Goal: Transaction & Acquisition: Purchase product/service

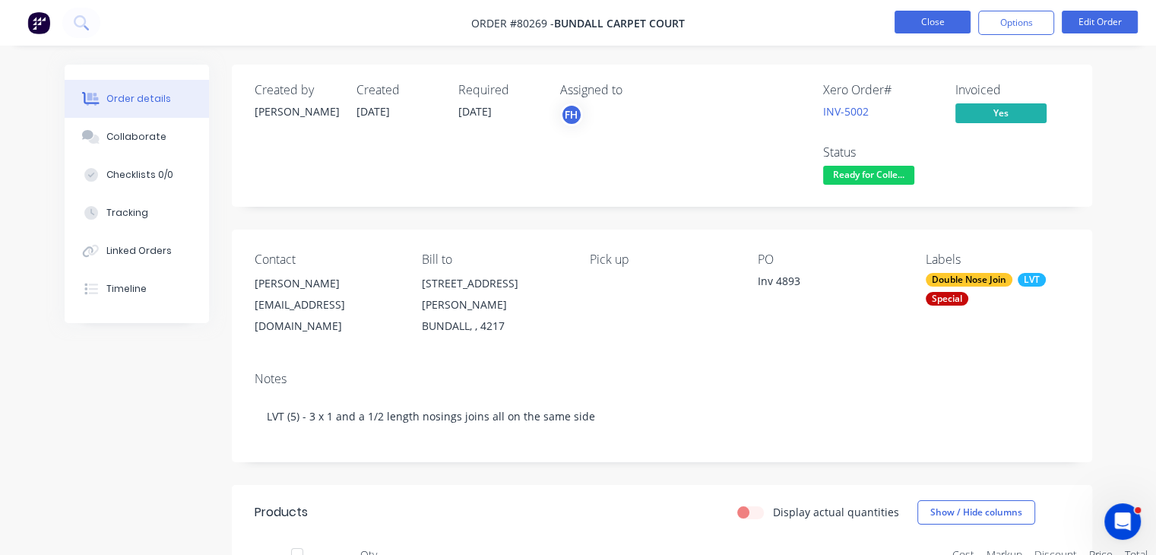
click at [953, 25] on button "Close" at bounding box center [932, 22] width 76 height 23
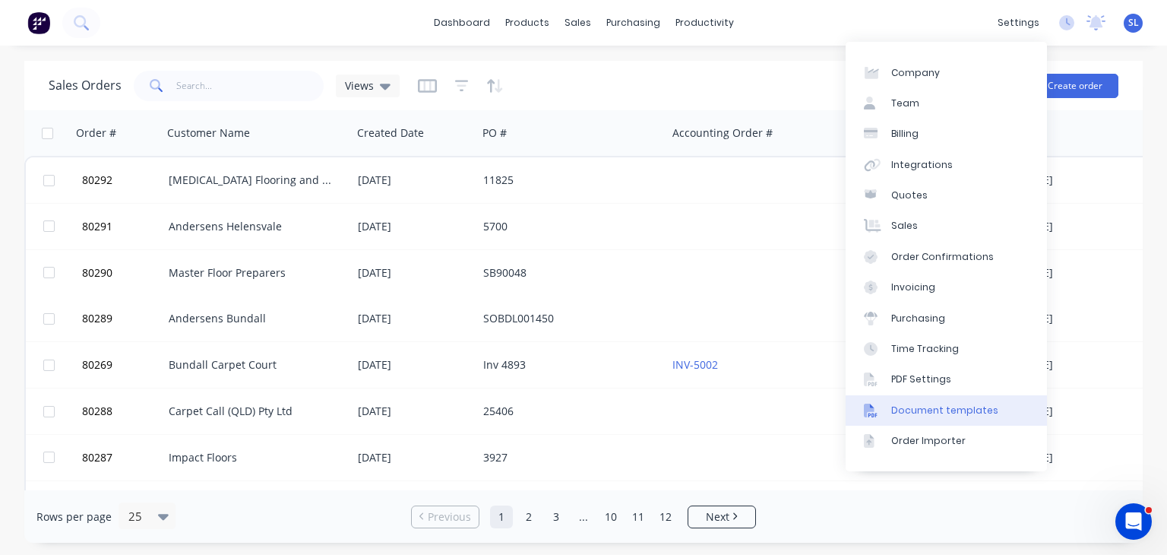
click at [941, 413] on div "Document templates" at bounding box center [944, 411] width 107 height 14
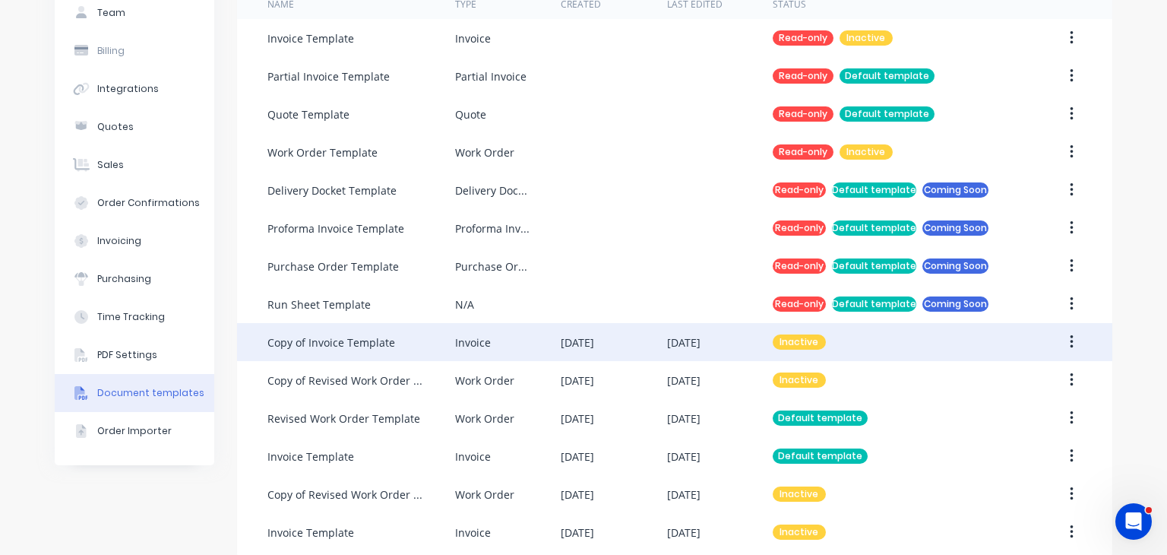
scroll to position [138, 0]
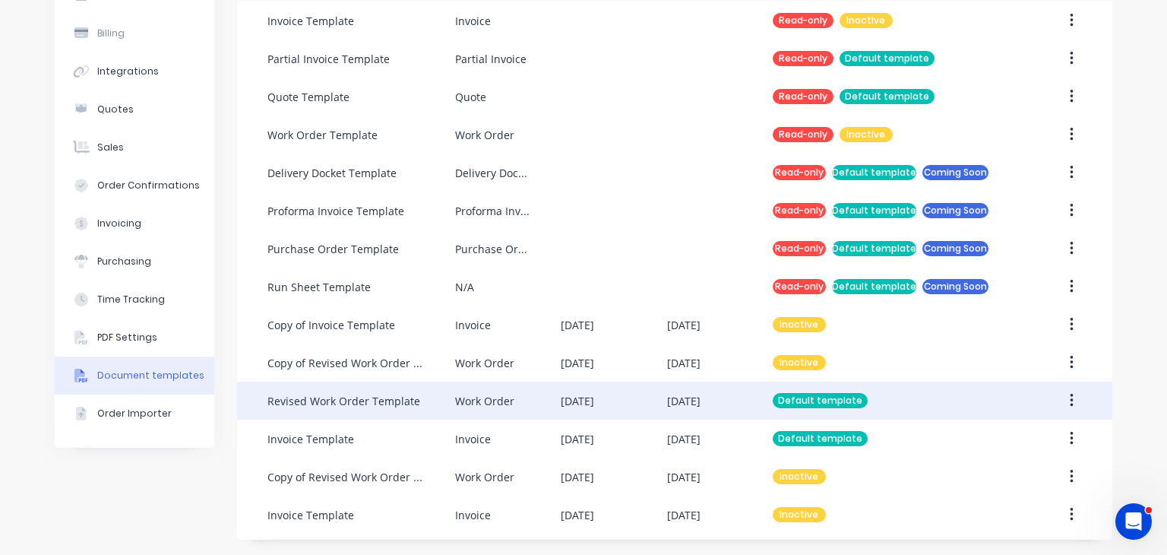
click at [1069, 399] on button "button" at bounding box center [1072, 400] width 36 height 27
click at [1004, 470] on div "Duplicate" at bounding box center [1017, 471] width 117 height 22
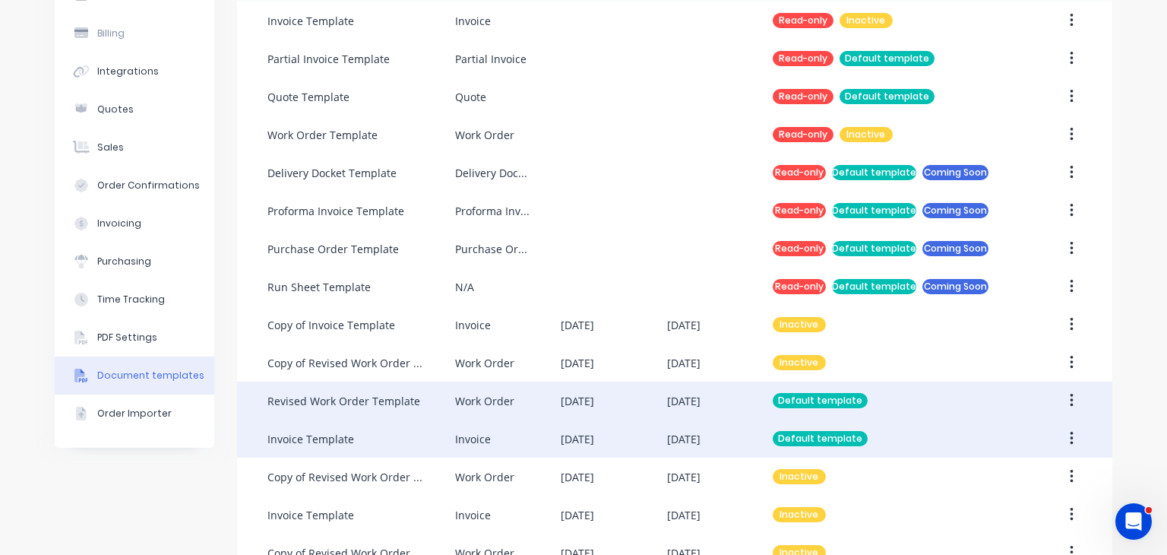
scroll to position [176, 0]
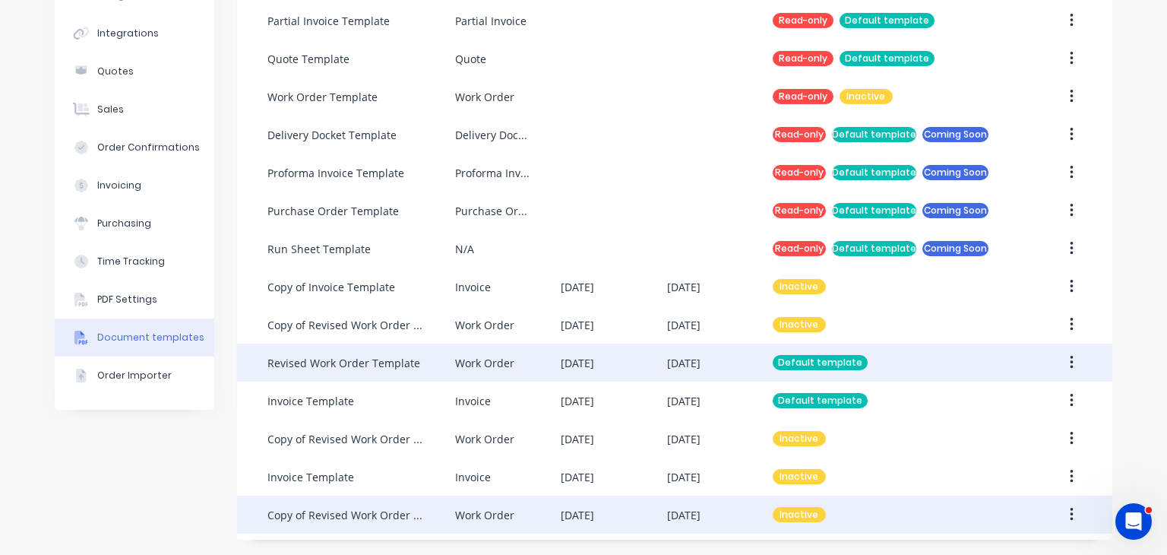
click at [1070, 510] on icon "button" at bounding box center [1072, 514] width 4 height 17
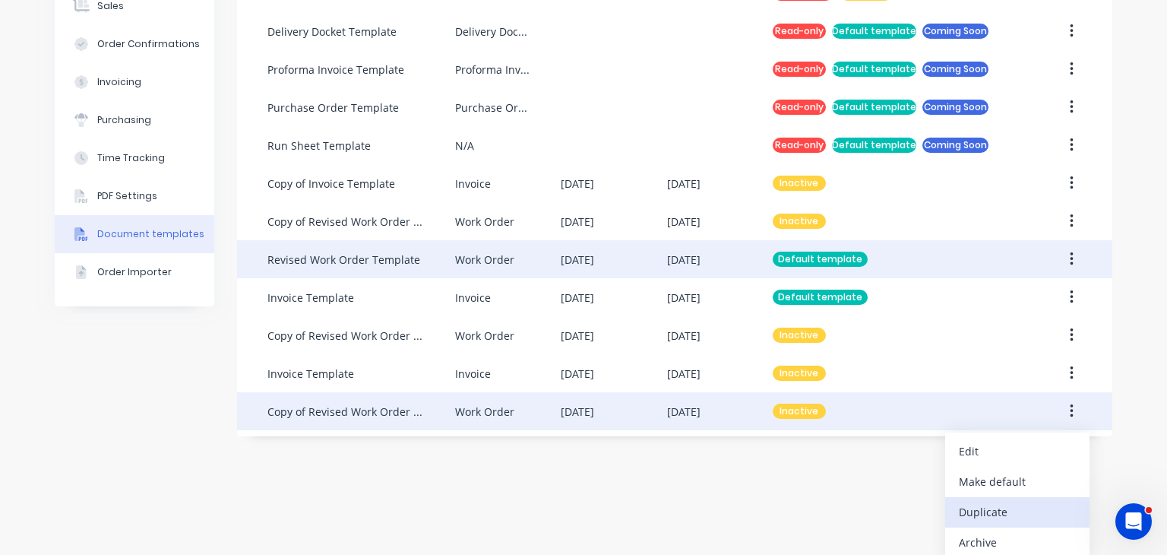
scroll to position [286, 0]
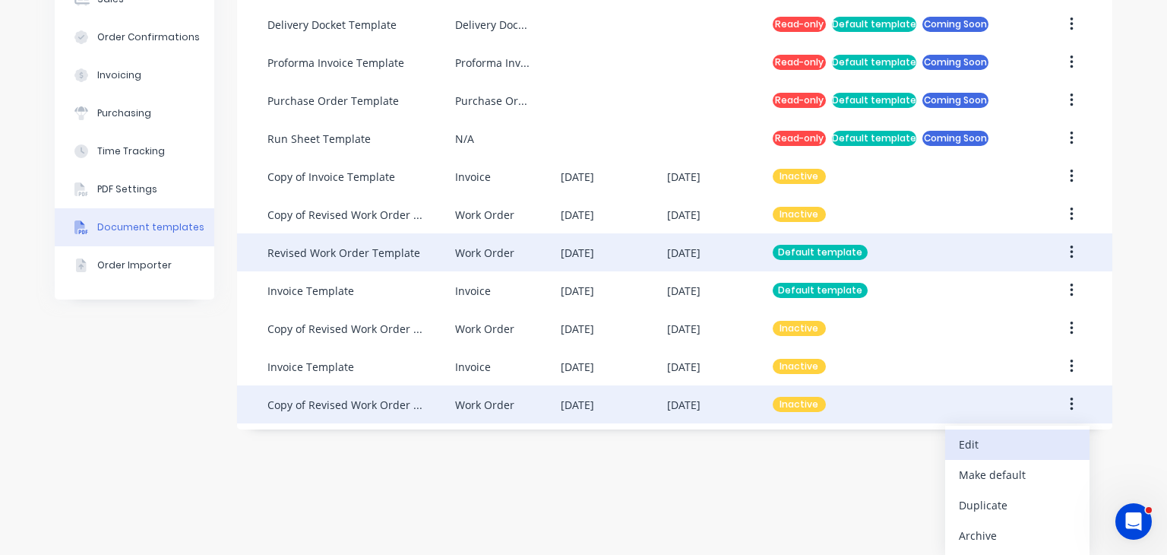
click at [996, 435] on div "Edit" at bounding box center [1017, 444] width 117 height 22
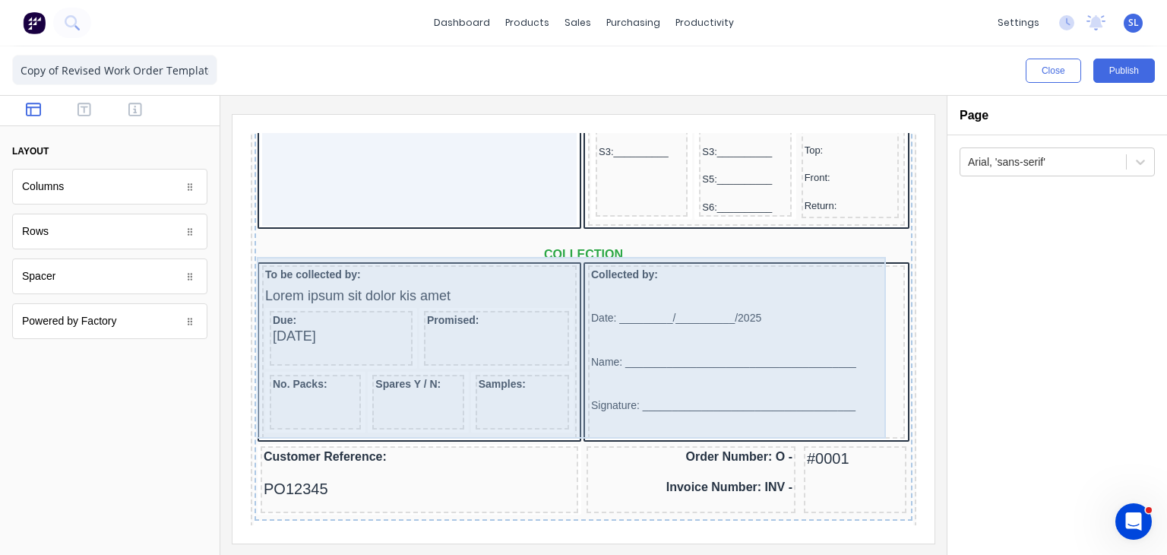
scroll to position [1115, 0]
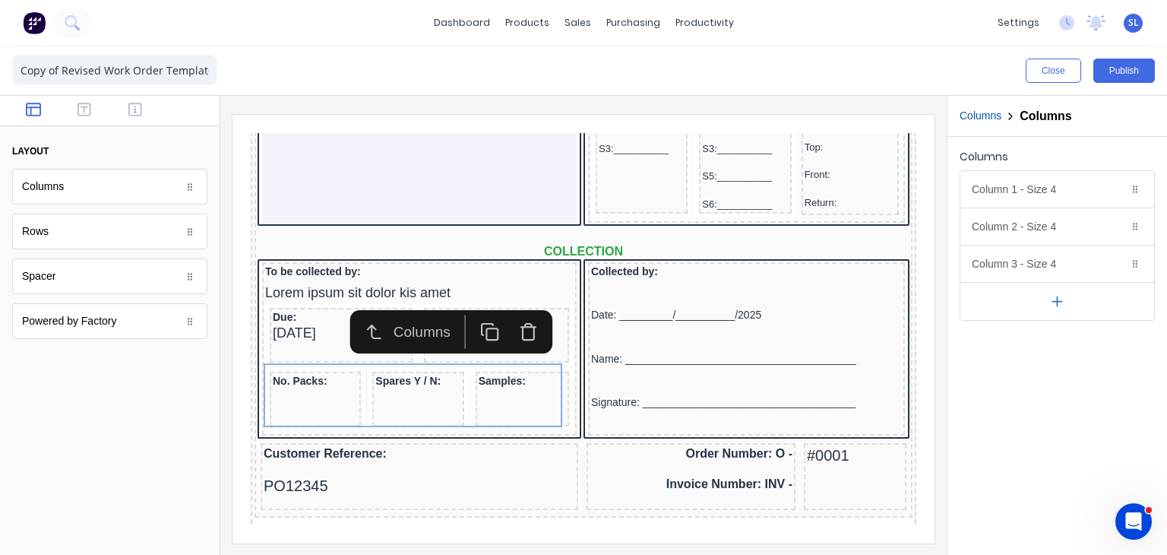
click at [1006, 382] on div "Columns Column 1 - Size 4 Duplicate Delete Column size (1-12) 4 Choose a backgr…" at bounding box center [1058, 346] width 220 height 418
click at [147, 440] on div at bounding box center [110, 457] width 220 height 195
click at [362, 321] on icon "button" at bounding box center [356, 313] width 19 height 19
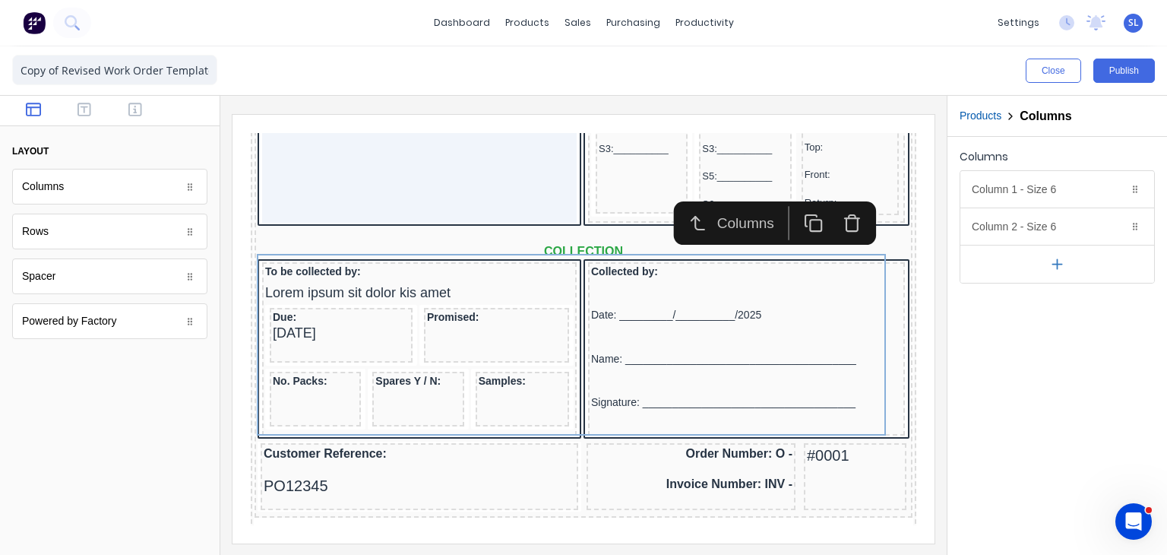
click at [1132, 516] on icon "Open Intercom Messenger" at bounding box center [1134, 521] width 25 height 25
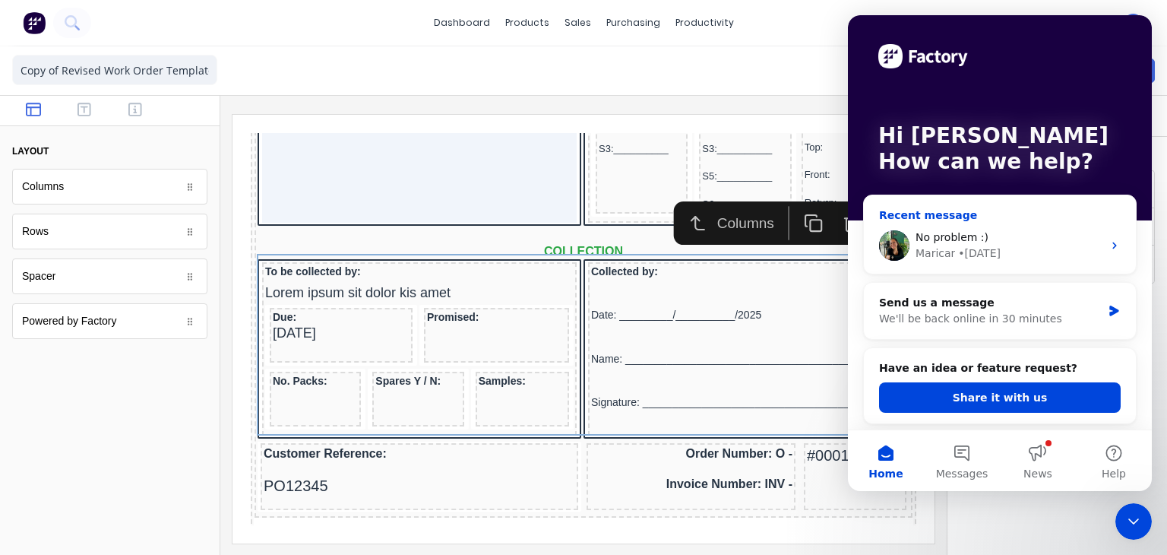
click at [1002, 240] on div "No problem :)" at bounding box center [1009, 237] width 187 height 16
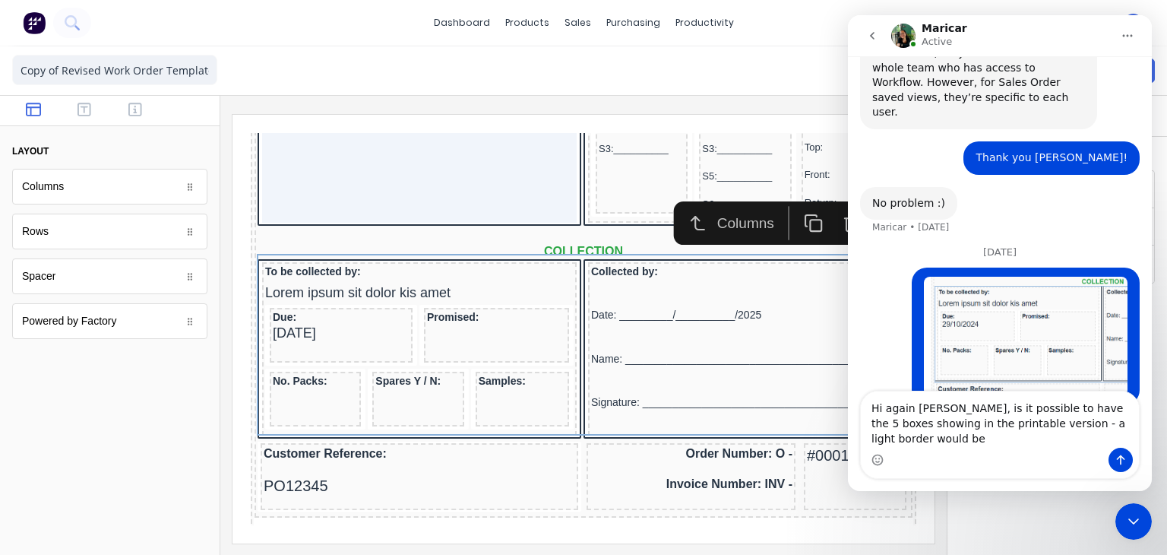
scroll to position [237, 0]
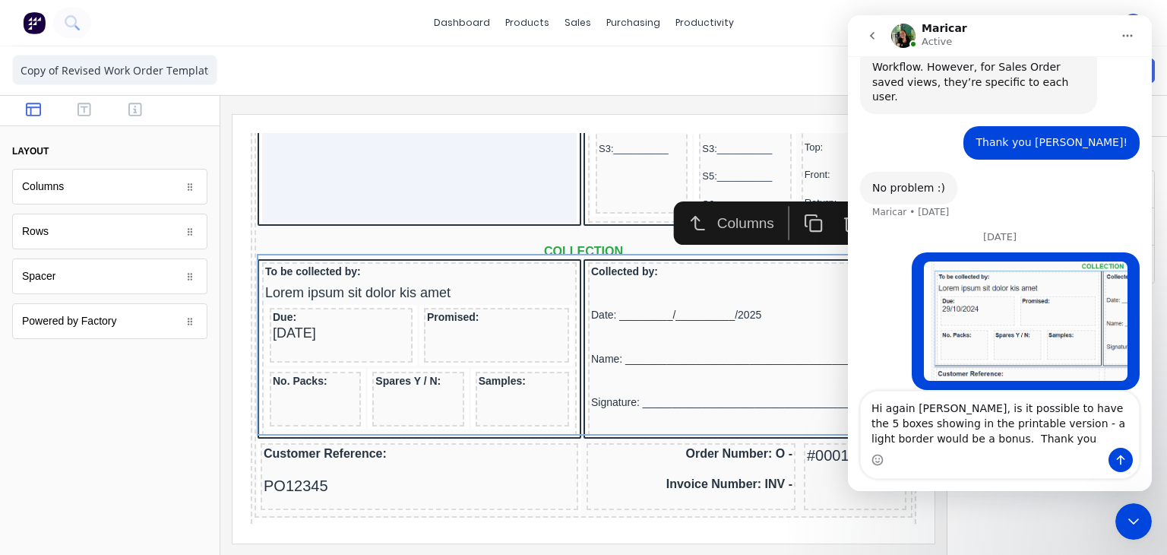
type textarea "Hi again [PERSON_NAME], is it possible to have the 5 boxes showing in the print…"
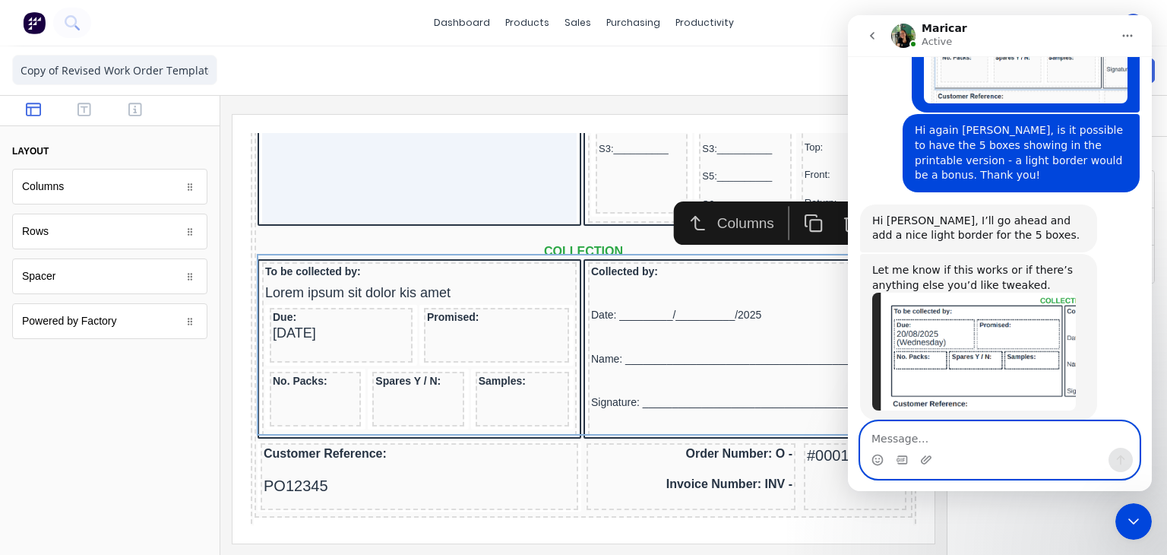
scroll to position [499, 0]
click at [1021, 423] on textarea "Message…" at bounding box center [1000, 435] width 278 height 26
click at [873, 461] on icon "Emoji picker" at bounding box center [878, 460] width 12 height 12
click at [946, 444] on textarea "Message…" at bounding box center [1000, 435] width 278 height 26
click at [894, 434] on textarea "Message…" at bounding box center [1000, 435] width 278 height 26
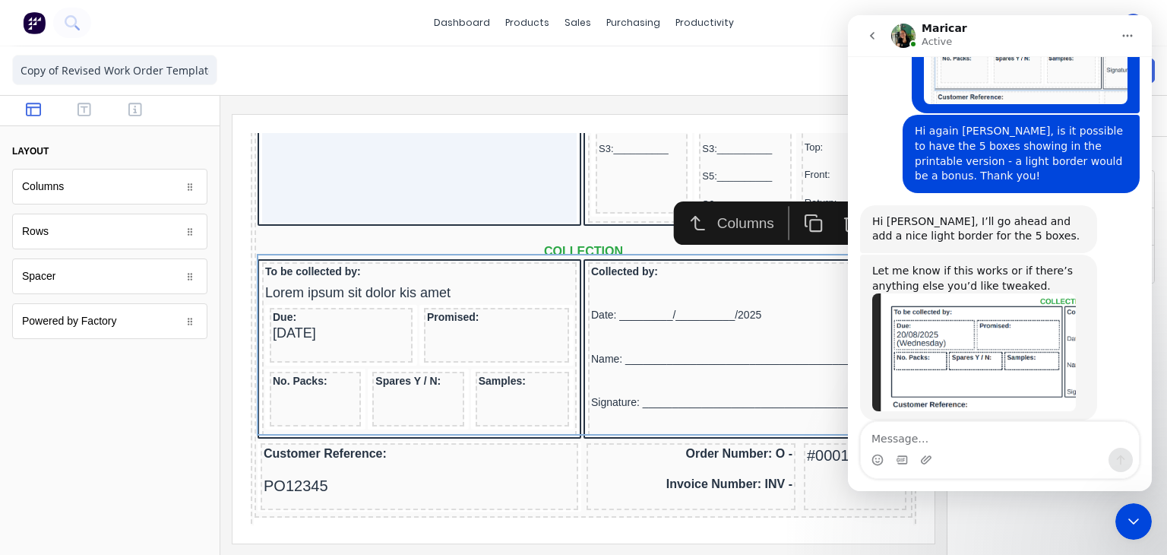
click at [530, 80] on div "Close Publish" at bounding box center [583, 70] width 1167 height 49
click at [1136, 506] on div "Close Intercom Messenger" at bounding box center [1134, 521] width 36 height 36
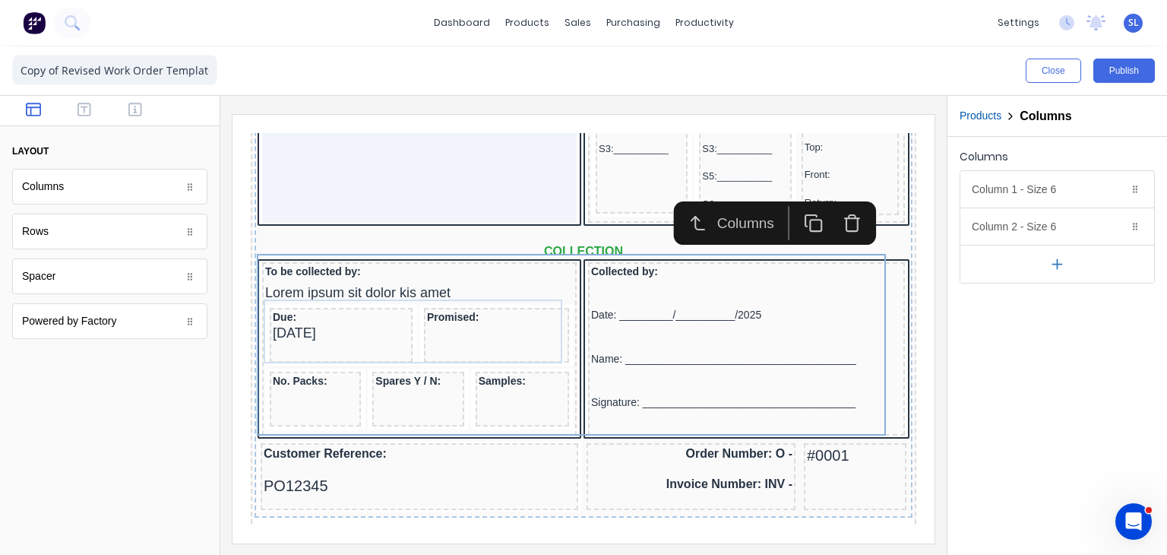
scroll to position [629, 0]
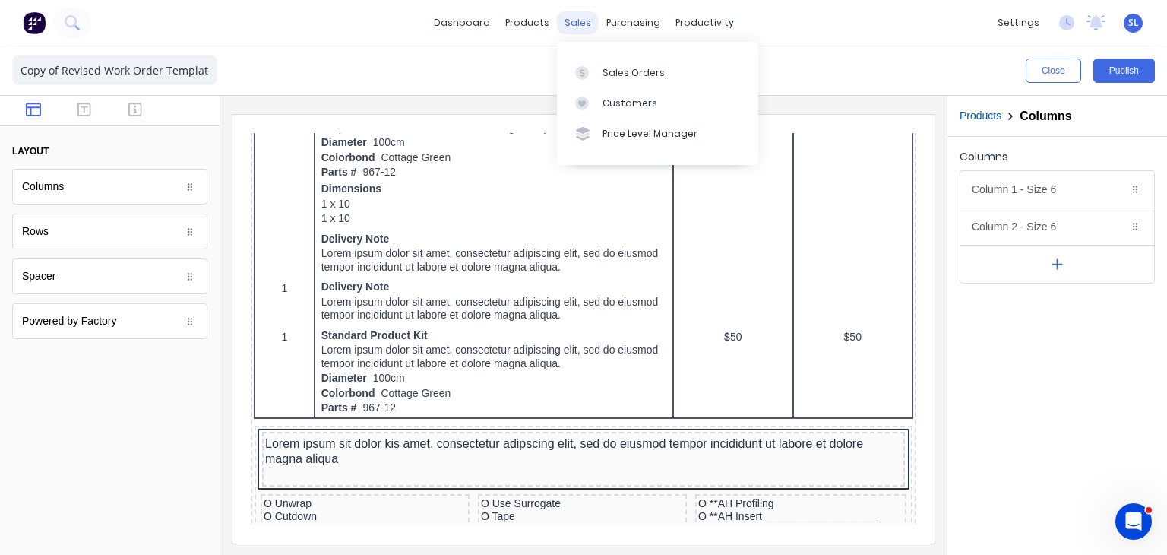
click at [583, 17] on div "sales" at bounding box center [578, 22] width 42 height 23
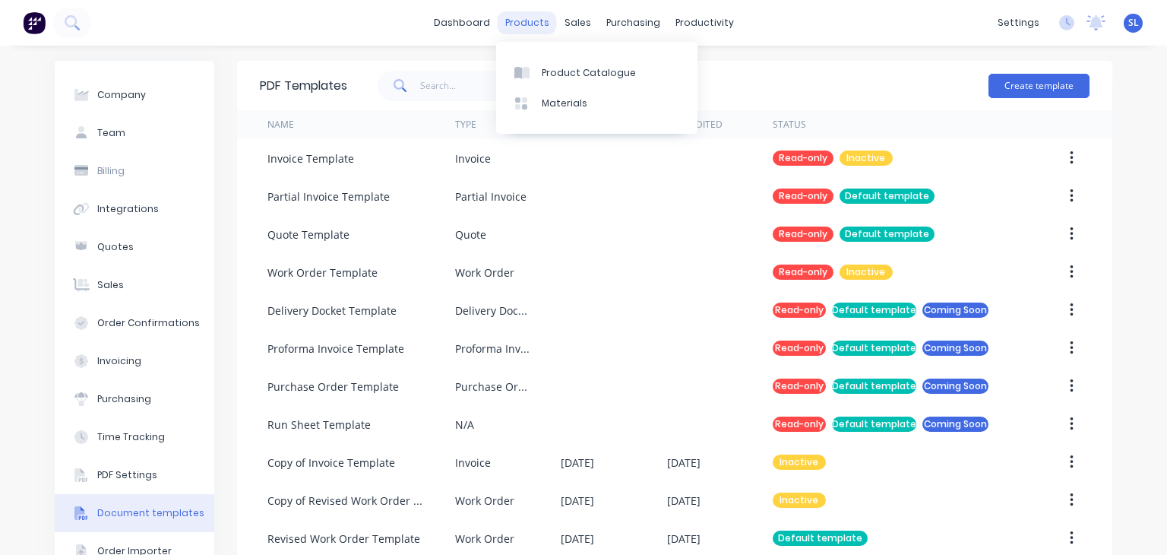
click at [517, 25] on div "products" at bounding box center [527, 22] width 59 height 23
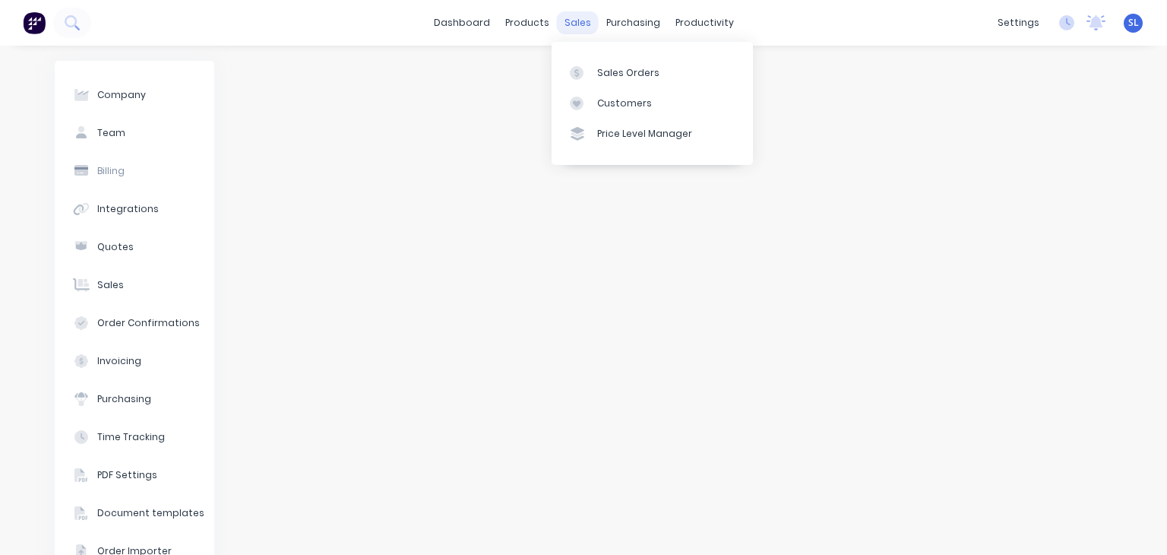
click at [578, 16] on div "sales" at bounding box center [578, 22] width 42 height 23
click at [597, 68] on div "Sales Orders" at bounding box center [628, 73] width 62 height 14
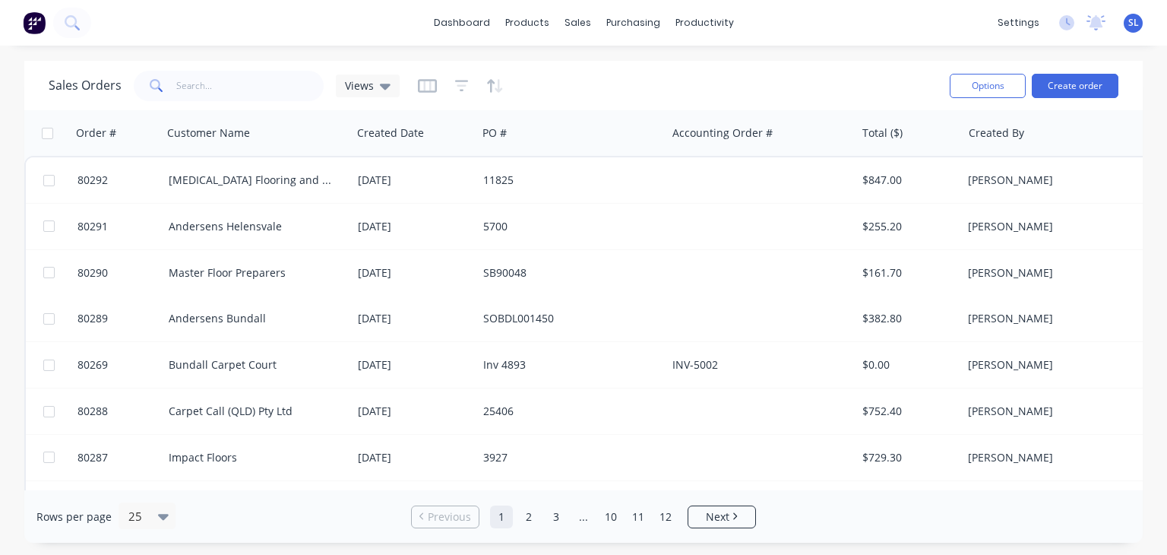
click at [1085, 71] on div "Options Create order" at bounding box center [1031, 85] width 175 height 37
click at [1088, 84] on button "Create order" at bounding box center [1075, 86] width 87 height 24
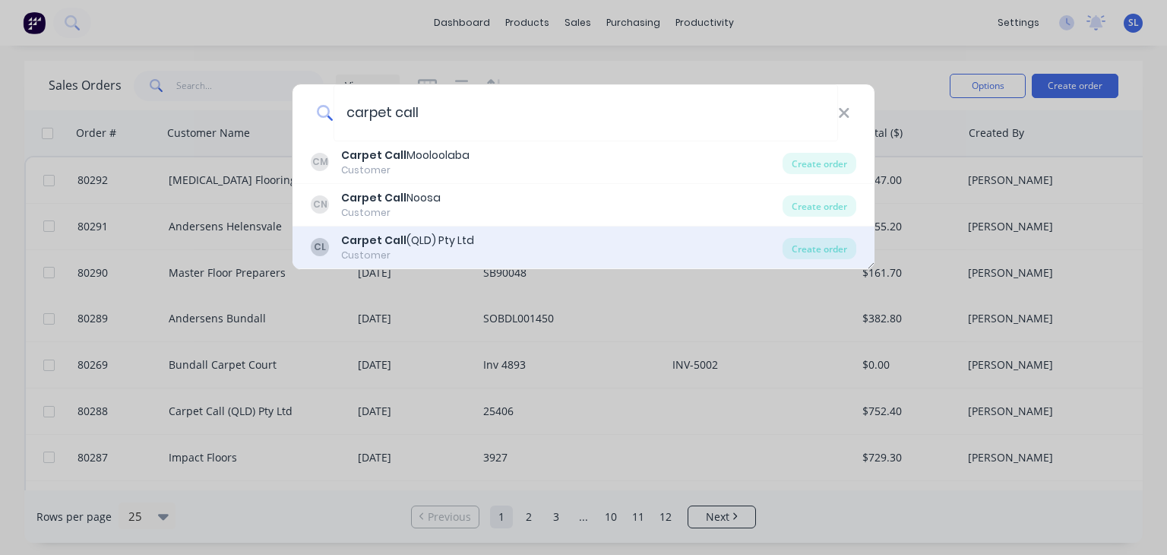
type input "carpet call"
click at [410, 230] on div "CL Carpet Call (QLD) Pty Ltd Customer Create order" at bounding box center [584, 247] width 582 height 43
click at [505, 244] on div "CL Carpet Call (QLD) Pty Ltd Customer" at bounding box center [547, 248] width 472 height 30
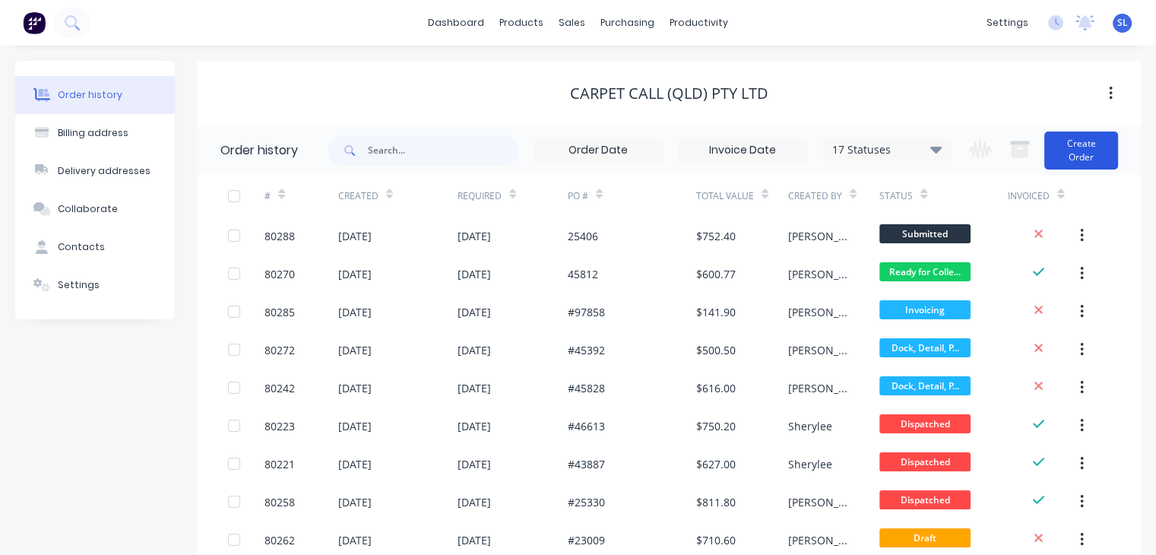
click at [1078, 153] on button "Create Order" at bounding box center [1081, 150] width 74 height 38
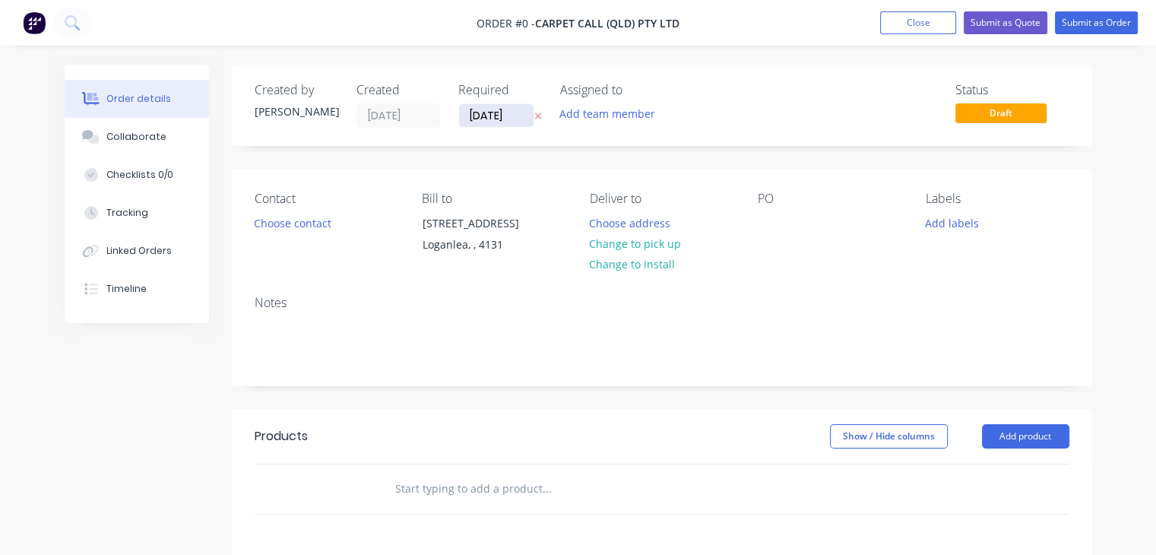
click at [486, 109] on input "[DATE]" at bounding box center [496, 115] width 75 height 23
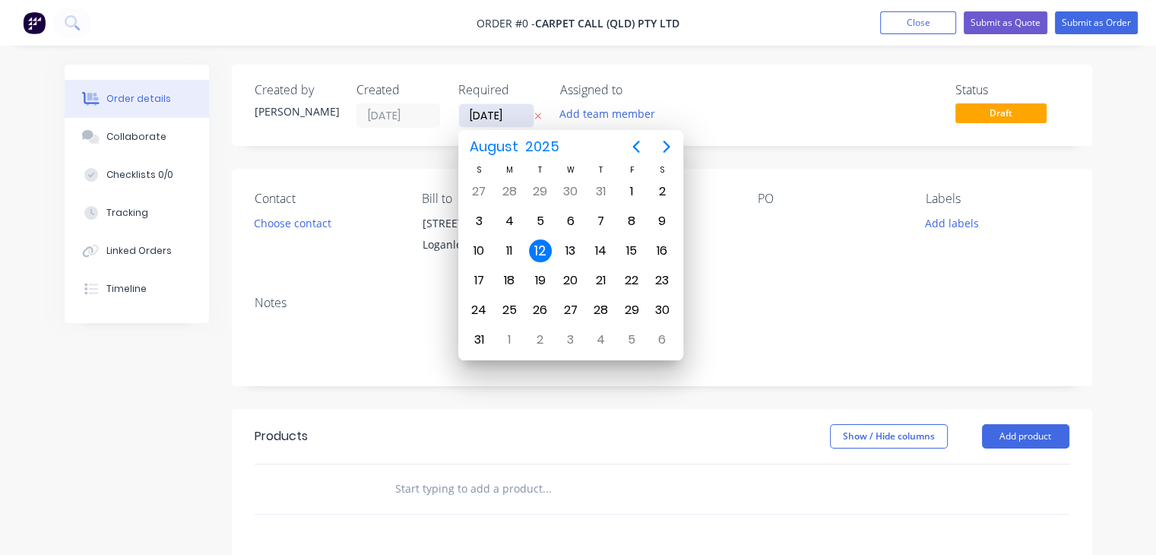
click at [476, 112] on input "[DATE]" at bounding box center [496, 115] width 75 height 23
type input "[DATE]"
click at [820, 290] on div "Notes" at bounding box center [662, 334] width 860 height 102
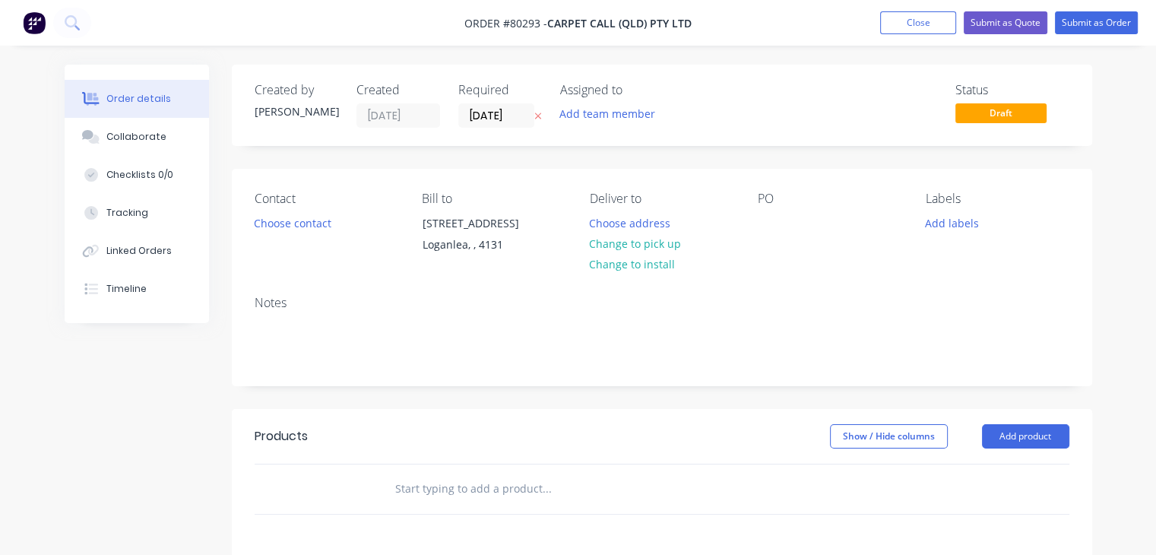
click at [387, 314] on div "Notes" at bounding box center [662, 334] width 860 height 102
click at [301, 217] on button "Choose contact" at bounding box center [291, 222] width 93 height 21
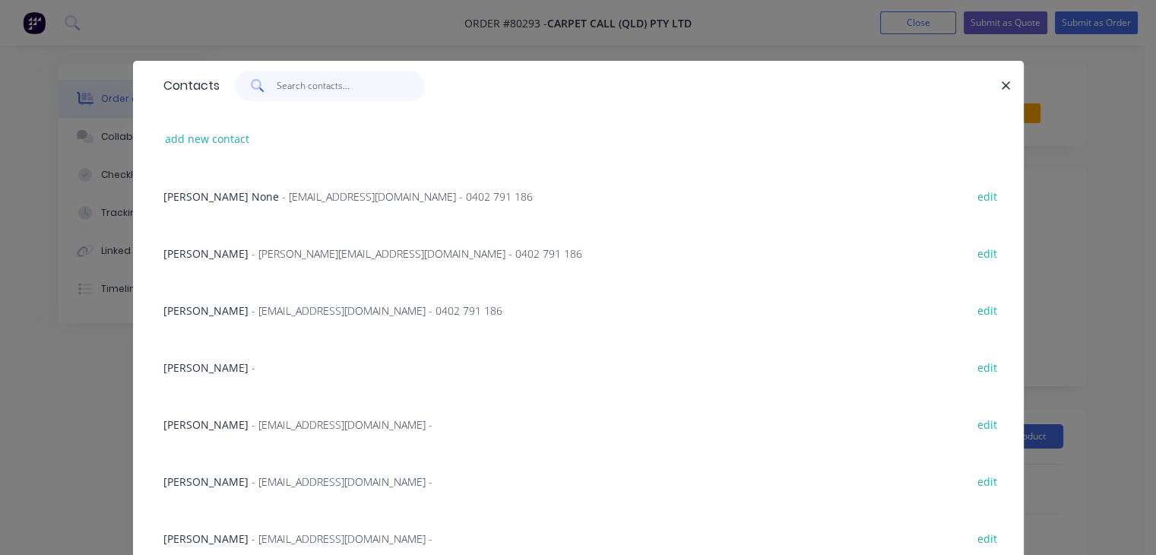
click at [312, 90] on input "text" at bounding box center [351, 86] width 148 height 30
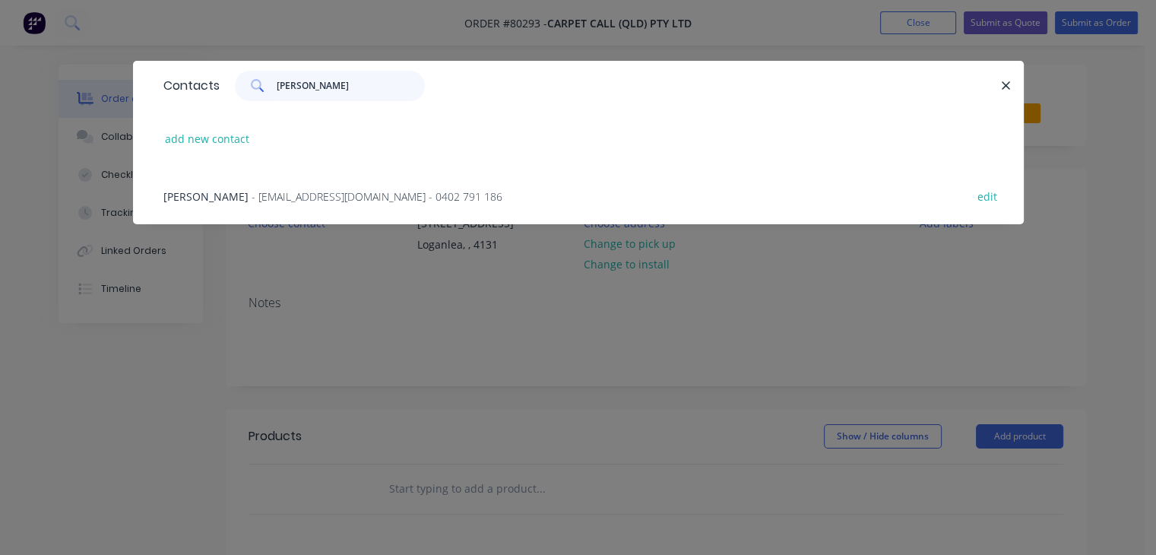
type input "heid"
click at [366, 195] on span "- qld.ops@carpetcall.com.au - 0402 791 186" at bounding box center [377, 196] width 251 height 14
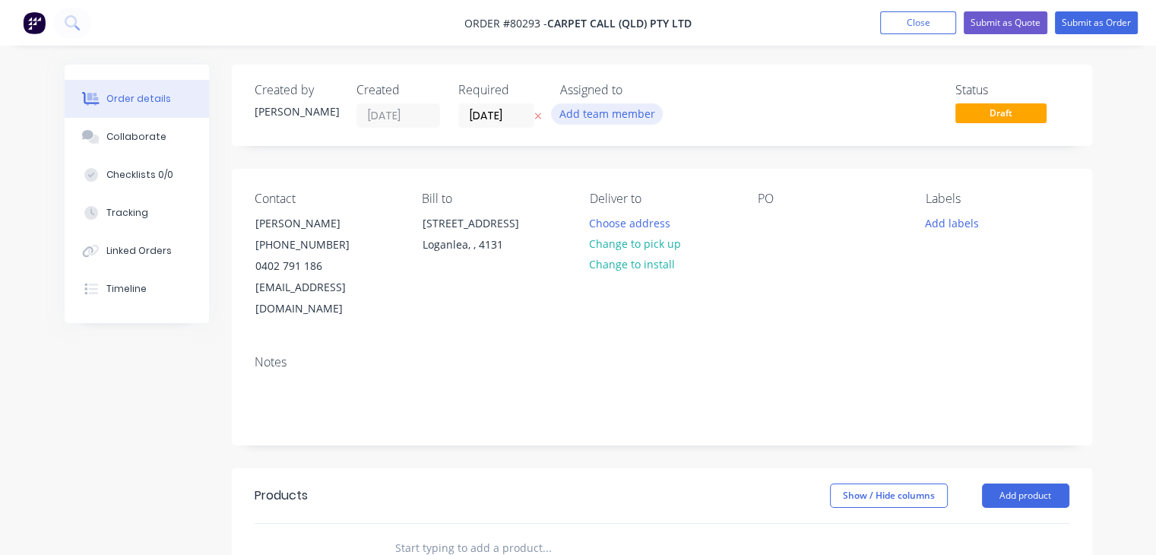
click at [616, 113] on button "Add team member" at bounding box center [607, 113] width 112 height 21
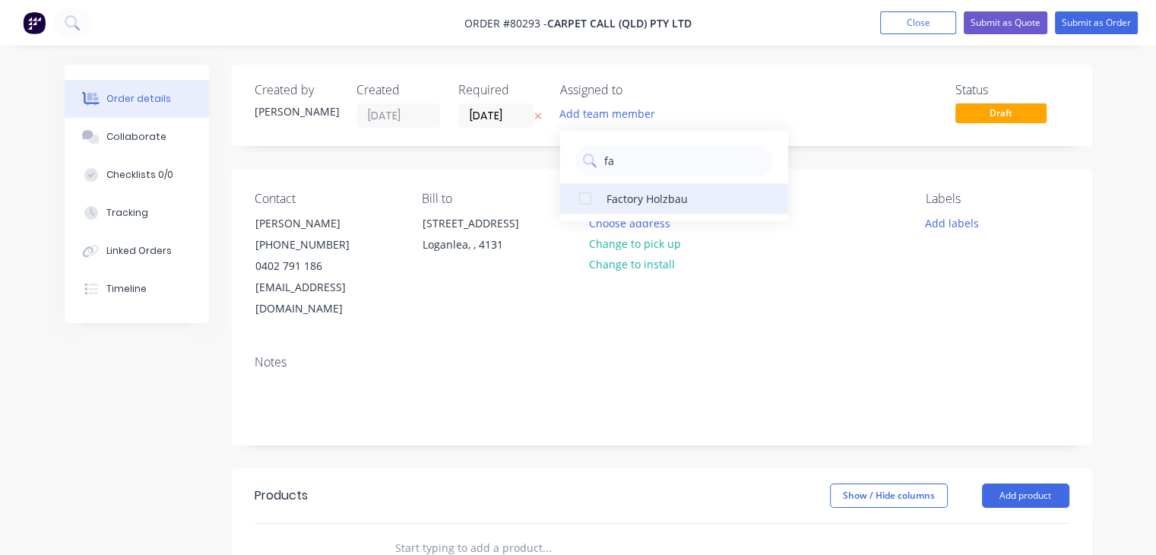
type input "fa"
click at [625, 194] on div "Factory Holzbau" at bounding box center [682, 199] width 152 height 16
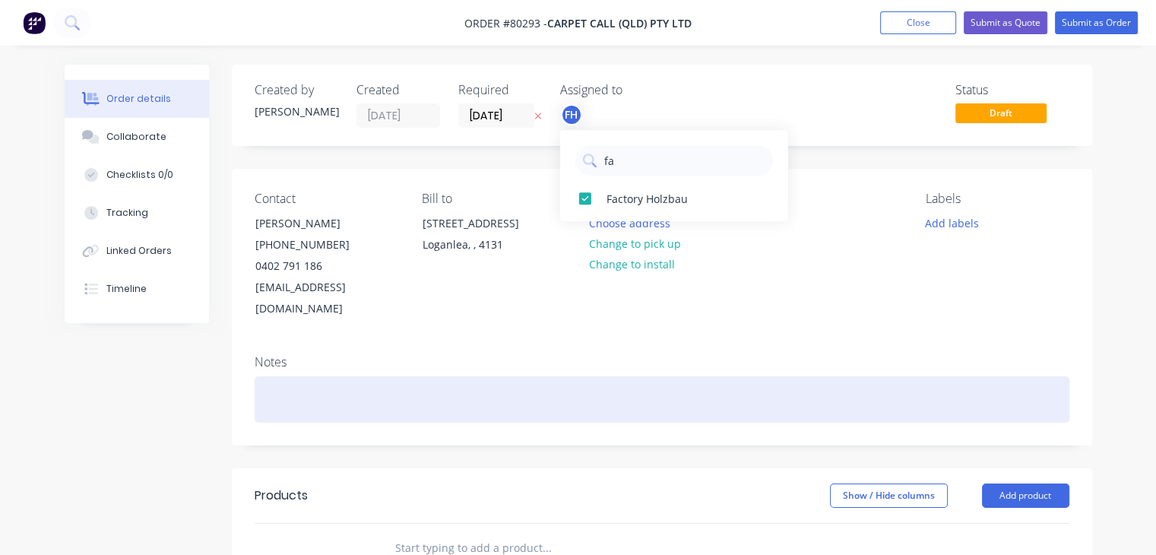
click at [745, 376] on div at bounding box center [662, 399] width 815 height 46
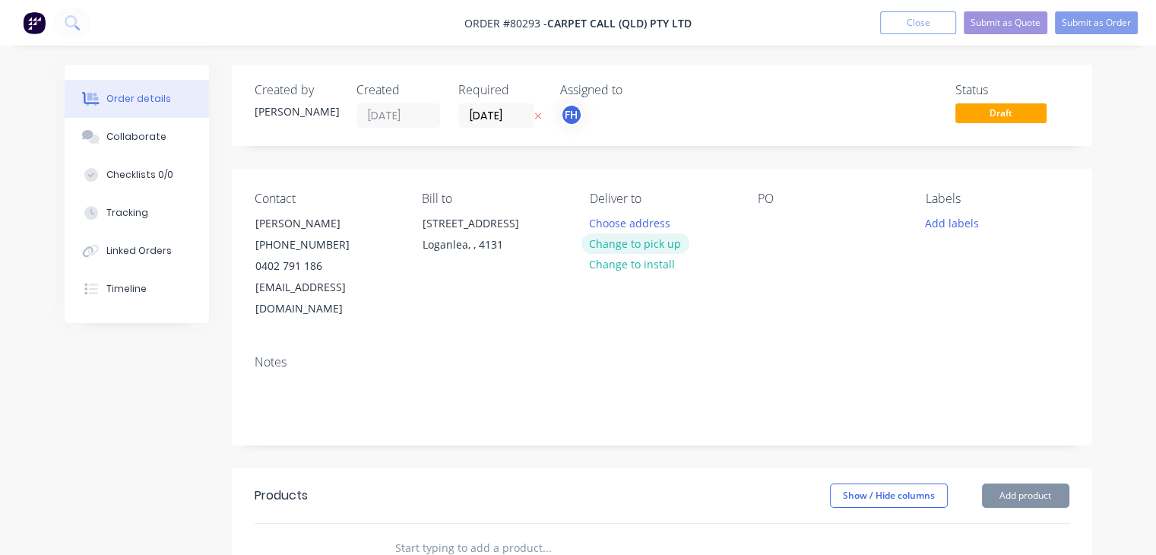
click at [658, 242] on button "Change to pick up" at bounding box center [635, 243] width 108 height 21
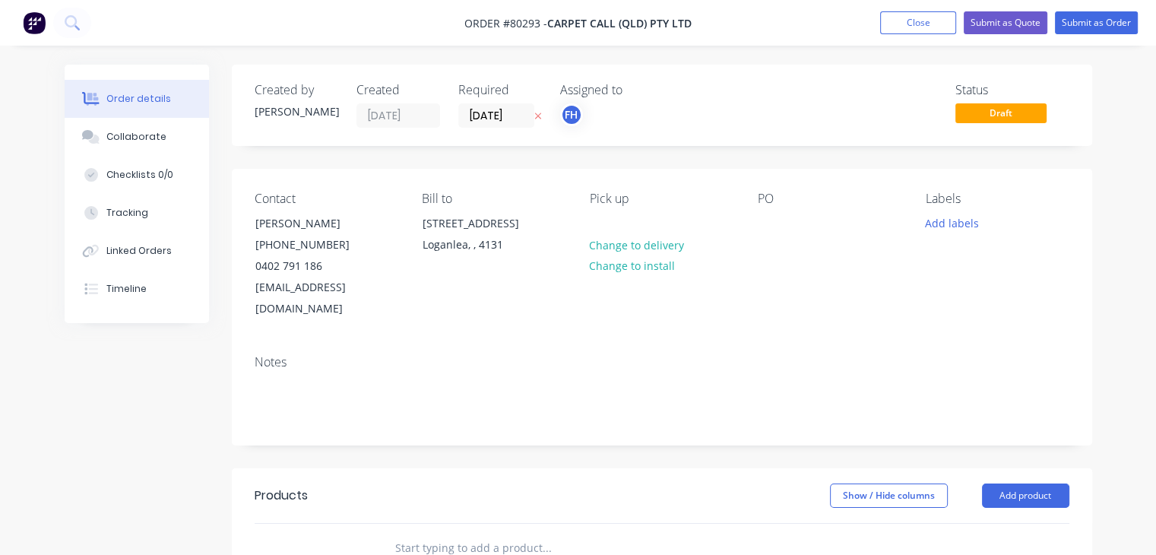
click at [638, 218] on div "Pick up Change to delivery Change to install" at bounding box center [662, 256] width 144 height 128
drag, startPoint x: 614, startPoint y: 223, endPoint x: 595, endPoint y: 221, distance: 19.1
click at [595, 221] on div "Pick up Change to delivery Change to install" at bounding box center [662, 256] width 144 height 128
click at [595, 221] on div at bounding box center [602, 223] width 24 height 22
click at [757, 220] on div "Contact Heidi Schulz (07) 3489 1333 0402 791 186 qld.ops@carpetcall.com.au Bill…" at bounding box center [662, 256] width 860 height 174
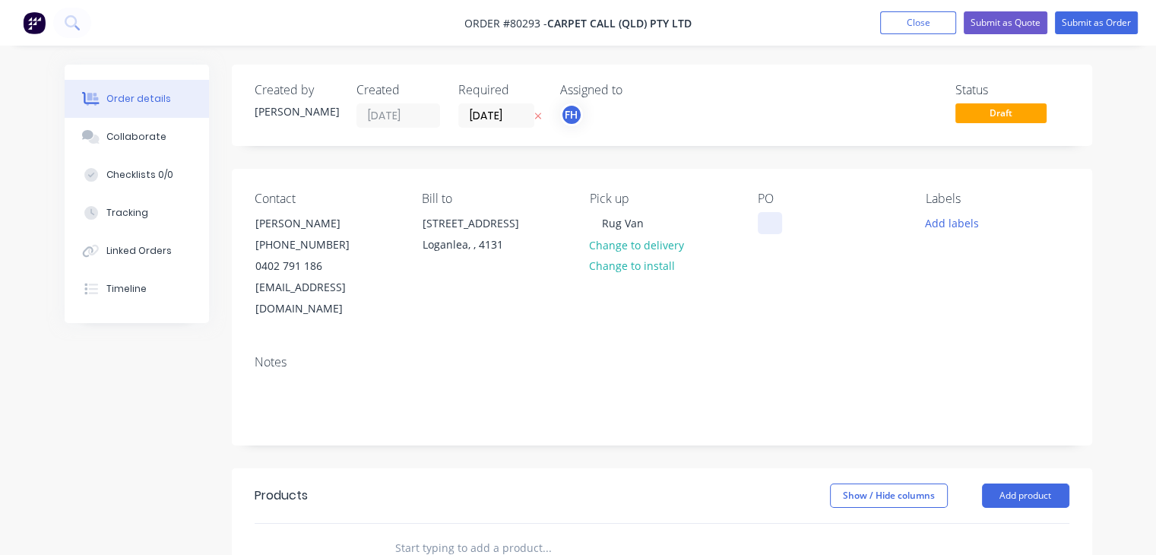
click at [769, 223] on div at bounding box center [770, 223] width 24 height 22
click at [960, 223] on button "Add labels" at bounding box center [952, 222] width 70 height 21
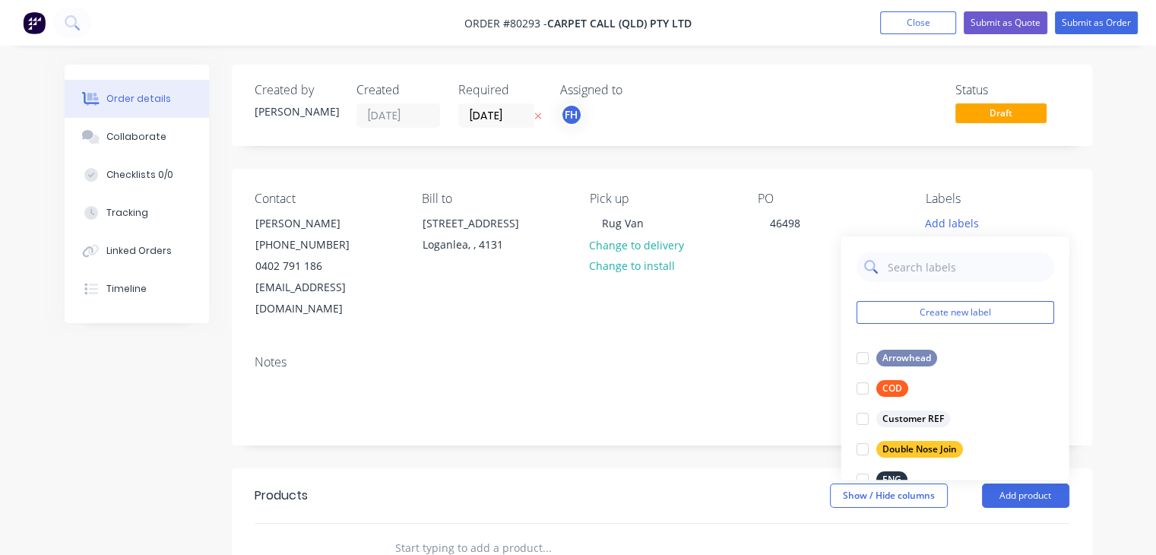
click at [927, 264] on input "text" at bounding box center [966, 267] width 159 height 30
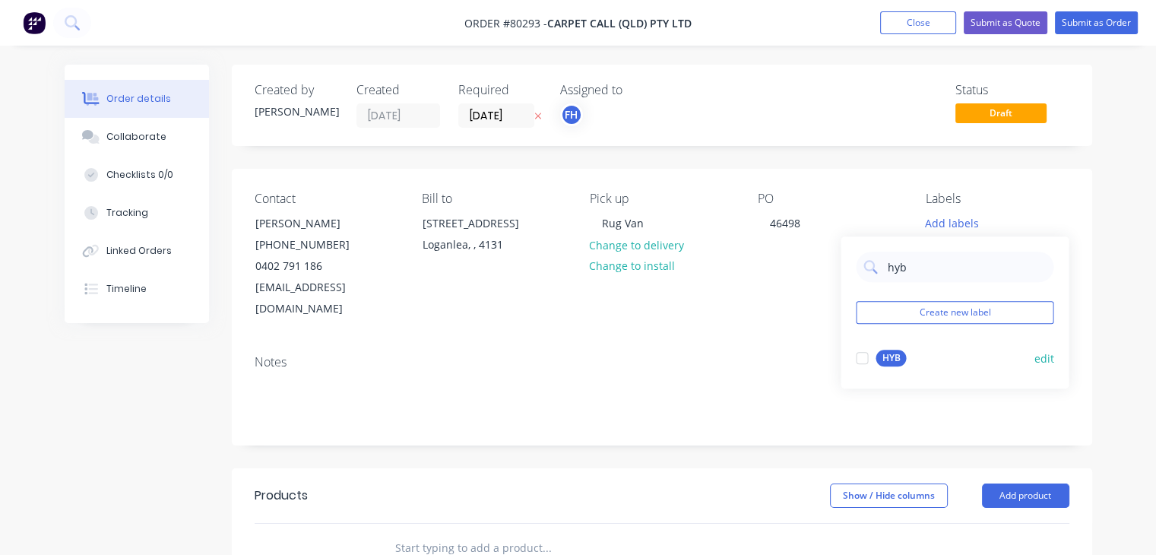
type input "hyb"
click at [893, 350] on div "HYB" at bounding box center [890, 358] width 30 height 17
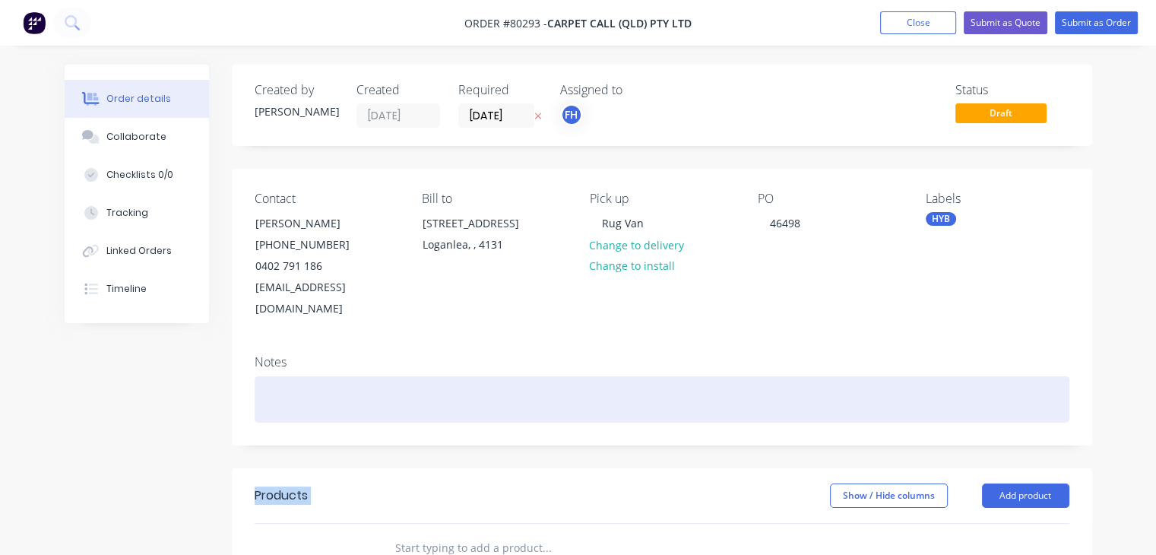
drag, startPoint x: 537, startPoint y: 454, endPoint x: 459, endPoint y: 350, distance: 129.6
click at [459, 350] on div "Created by Susan Created 12/08/25 Required 19/08/25 Assigned to FH Status Draft…" at bounding box center [662, 502] width 860 height 874
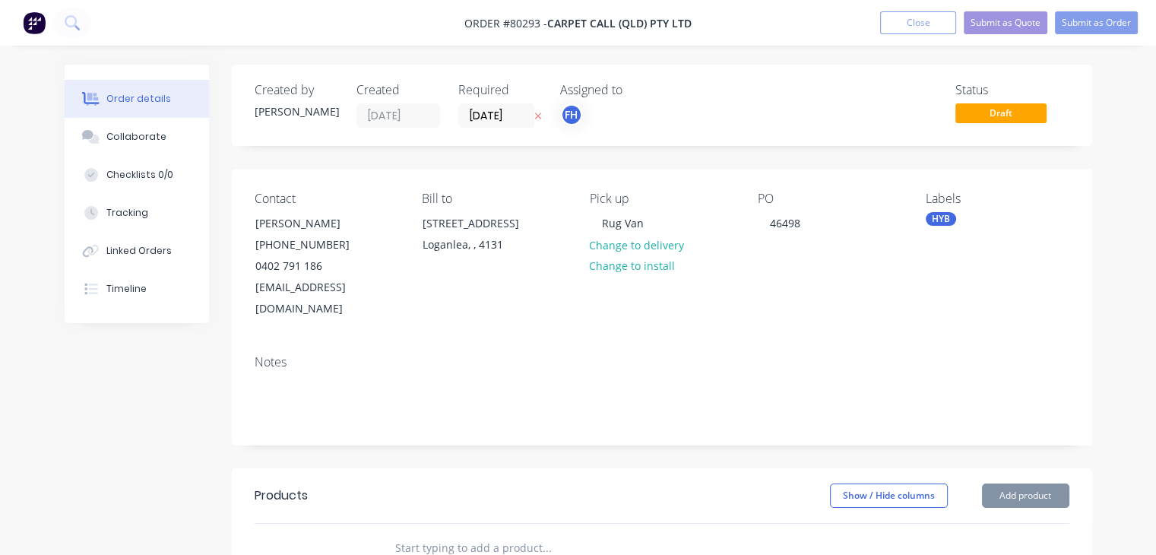
click at [459, 350] on div "Notes" at bounding box center [662, 394] width 860 height 102
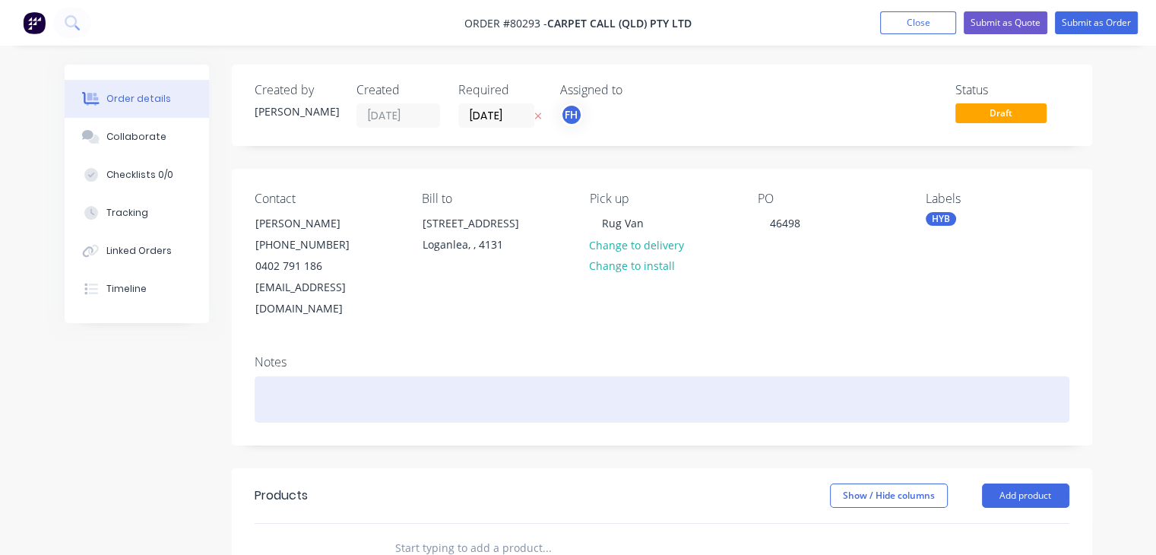
click at [437, 386] on div at bounding box center [662, 399] width 815 height 46
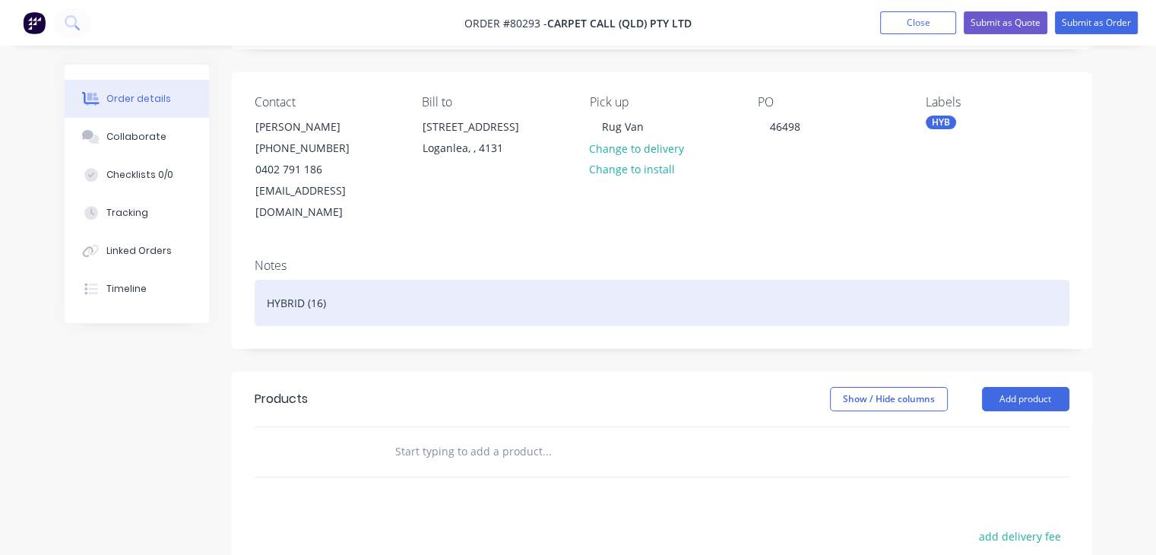
scroll to position [100, 0]
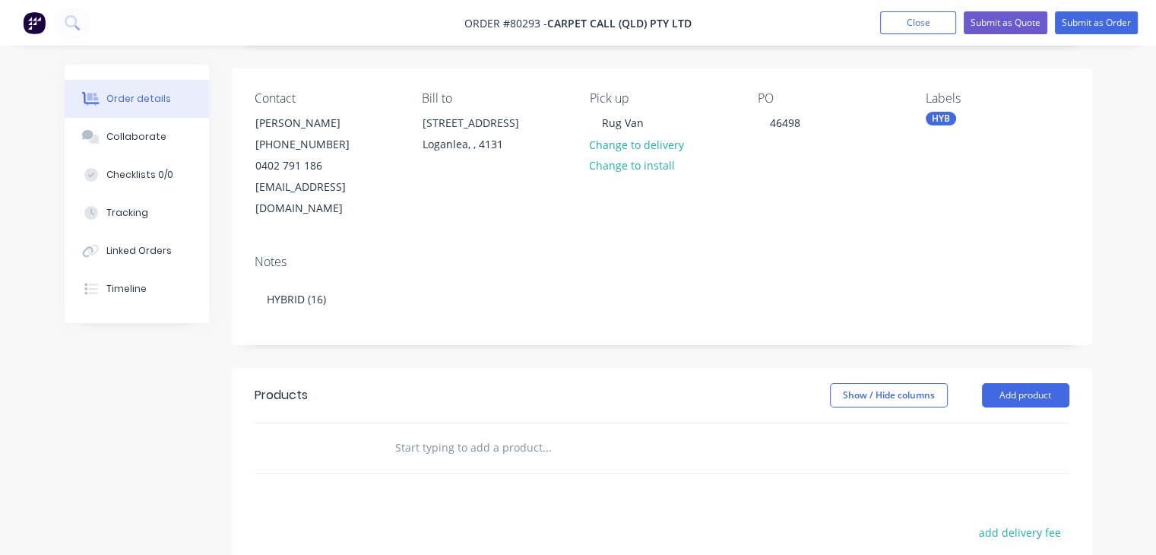
click at [435, 432] on input "text" at bounding box center [546, 447] width 304 height 30
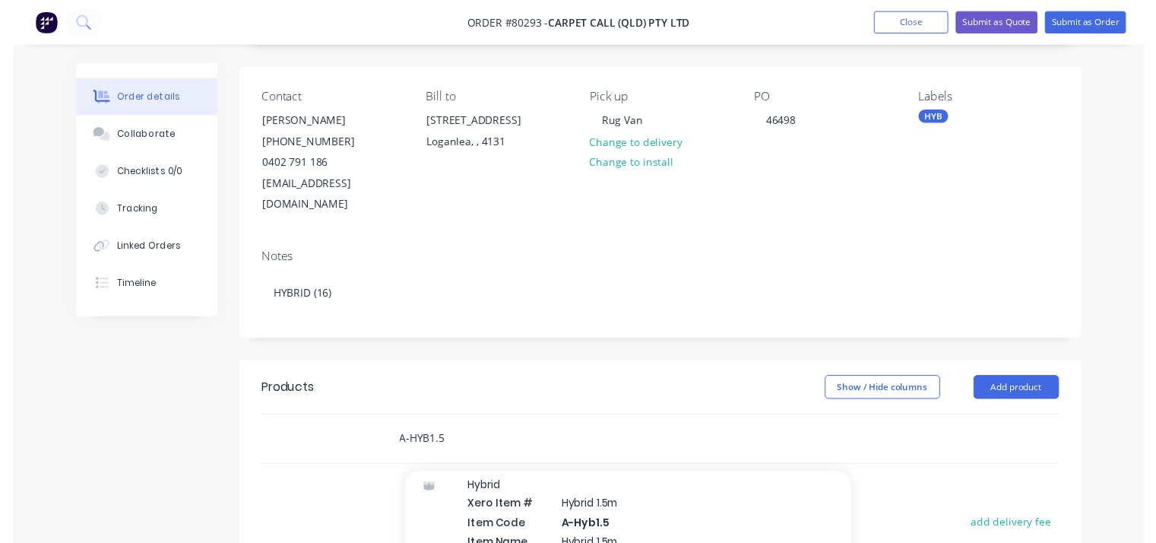
scroll to position [53, 0]
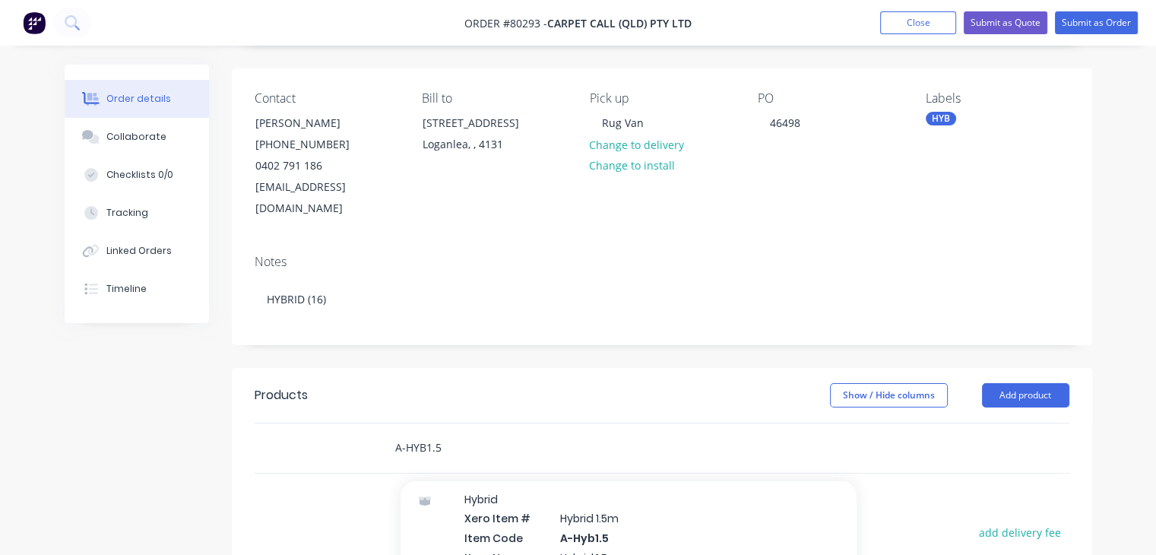
type input "A-HYB1.5"
click at [533, 502] on div "Hybrid Xero Item # Hybrid 1.5m Item Code A-Hyb1.5 Item Name Hybrid 1.5m Descrip…" at bounding box center [628, 557] width 456 height 162
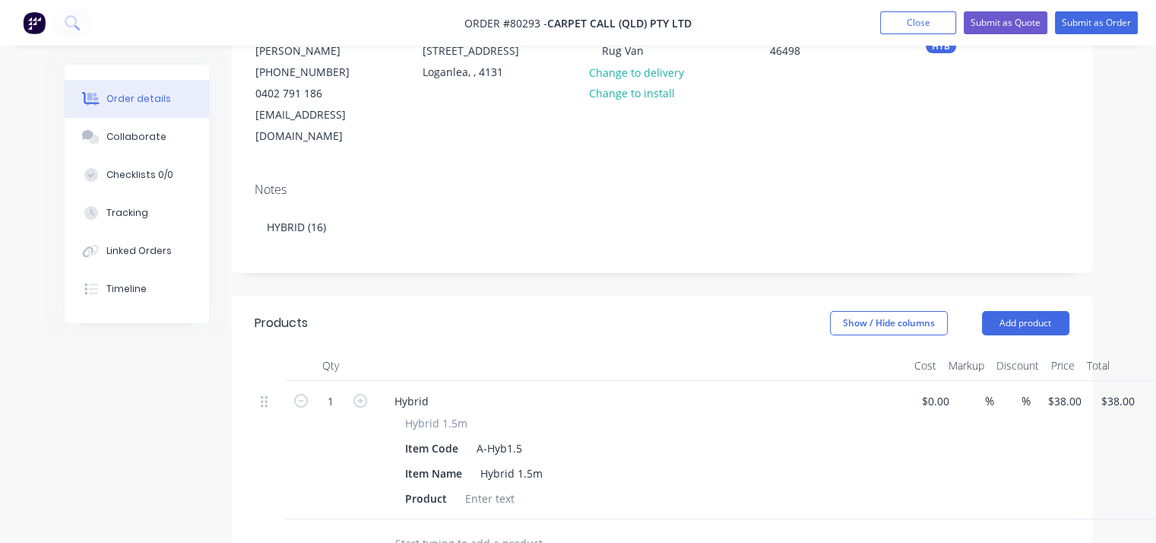
scroll to position [176, 0]
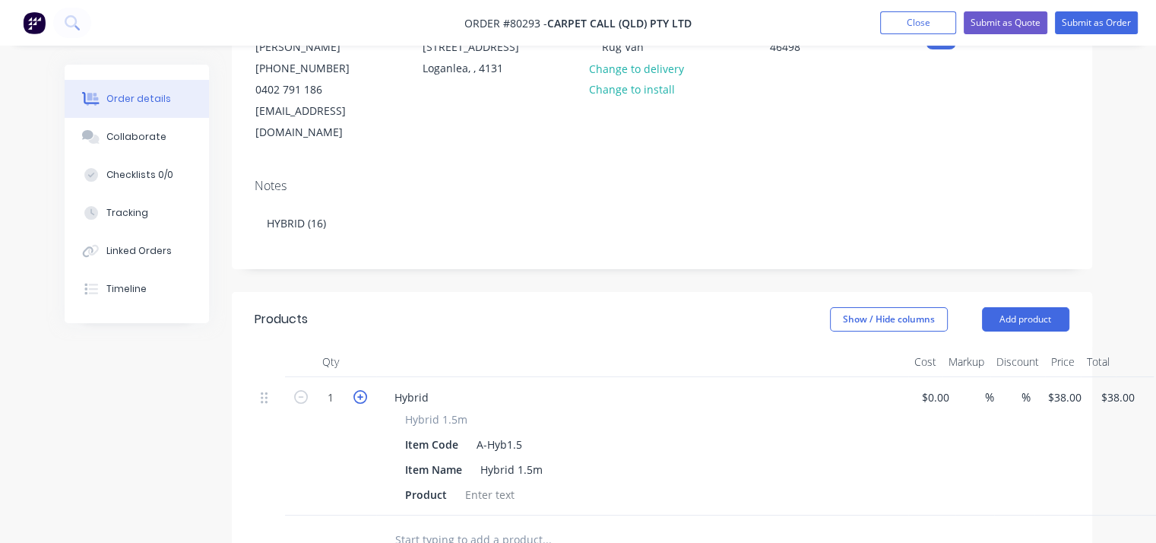
click at [362, 390] on icon "button" at bounding box center [360, 397] width 14 height 14
type input "2"
type input "$76.00"
click at [362, 390] on icon "button" at bounding box center [360, 397] width 14 height 14
type input "3"
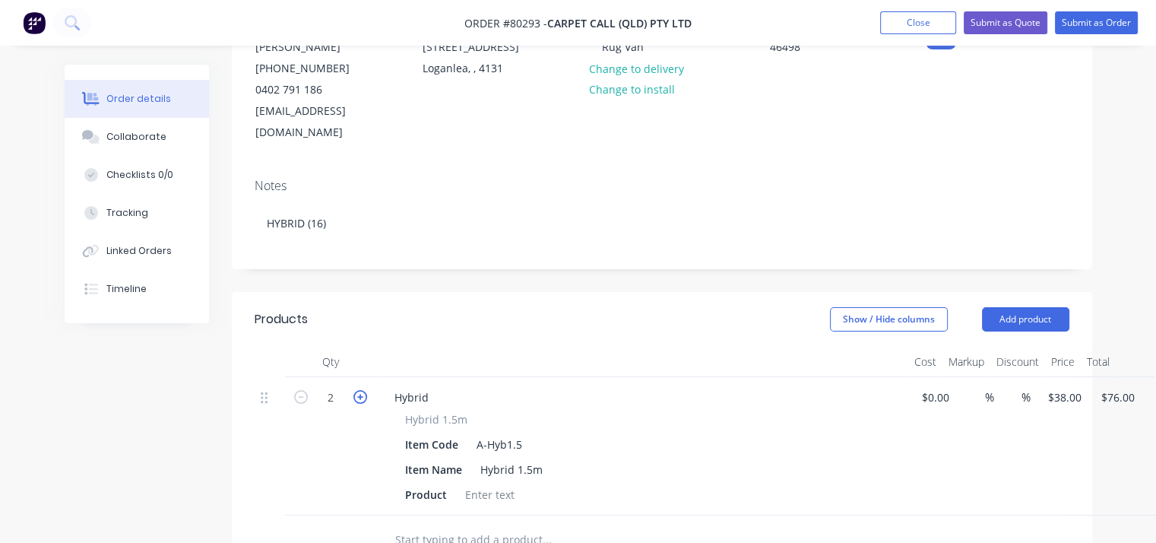
type input "$114.00"
click at [362, 390] on icon "button" at bounding box center [360, 397] width 14 height 14
type input "4"
type input "$152.00"
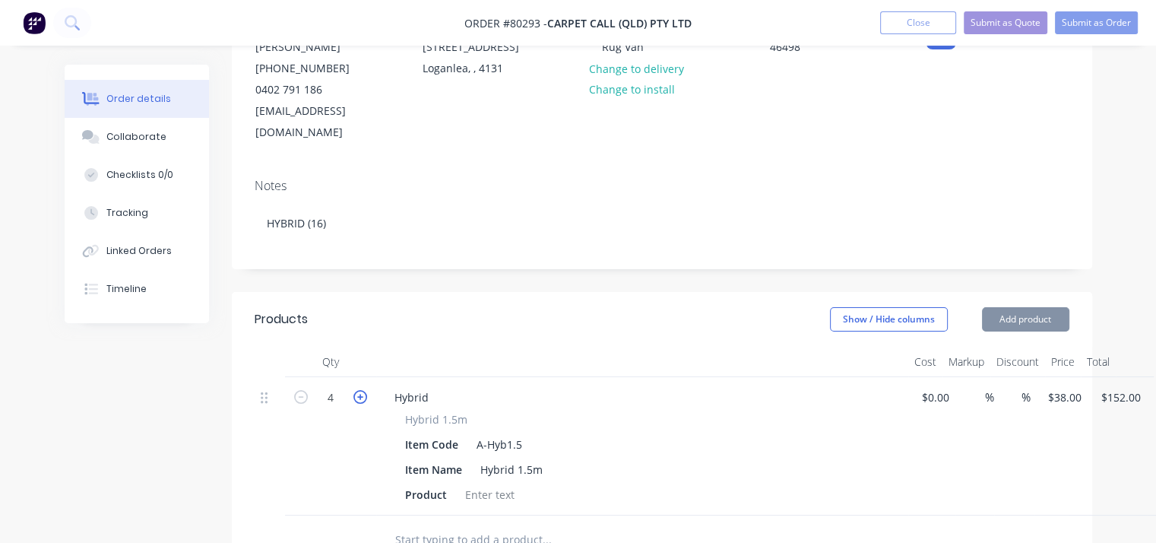
click at [362, 390] on icon "button" at bounding box center [360, 397] width 14 height 14
type input "5"
type input "$190.00"
click at [362, 390] on icon "button" at bounding box center [360, 397] width 14 height 14
type input "6"
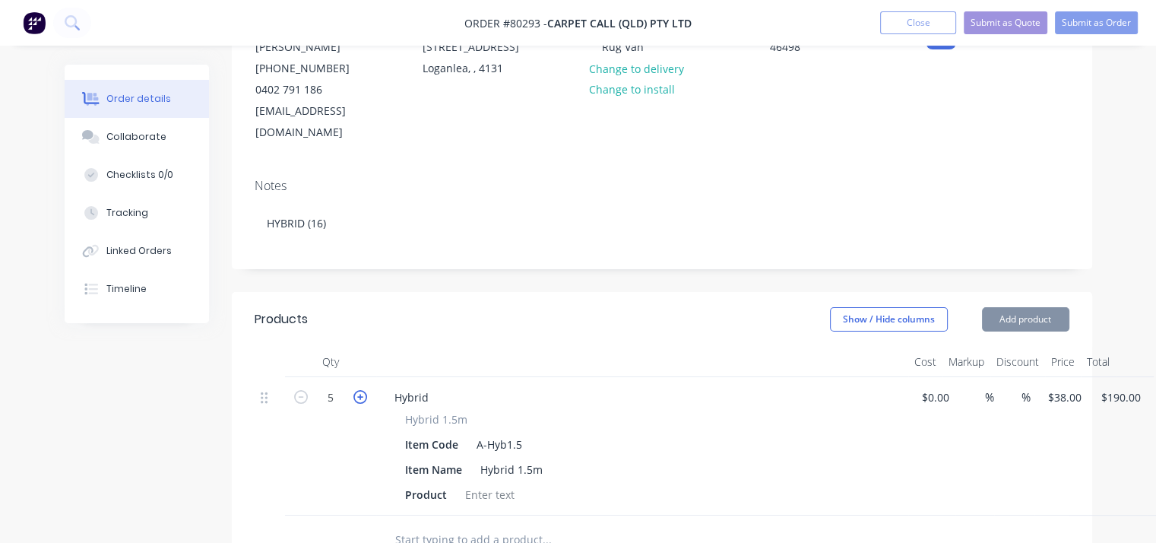
type input "$228.00"
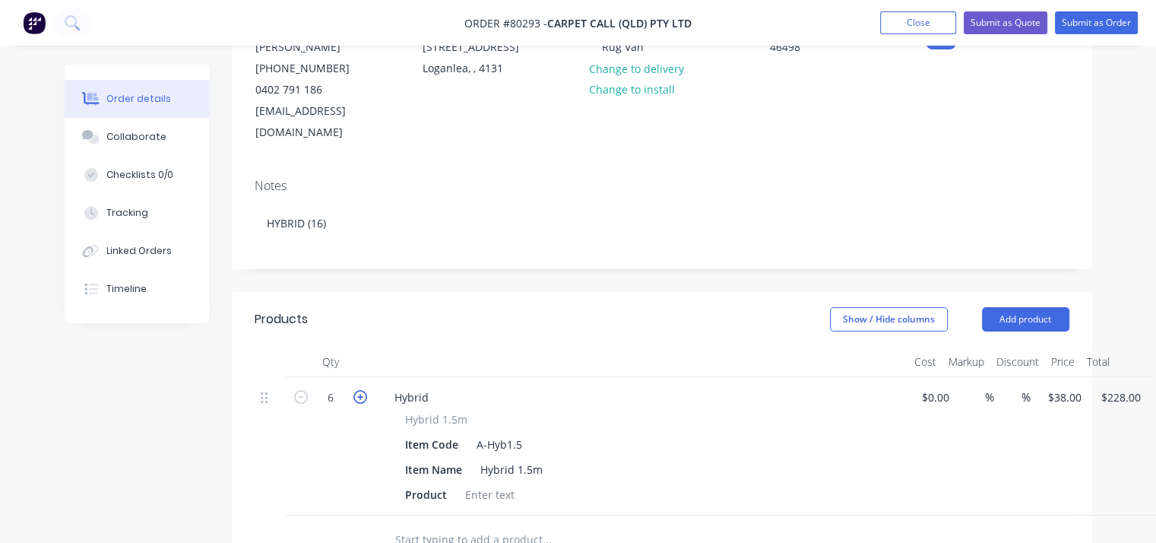
click at [362, 390] on icon "button" at bounding box center [360, 397] width 14 height 14
type input "7"
type input "$266.00"
click at [362, 390] on icon "button" at bounding box center [360, 397] width 14 height 14
type input "8"
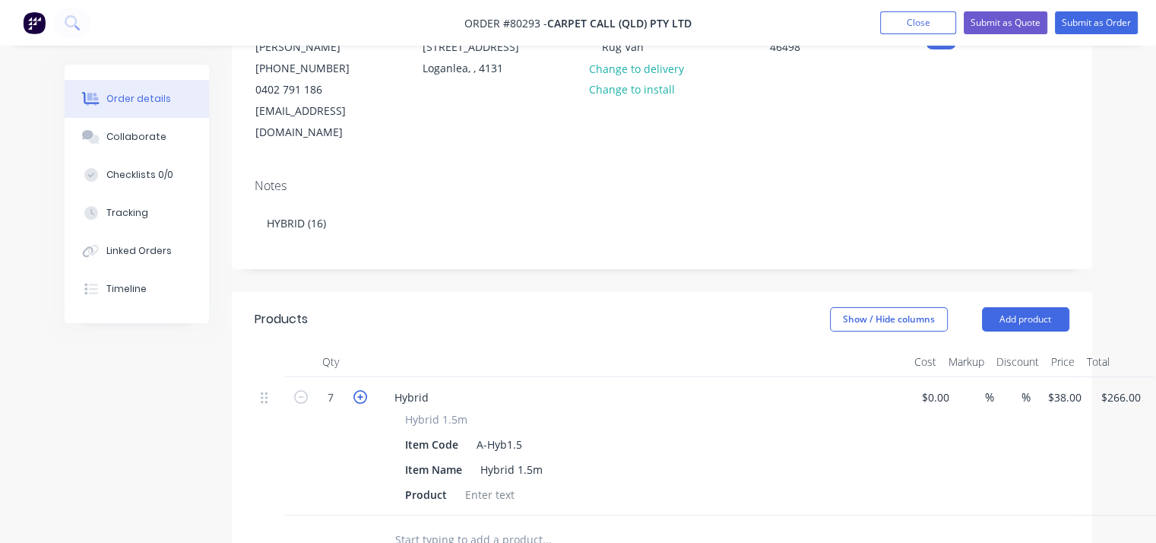
type input "$304.00"
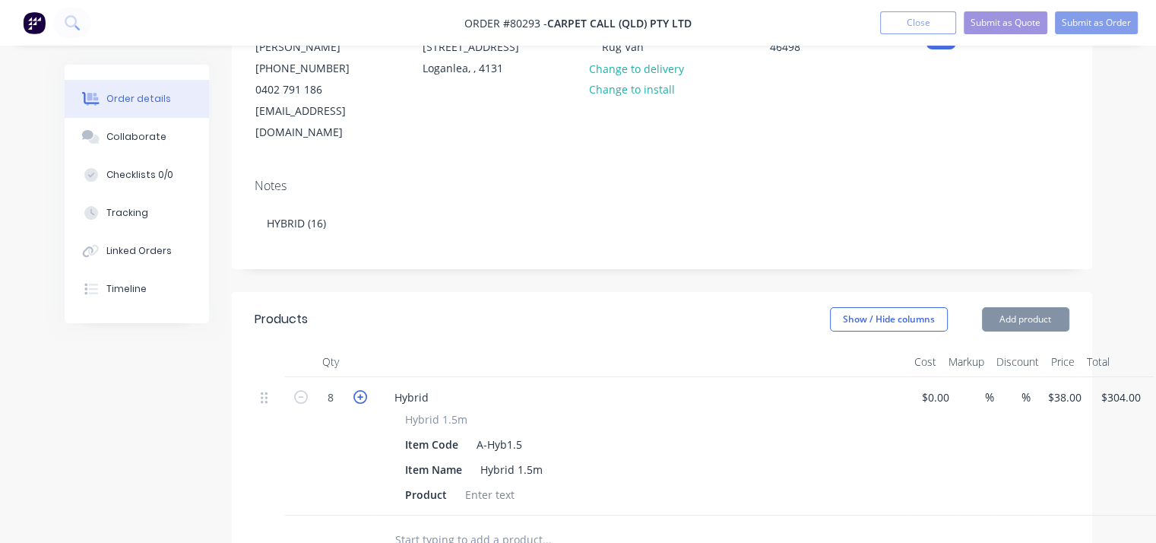
click at [362, 390] on icon "button" at bounding box center [360, 397] width 14 height 14
type input "9"
type input "$342.00"
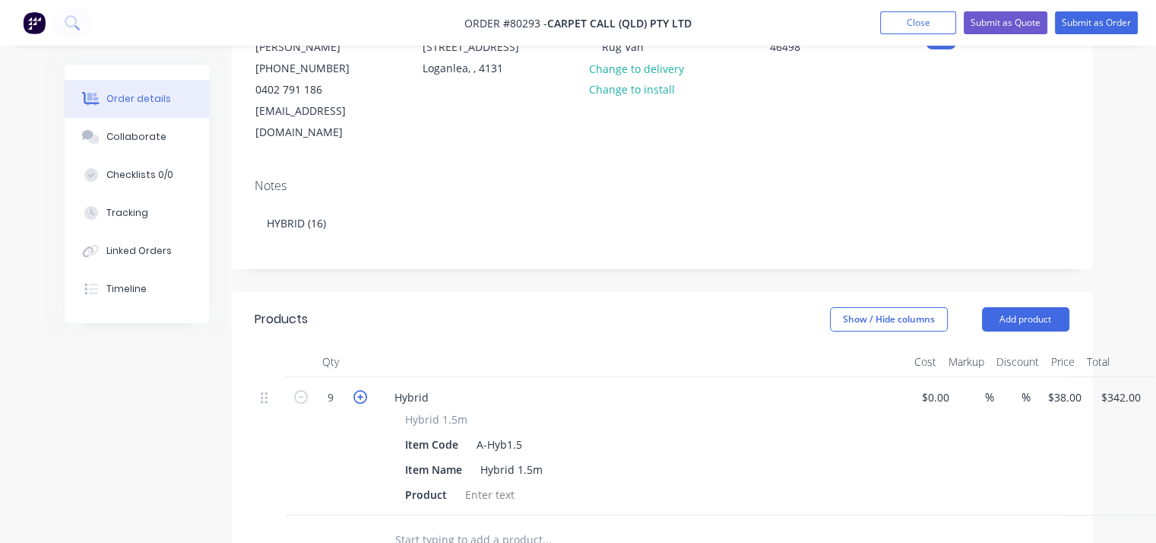
click at [362, 390] on icon "button" at bounding box center [360, 397] width 14 height 14
type input "10"
type input "$380.00"
click at [362, 390] on icon "button" at bounding box center [360, 397] width 14 height 14
type input "11"
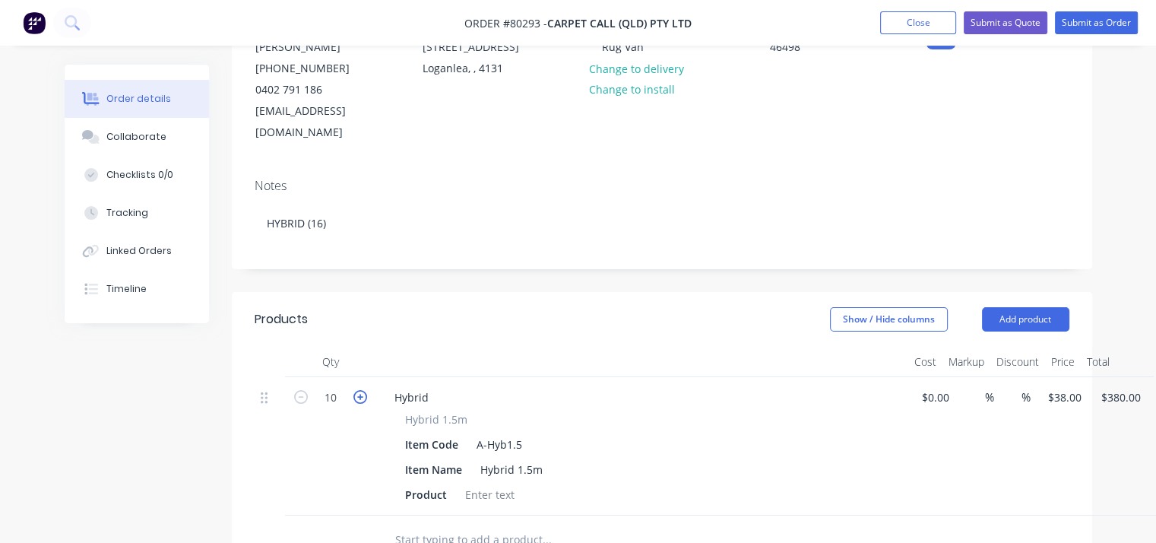
type input "$418.00"
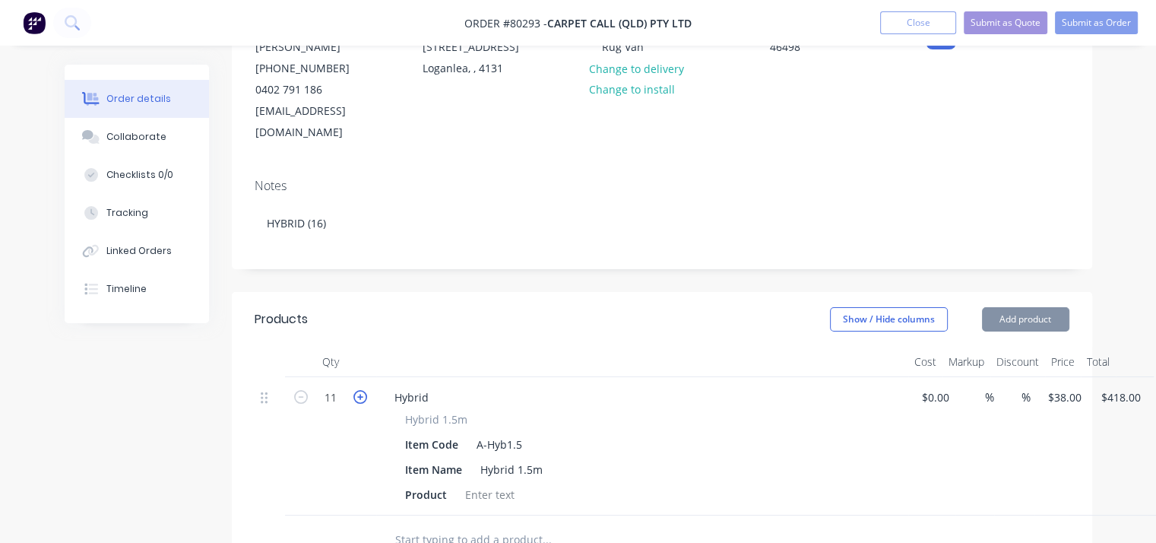
click at [362, 390] on icon "button" at bounding box center [360, 397] width 14 height 14
type input "12"
type input "$456.00"
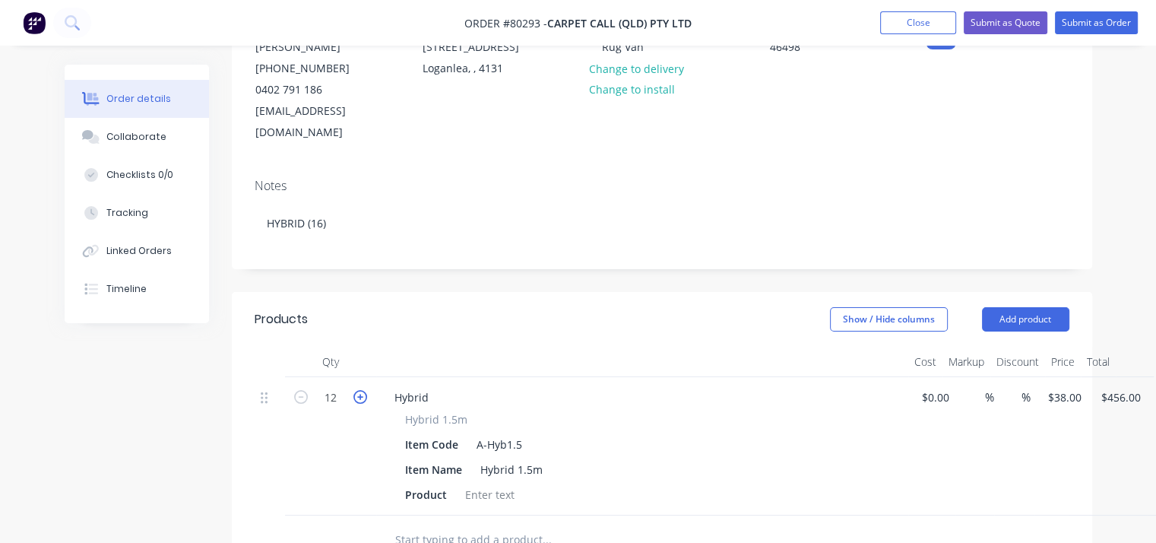
click at [362, 390] on icon "button" at bounding box center [360, 397] width 14 height 14
type input "13"
type input "$494.00"
click at [362, 390] on icon "button" at bounding box center [360, 397] width 14 height 14
type input "14"
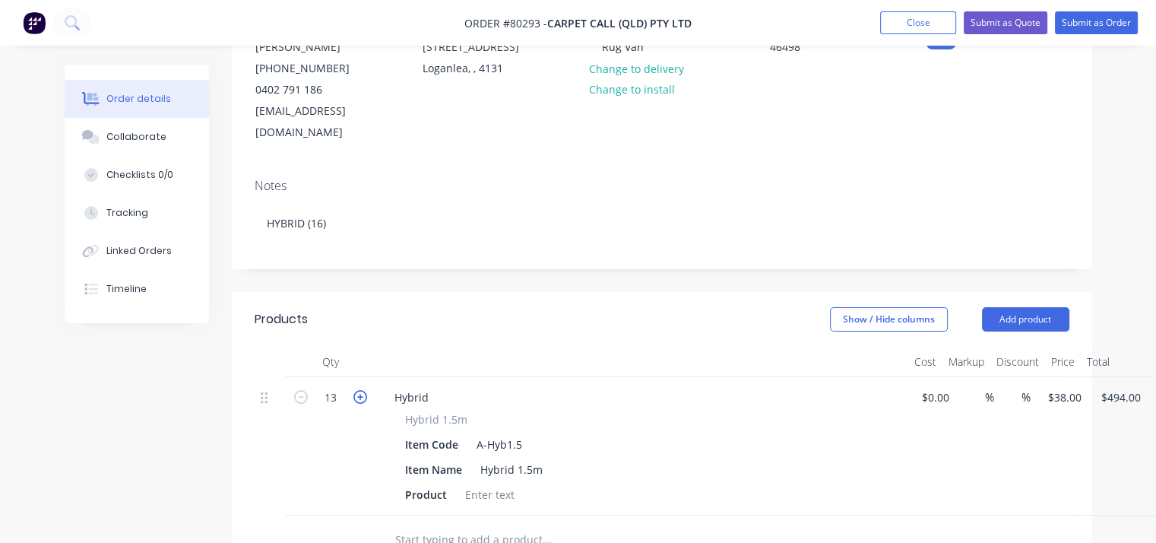
type input "$532.00"
click at [362, 390] on icon "button" at bounding box center [360, 397] width 14 height 14
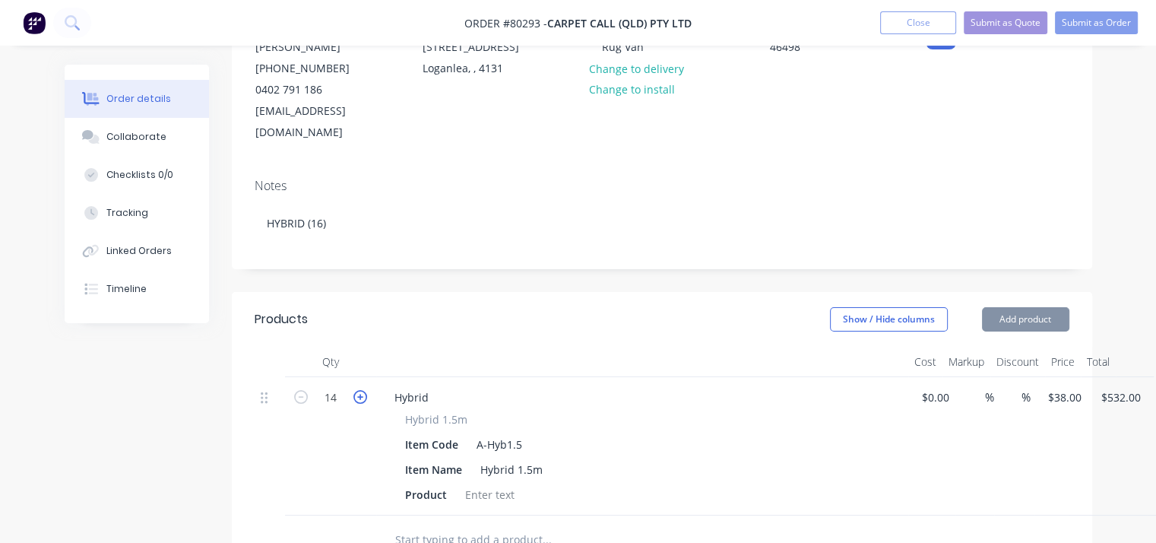
type input "15"
type input "$570.00"
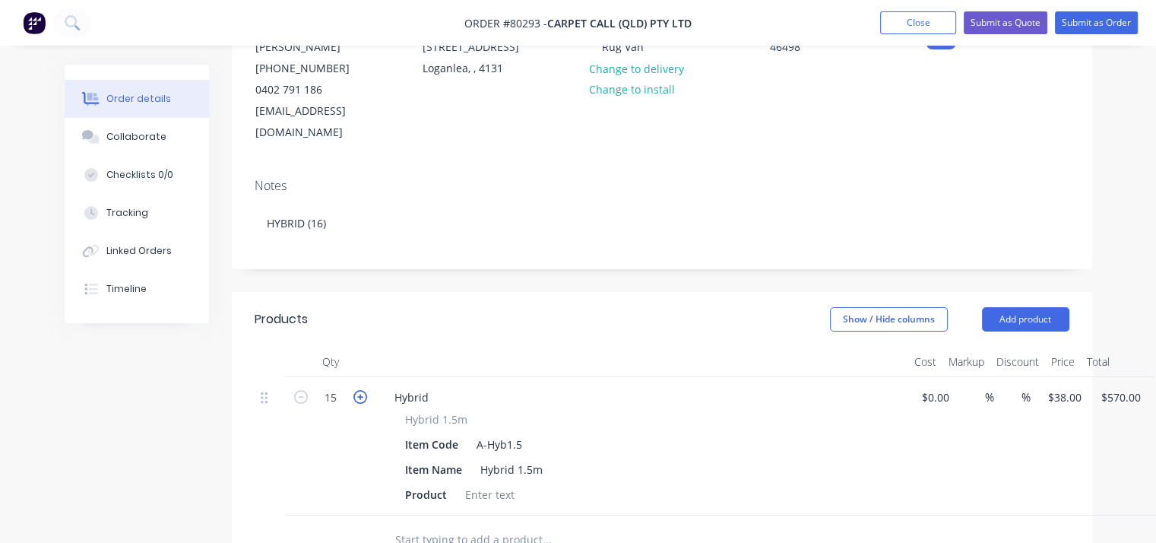
click at [362, 390] on icon "button" at bounding box center [360, 397] width 14 height 14
type input "16"
type input "$608.00"
click at [484, 483] on div at bounding box center [490, 494] width 62 height 22
type input "$0.00"
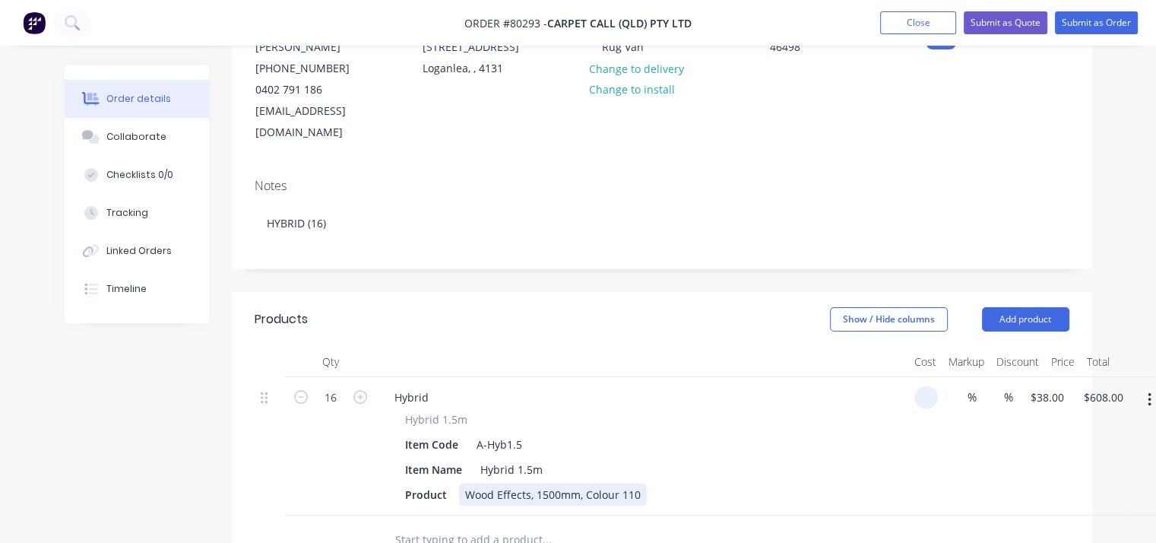
type input "$0.00"
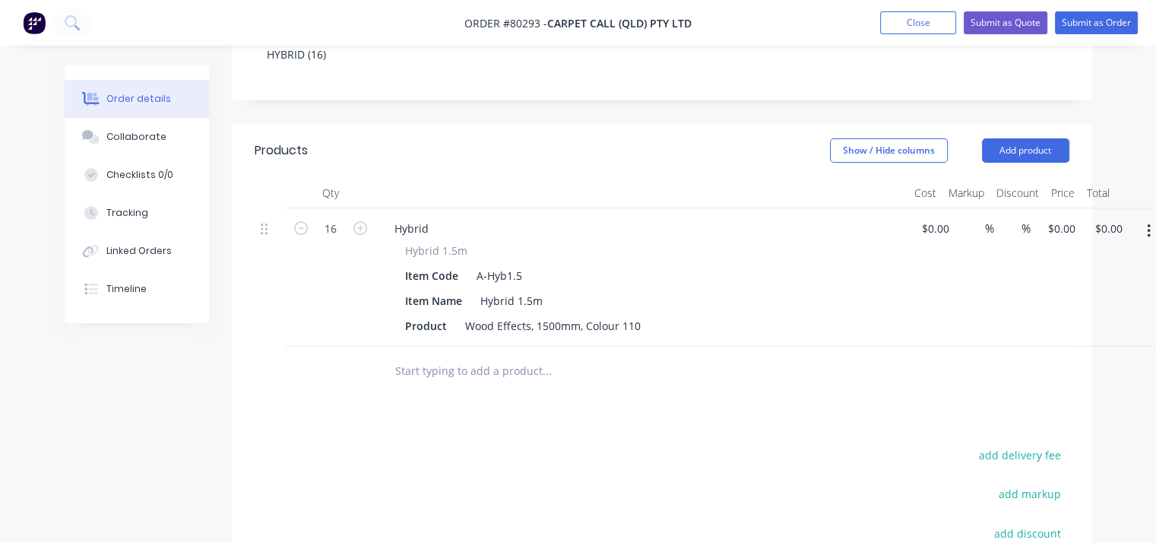
scroll to position [360, 0]
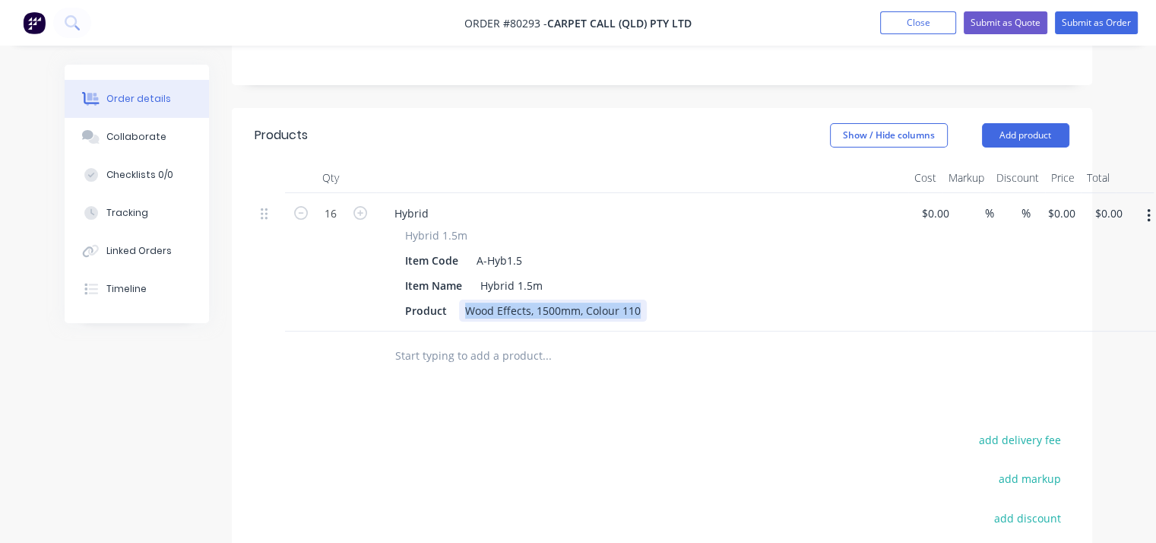
drag, startPoint x: 463, startPoint y: 290, endPoint x: 660, endPoint y: 296, distance: 197.7
click at [660, 299] on div "Product Wood Effects, 1500mm, Colour 110" at bounding box center [639, 310] width 480 height 22
copy div "Wood Effects, 1500mm, Colour 110"
click at [660, 299] on div "Product Wood Effects, 1500mm, Colour 110" at bounding box center [639, 310] width 480 height 22
click at [466, 299] on div "Wood Effects, 1500mm, Colour 110" at bounding box center [553, 310] width 188 height 22
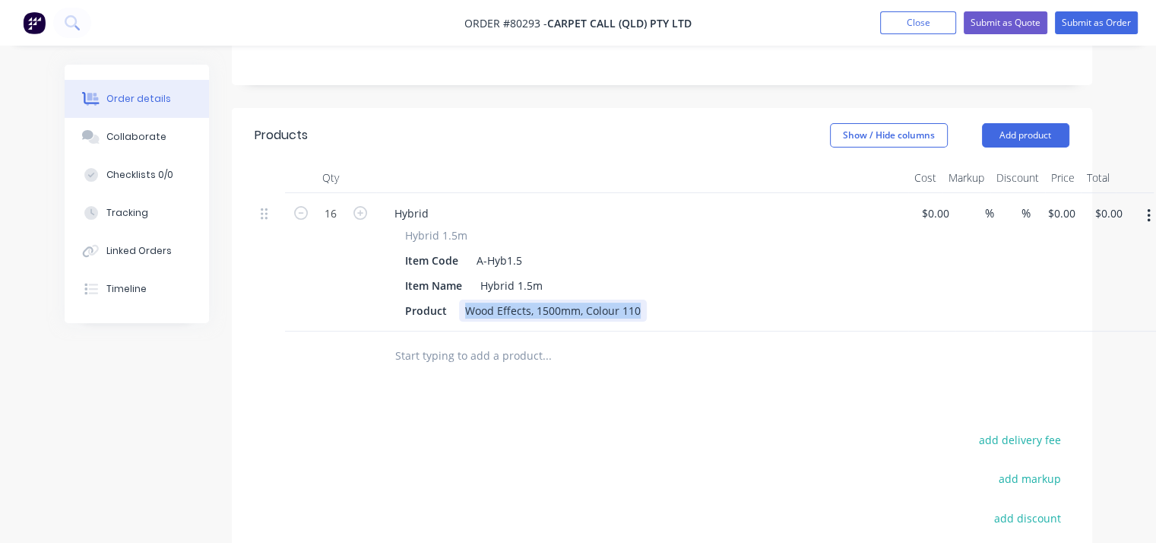
drag, startPoint x: 466, startPoint y: 290, endPoint x: 651, endPoint y: 292, distance: 185.4
click at [651, 299] on div "Product Wood Effects, 1500mm, Colour 110" at bounding box center [639, 310] width 480 height 22
copy div "Wood Effects, 1500mm, Colour 110"
click at [468, 340] on input "text" at bounding box center [546, 355] width 304 height 30
type input "h"
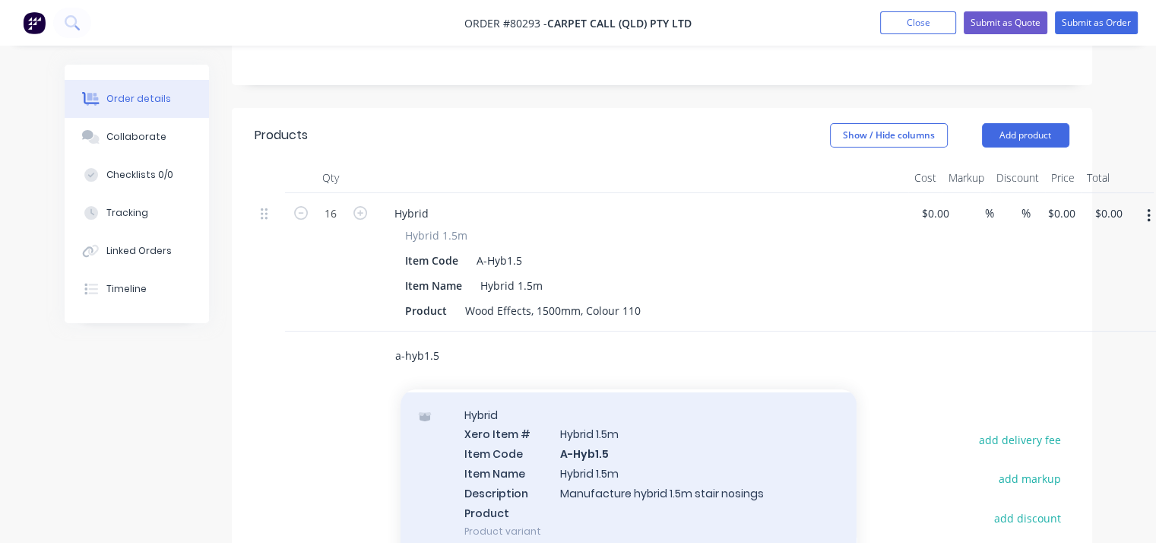
scroll to position [47, 0]
type input "a-hyb1.5"
click at [562, 435] on div "Hybrid Xero Item # Hybrid 1.5m Item Code A-Hyb1.5 Item Name Hybrid 1.5m Descrip…" at bounding box center [628, 472] width 456 height 162
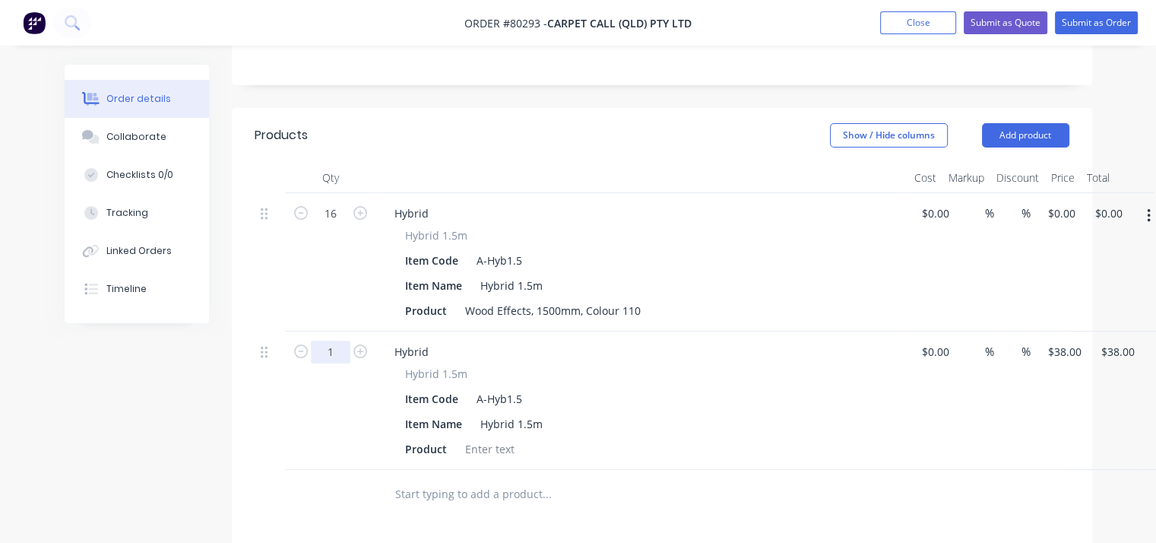
click at [342, 225] on input "1" at bounding box center [331, 213] width 40 height 23
type input "16"
type input "$608.00"
click at [479, 438] on div at bounding box center [490, 449] width 62 height 22
paste div
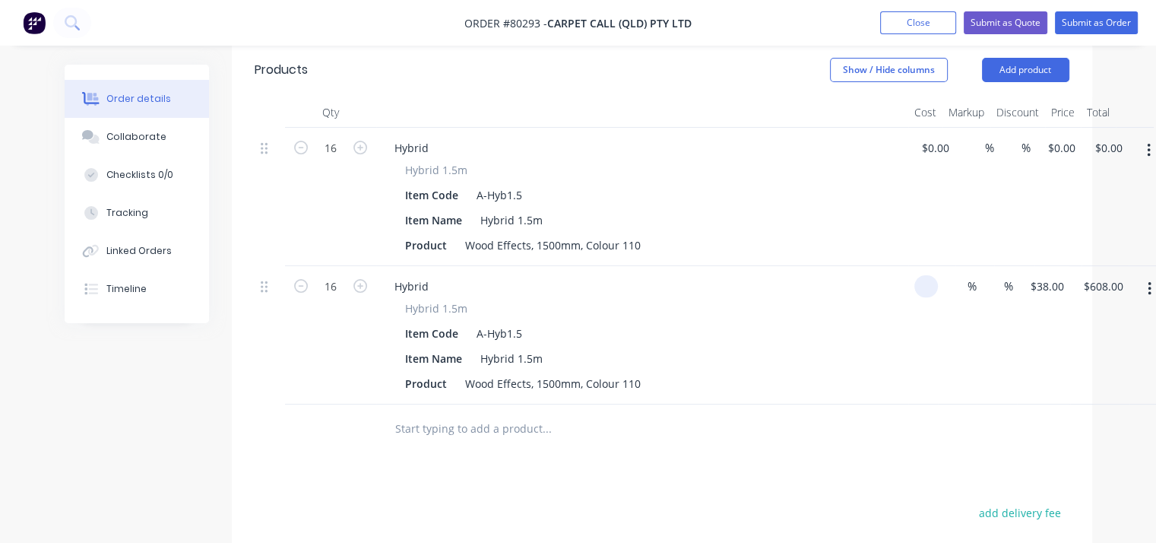
scroll to position [427, 0]
type input "$0.00"
click at [831, 420] on div at bounding box center [649, 427] width 547 height 49
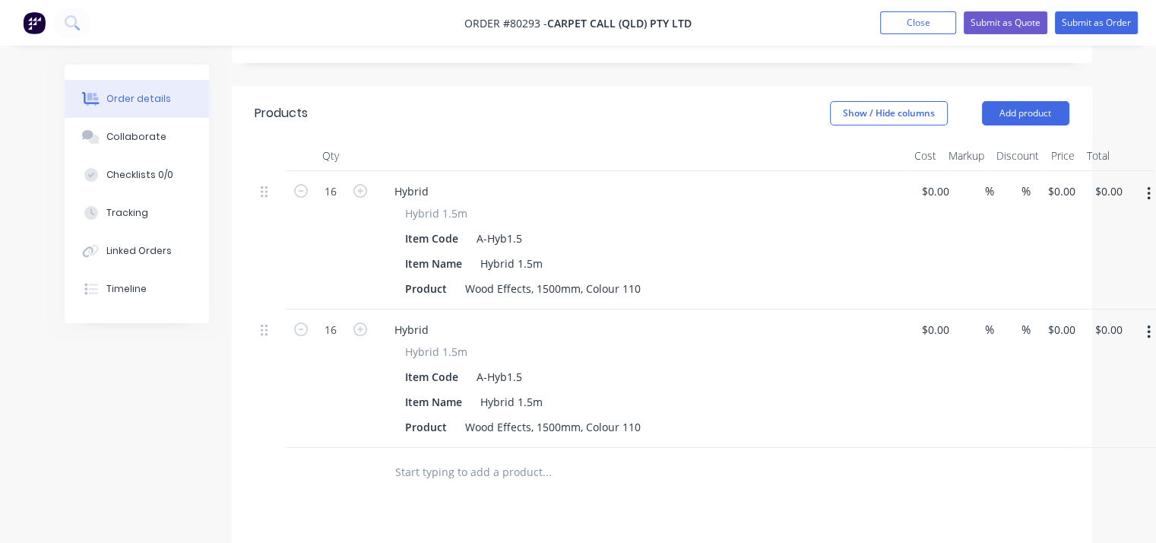
scroll to position [381, 0]
click at [921, 102] on button "Show / Hide columns" at bounding box center [889, 114] width 118 height 24
click at [850, 143] on span at bounding box center [853, 141] width 13 height 13
click at [835, 135] on input "Cost" at bounding box center [835, 135] width 0 height 0
click at [787, 457] on div at bounding box center [610, 472] width 456 height 30
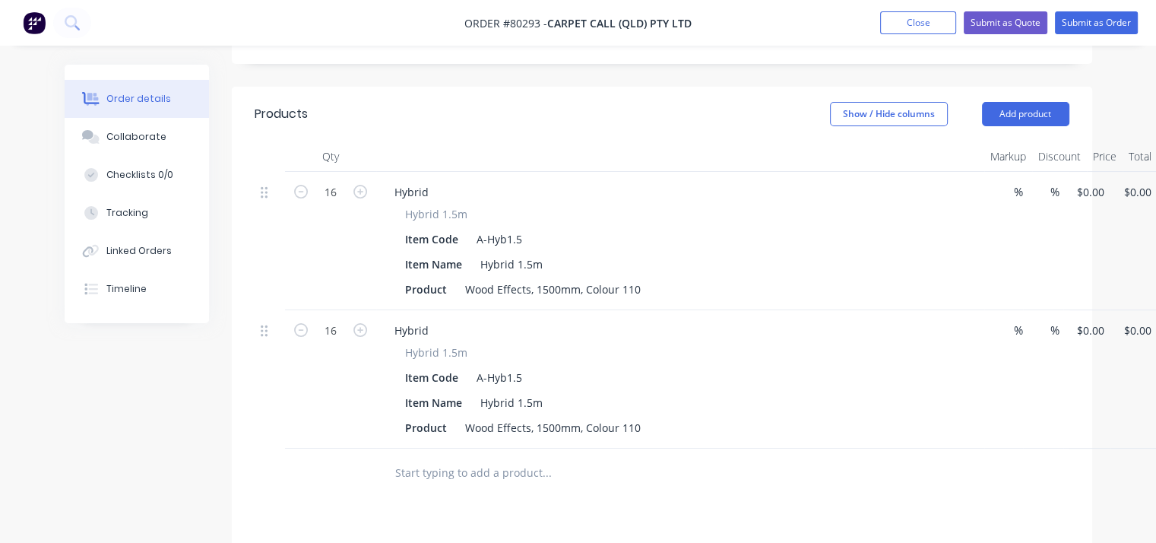
scroll to position [381, 40]
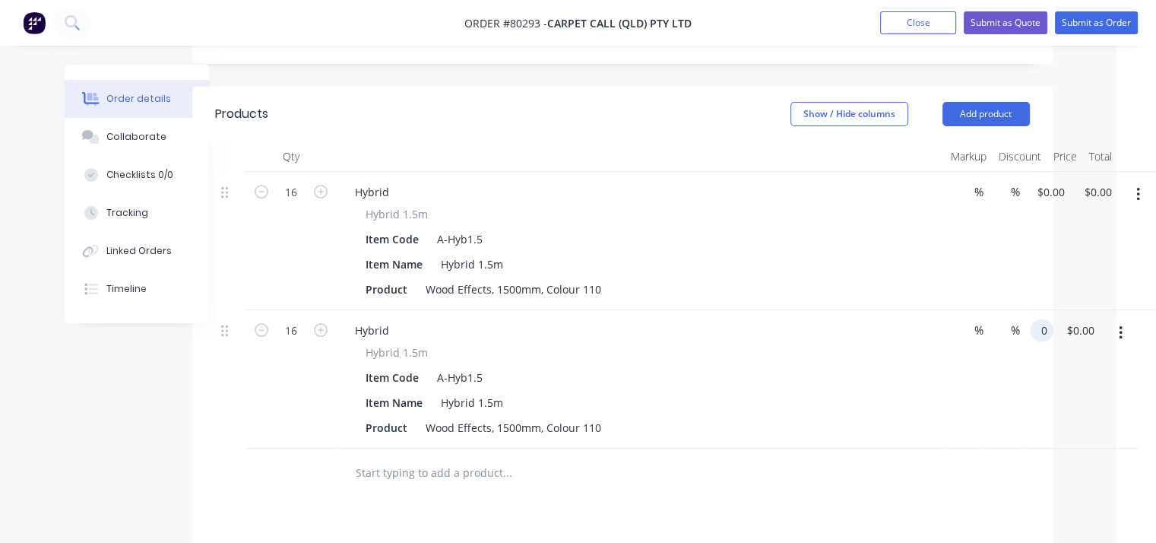
click at [1030, 311] on div "16 Hybrid Hybrid 1.5m Item Code A-Hyb1.5 Item Name Hybrid 1.5m Product Wood Eff…" at bounding box center [622, 379] width 815 height 138
type input "$38.00"
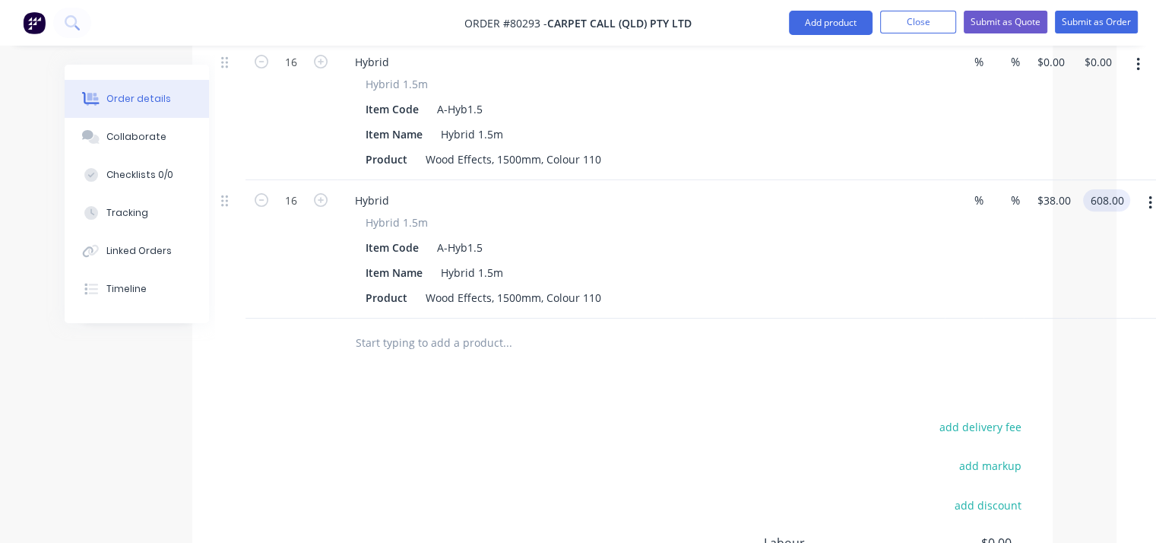
scroll to position [509, 40]
type input "$608.00"
click at [1110, 23] on button "Submit as Order" at bounding box center [1096, 22] width 83 height 23
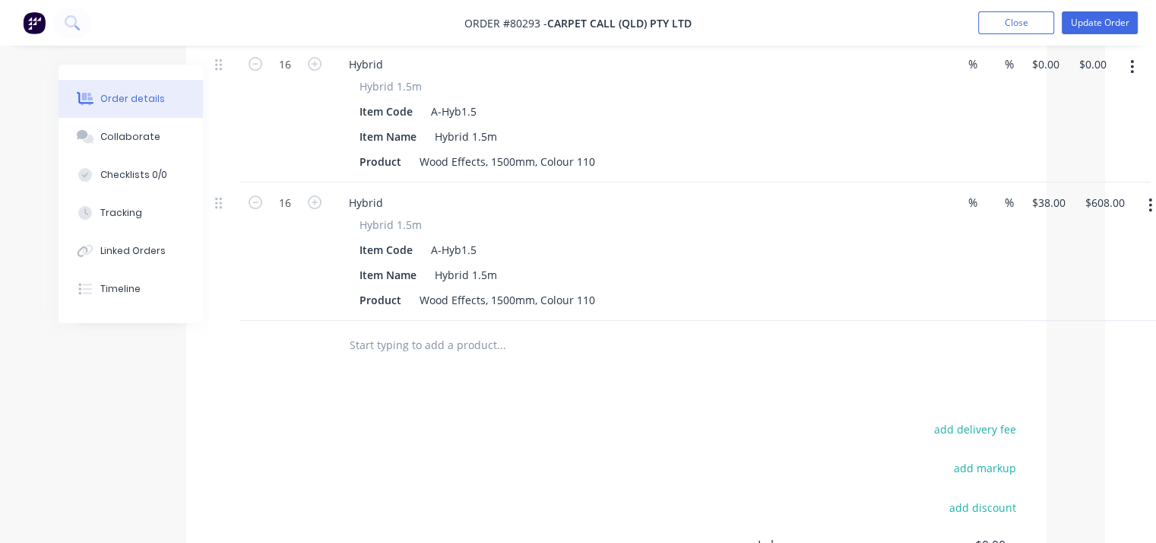
scroll to position [0, 0]
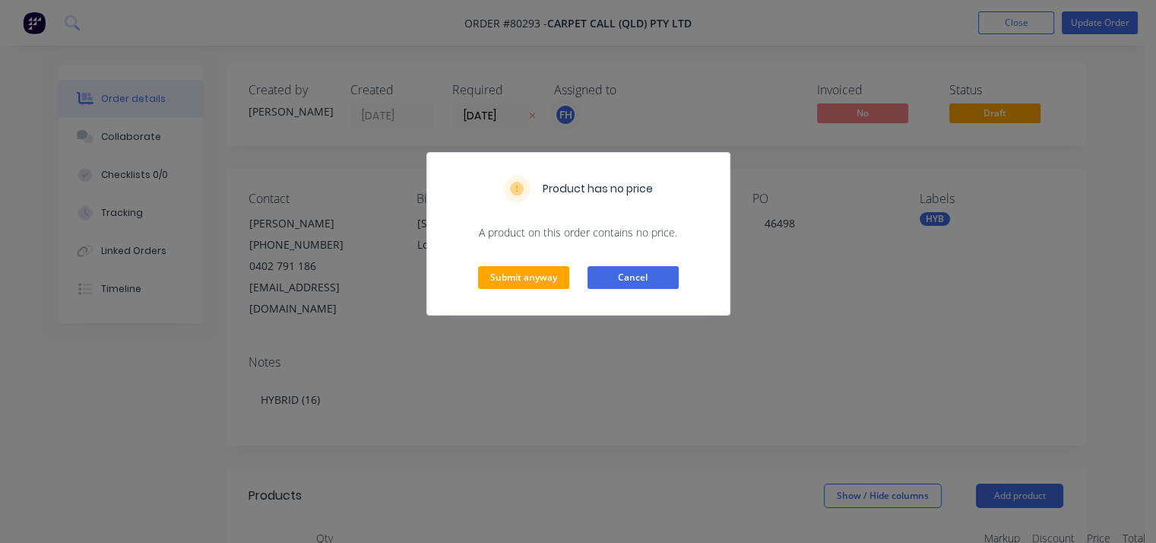
click at [661, 268] on button "Cancel" at bounding box center [632, 277] width 91 height 23
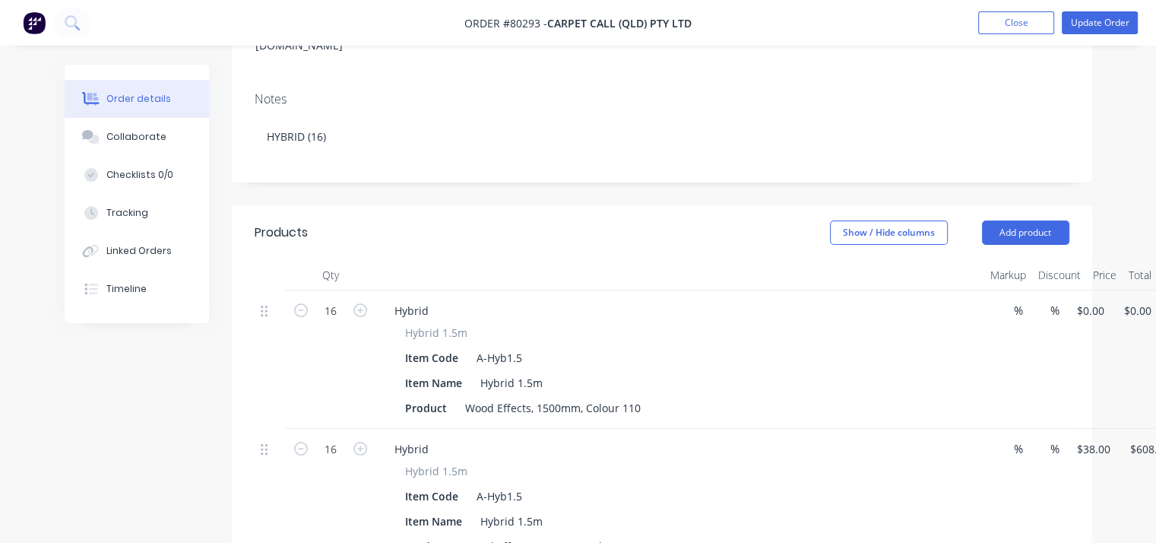
scroll to position [263, 58]
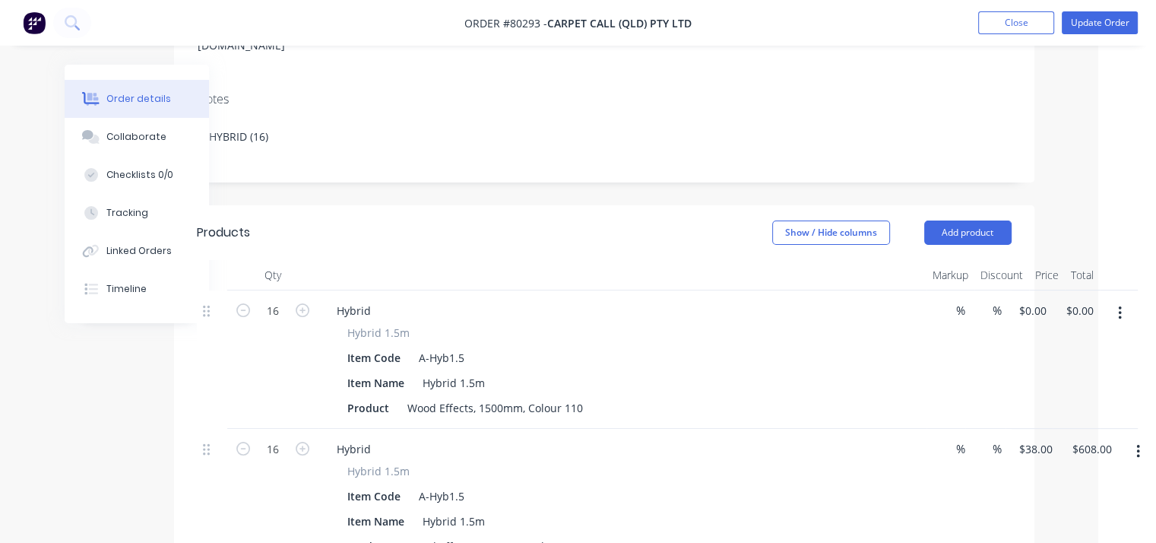
click at [1116, 299] on button "button" at bounding box center [1120, 312] width 36 height 27
click at [1046, 433] on div "Delete" at bounding box center [1065, 444] width 117 height 22
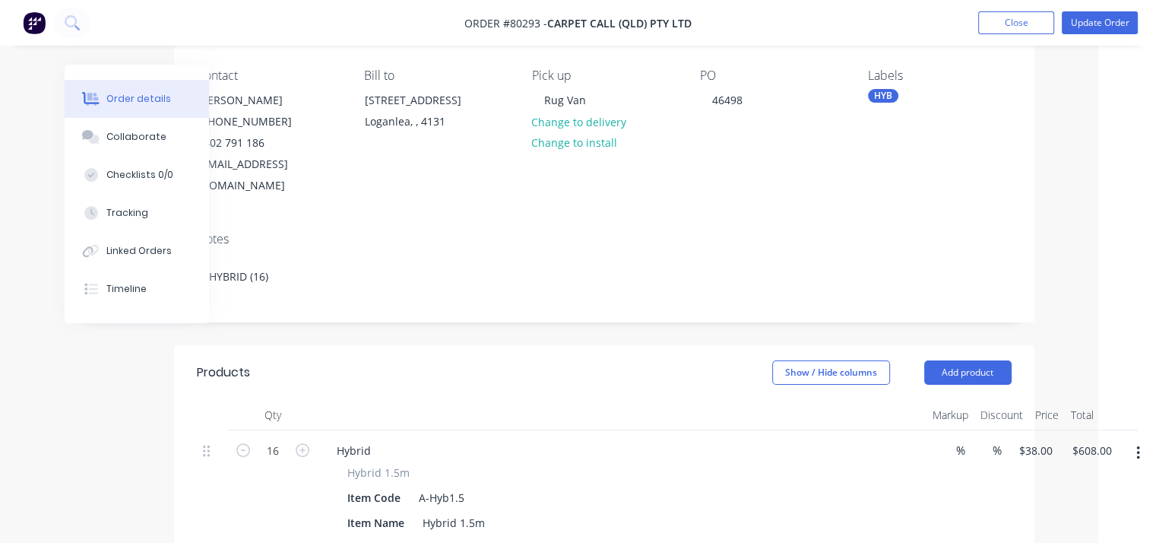
scroll to position [117, 58]
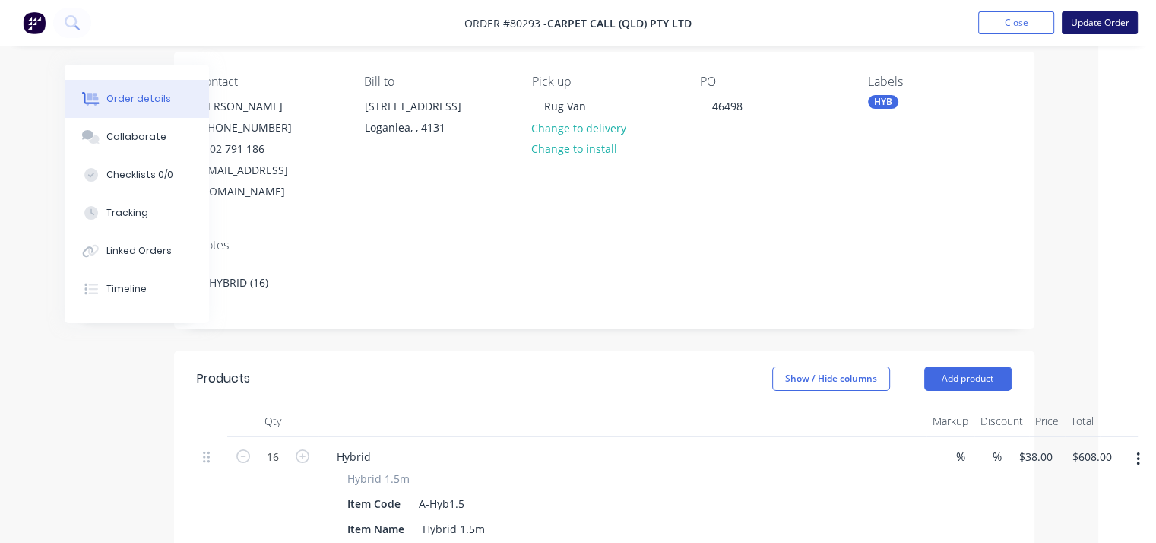
click at [1113, 19] on button "Update Order" at bounding box center [1100, 22] width 76 height 23
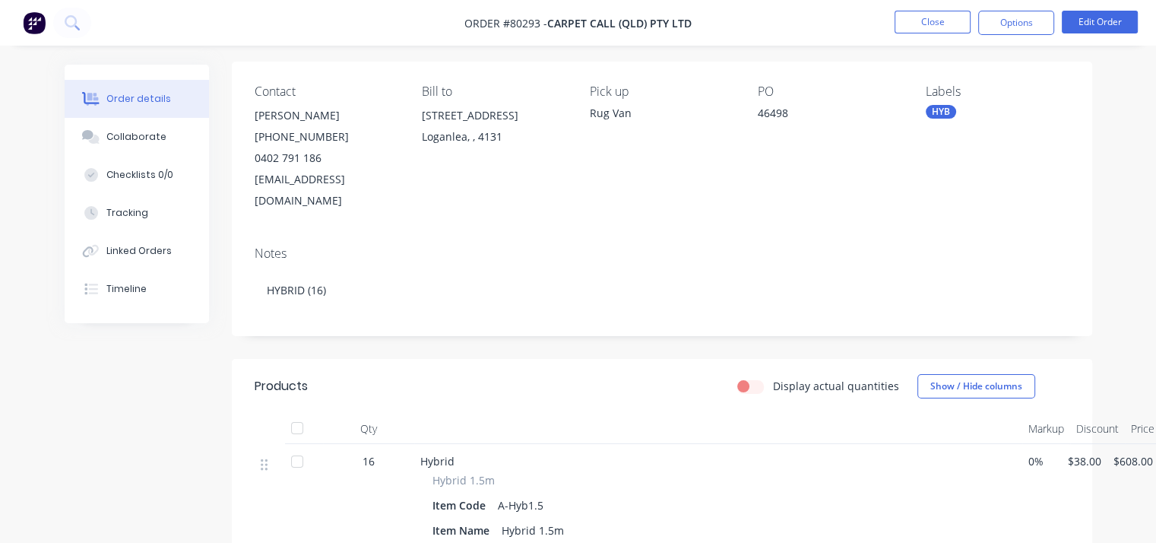
scroll to position [0, 0]
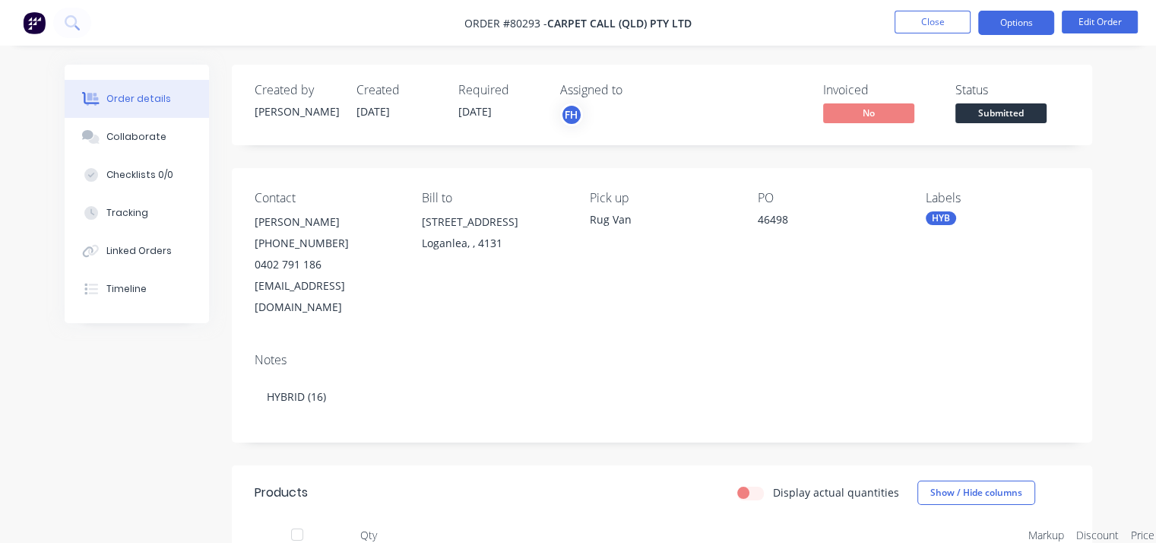
click at [1012, 25] on button "Options" at bounding box center [1016, 23] width 76 height 24
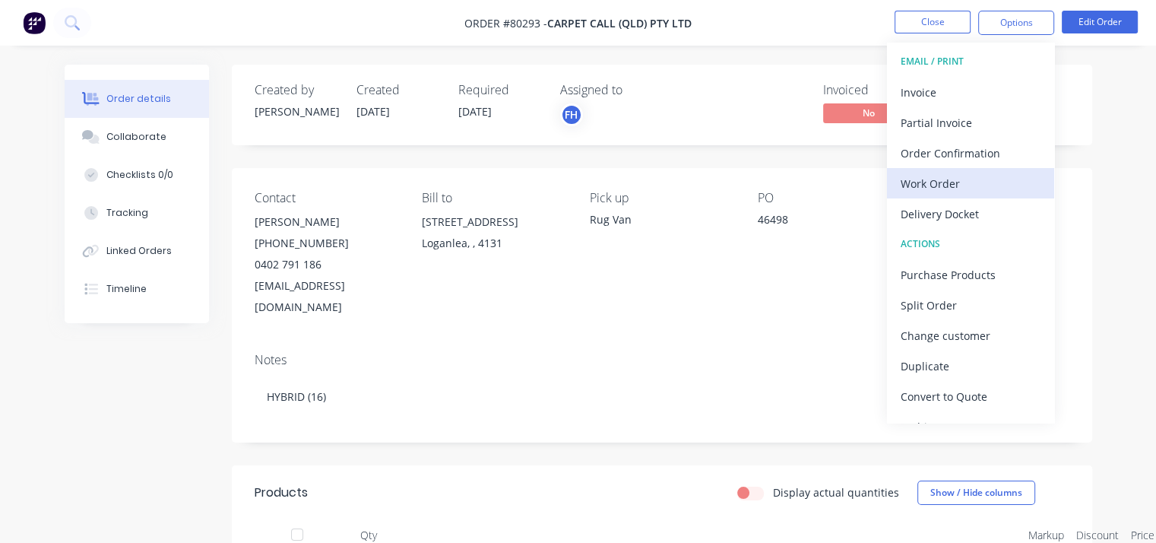
click at [954, 185] on div "Work Order" at bounding box center [971, 184] width 140 height 22
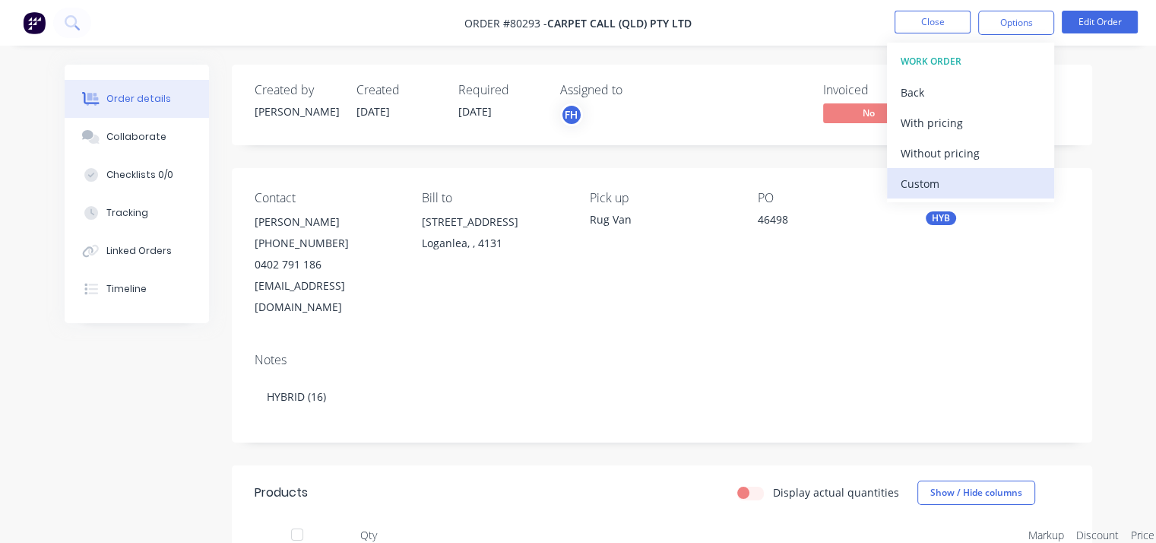
click at [924, 182] on div "Custom" at bounding box center [971, 184] width 140 height 22
click at [935, 58] on div "CUSTOM WORK ORDER" at bounding box center [971, 62] width 140 height 20
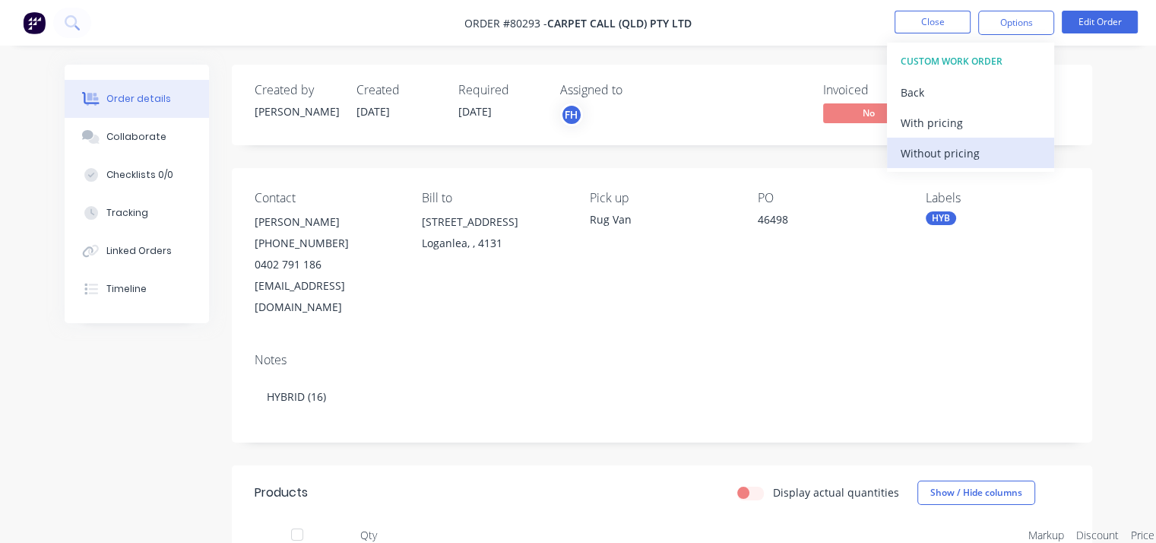
click at [925, 158] on div "Without pricing" at bounding box center [971, 153] width 140 height 22
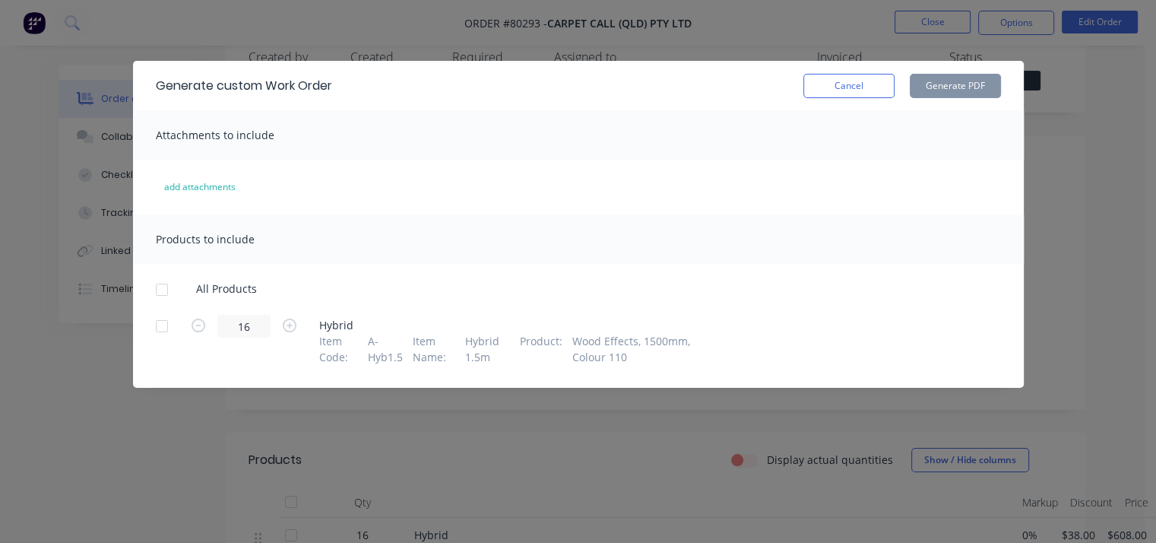
scroll to position [33, 0]
click at [869, 86] on button "Cancel" at bounding box center [848, 86] width 91 height 24
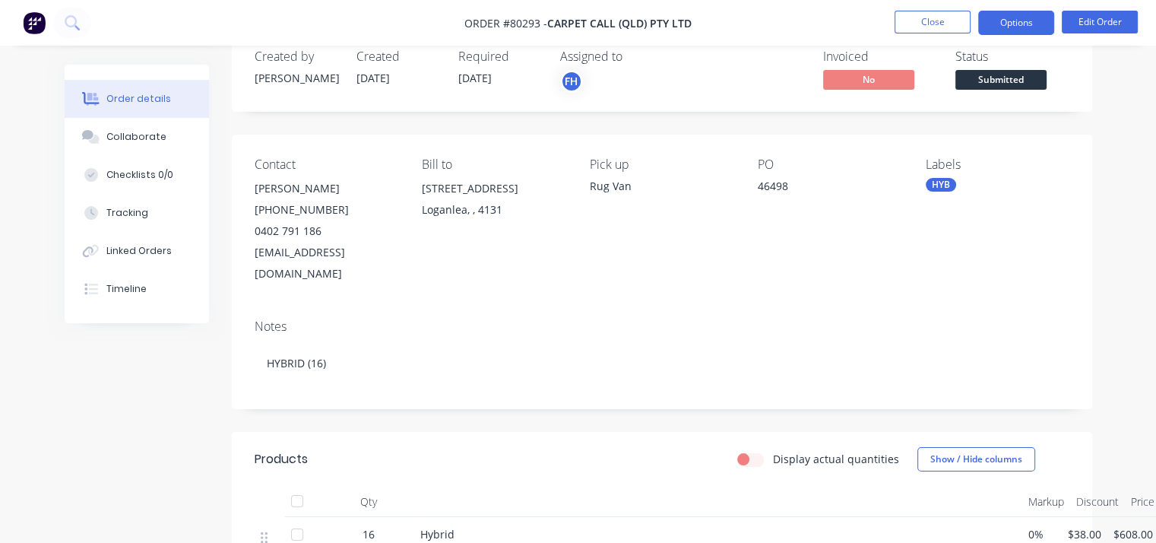
click at [1011, 23] on button "Options" at bounding box center [1016, 23] width 76 height 24
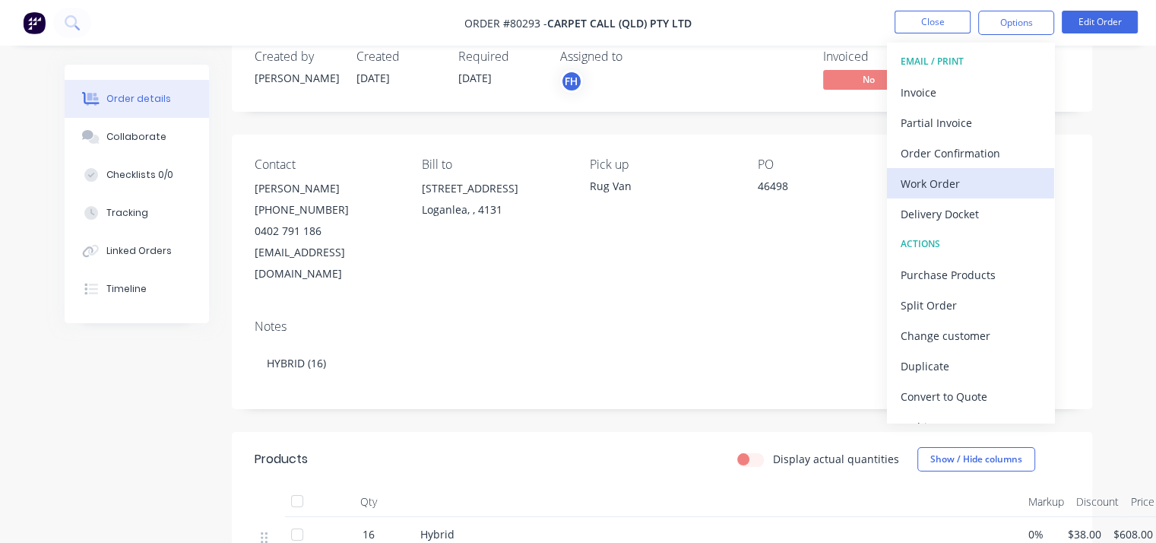
click at [936, 182] on div "Work Order" at bounding box center [971, 184] width 140 height 22
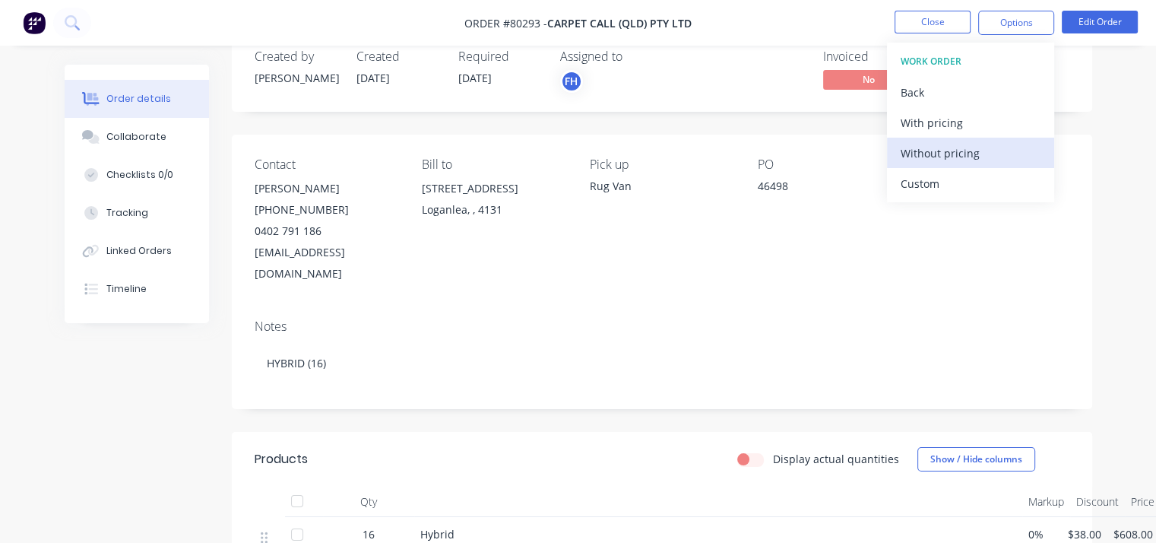
click at [938, 156] on div "Without pricing" at bounding box center [971, 153] width 140 height 22
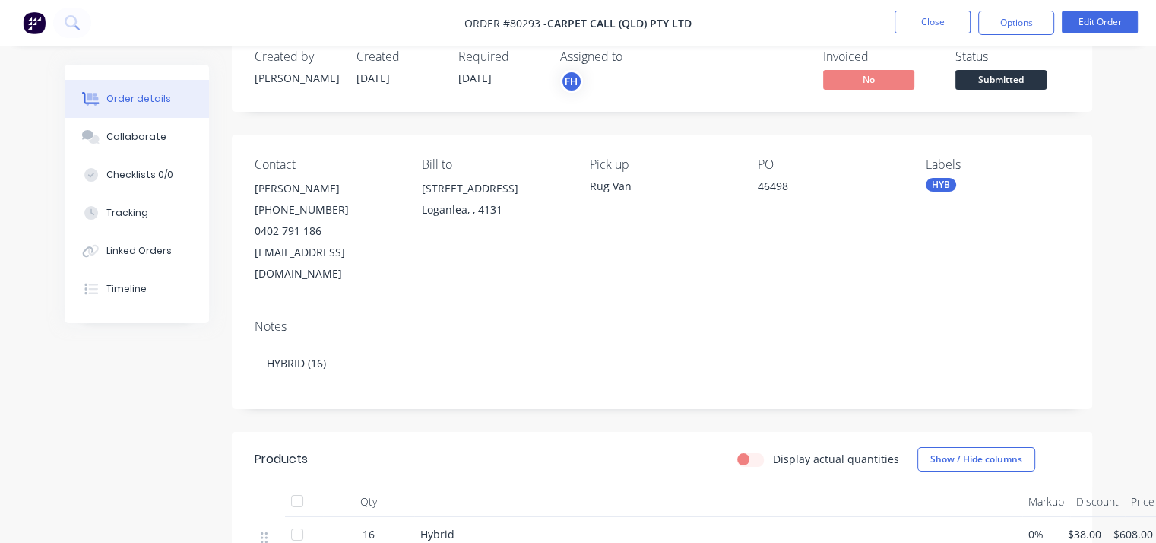
click at [674, 89] on div "FH" at bounding box center [636, 81] width 152 height 23
click at [943, 14] on button "Close" at bounding box center [932, 22] width 76 height 23
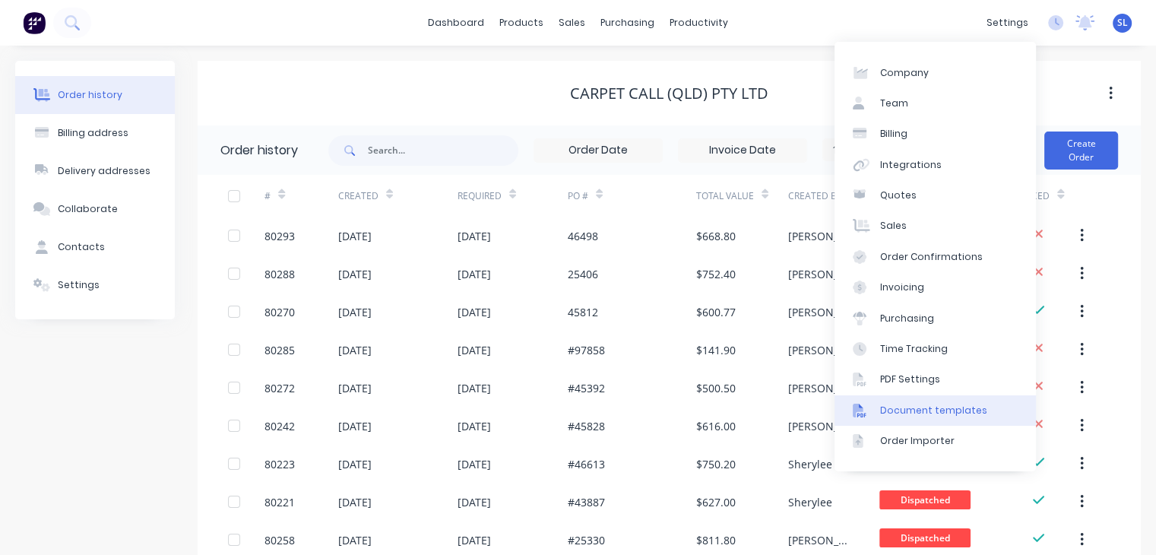
click at [915, 406] on div "Document templates" at bounding box center [933, 411] width 107 height 14
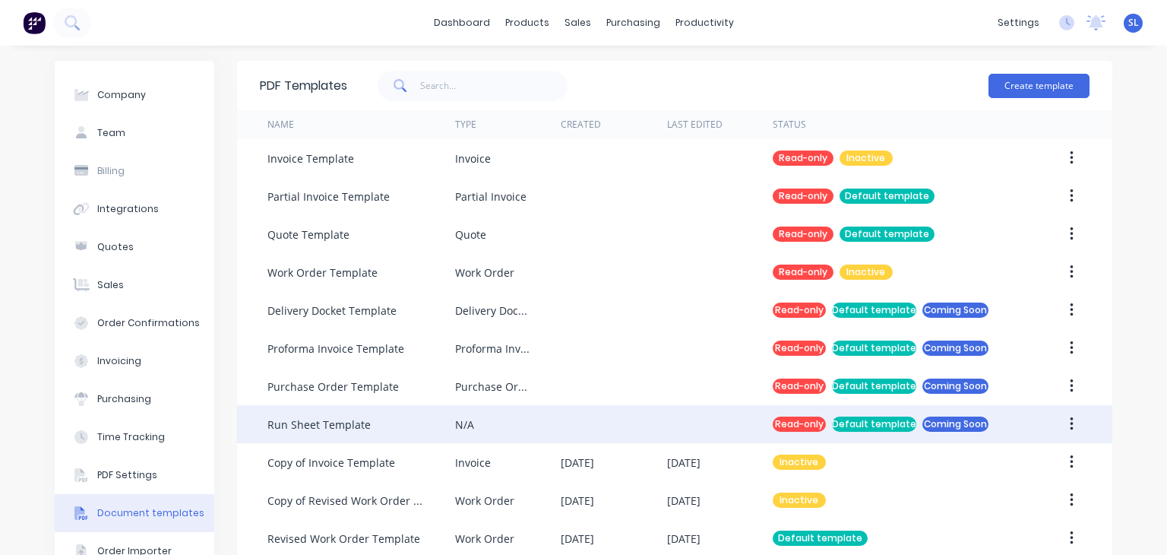
scroll to position [109, 0]
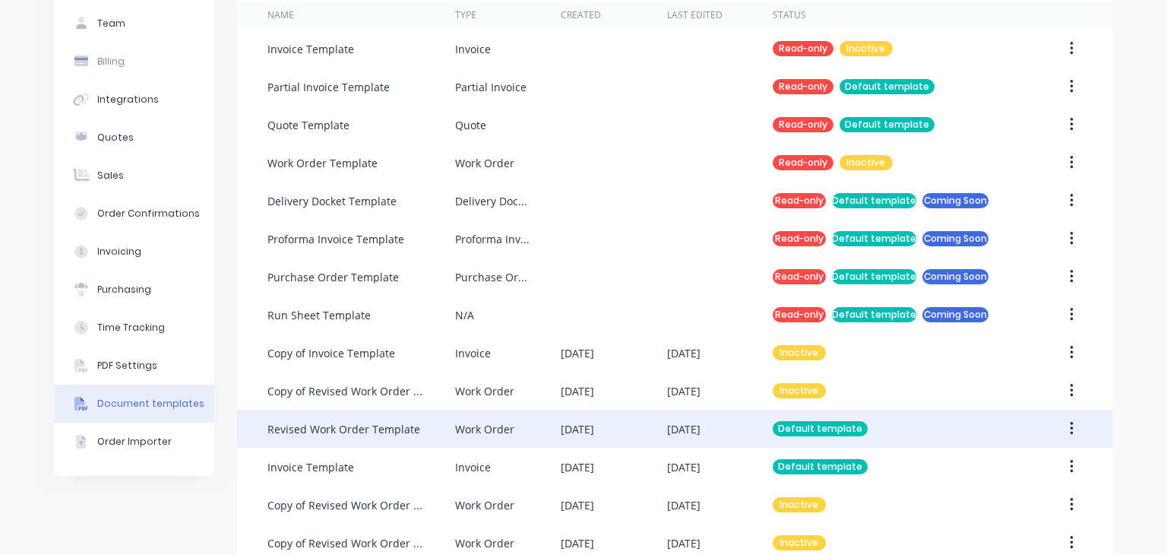
click at [375, 421] on div "Revised Work Order Template" at bounding box center [343, 429] width 153 height 16
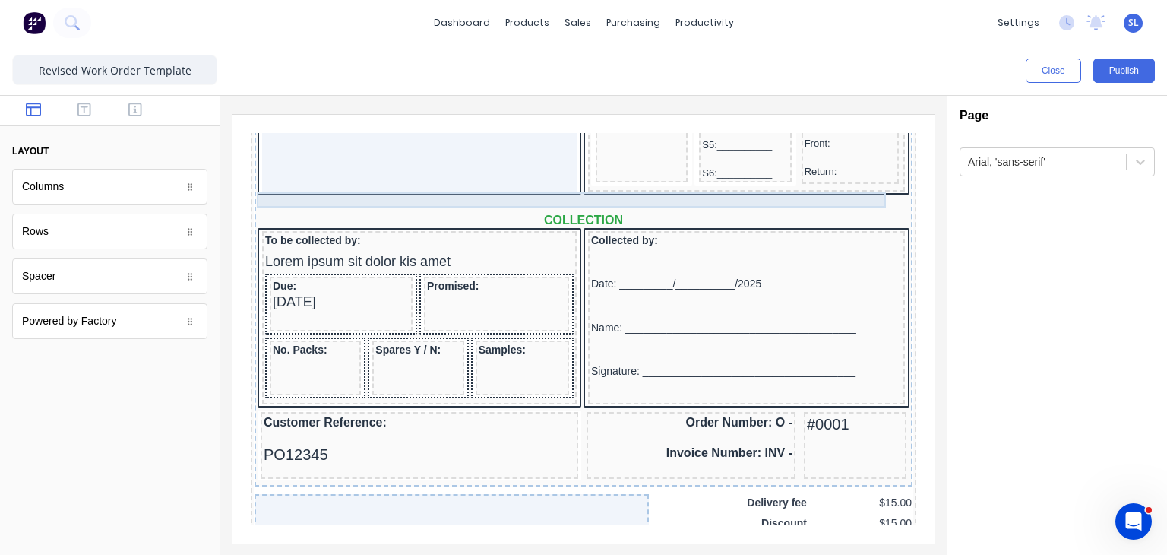
scroll to position [1169, 0]
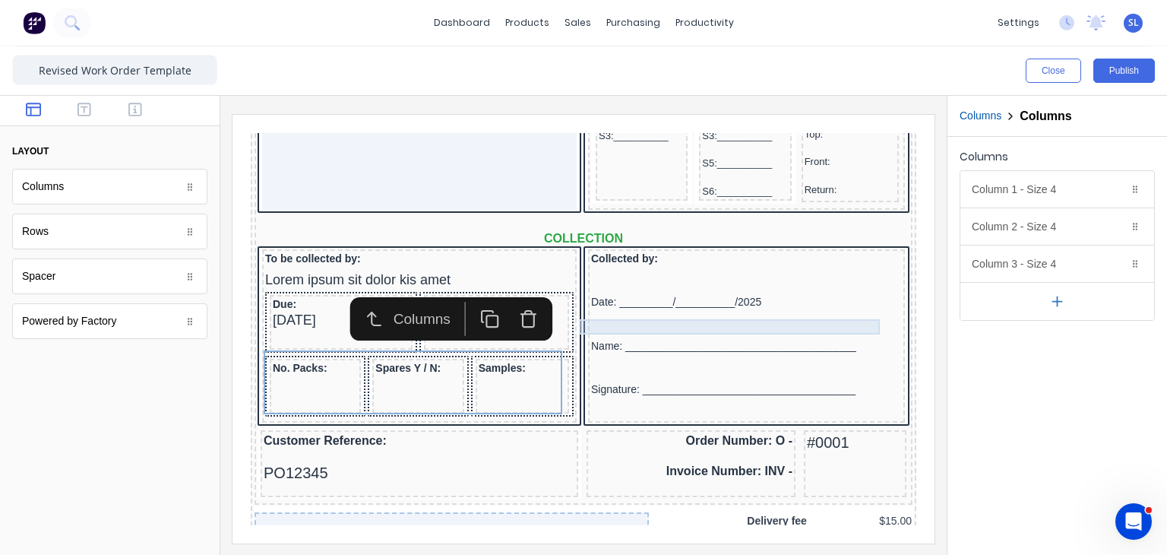
scroll to position [1128, 0]
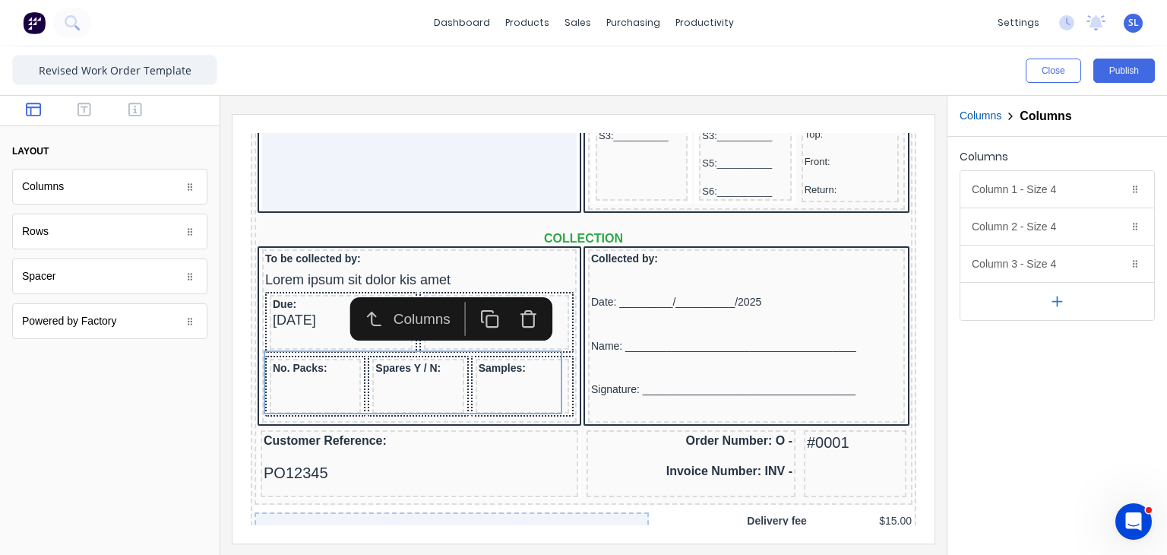
click at [1052, 69] on button "Close" at bounding box center [1053, 71] width 55 height 24
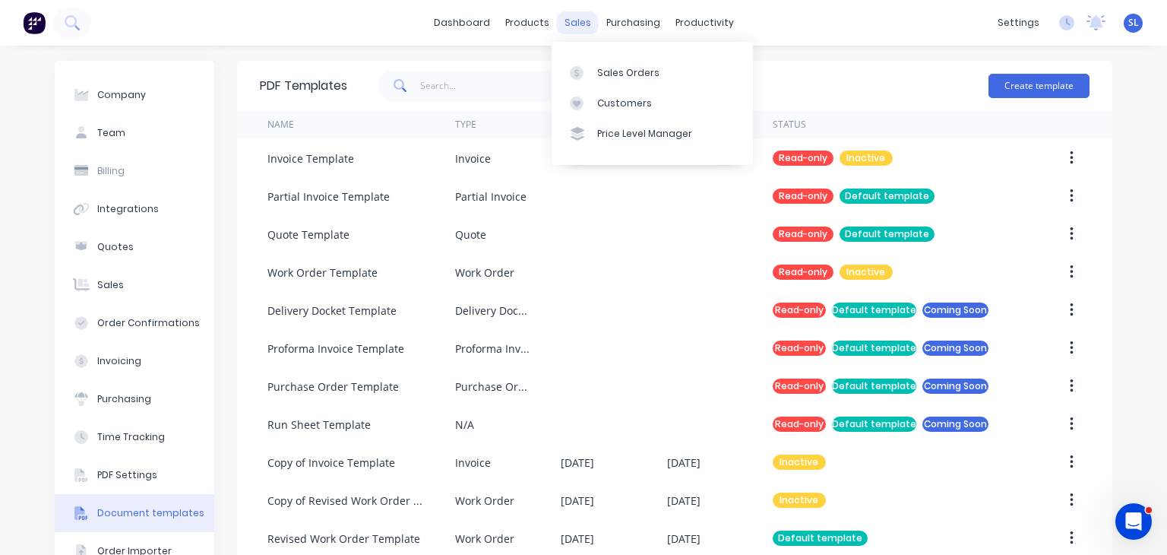
click at [567, 23] on div "sales" at bounding box center [578, 22] width 42 height 23
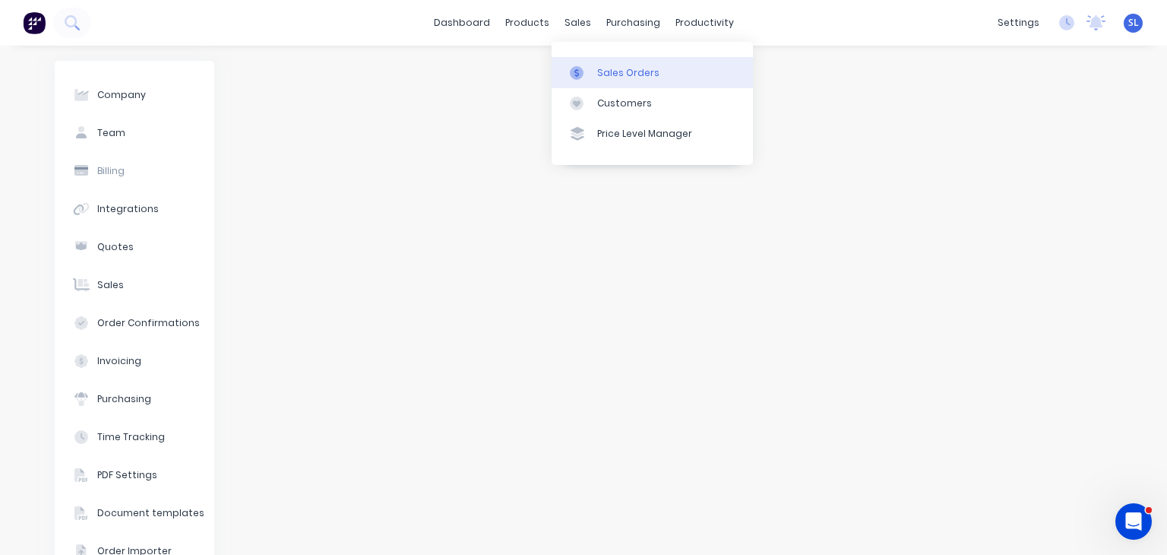
click at [602, 69] on div "Sales Orders" at bounding box center [628, 73] width 62 height 14
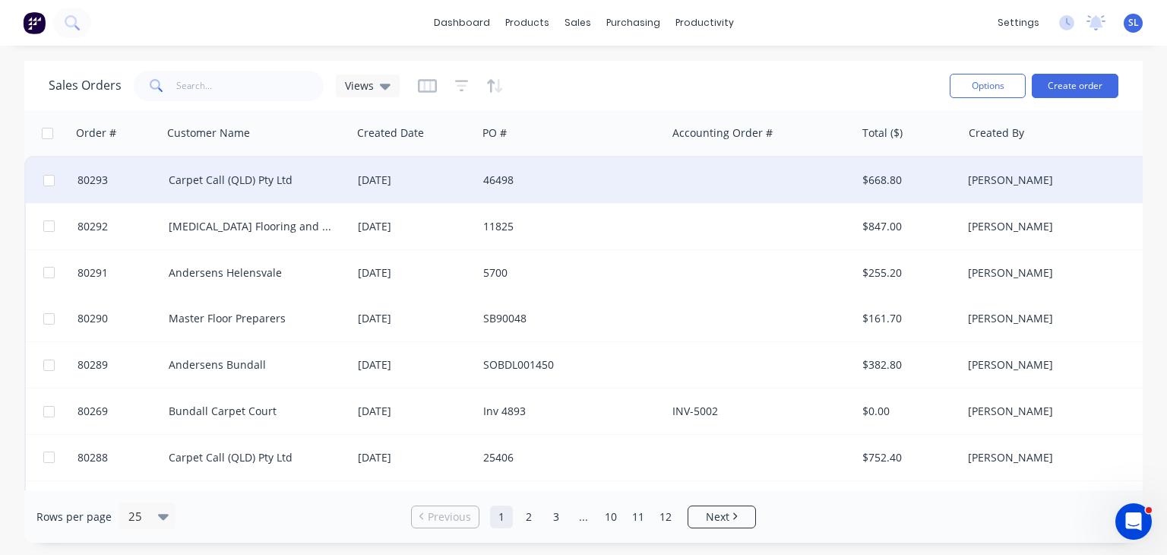
click at [247, 181] on div "Carpet Call (QLD) Pty Ltd" at bounding box center [253, 180] width 169 height 15
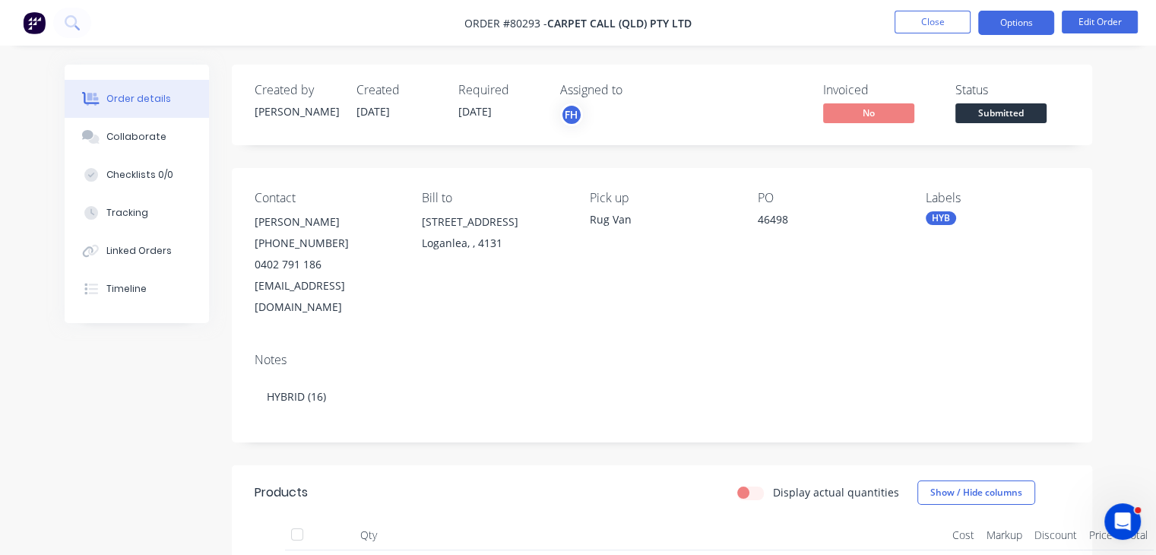
click at [1032, 27] on button "Options" at bounding box center [1016, 23] width 76 height 24
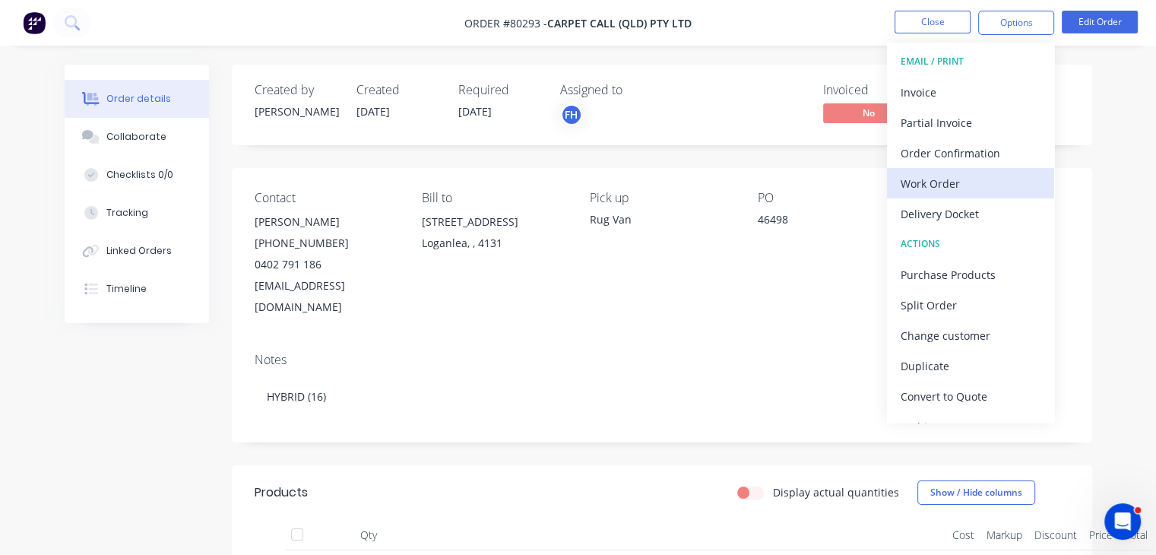
click at [939, 179] on div "Work Order" at bounding box center [971, 184] width 140 height 22
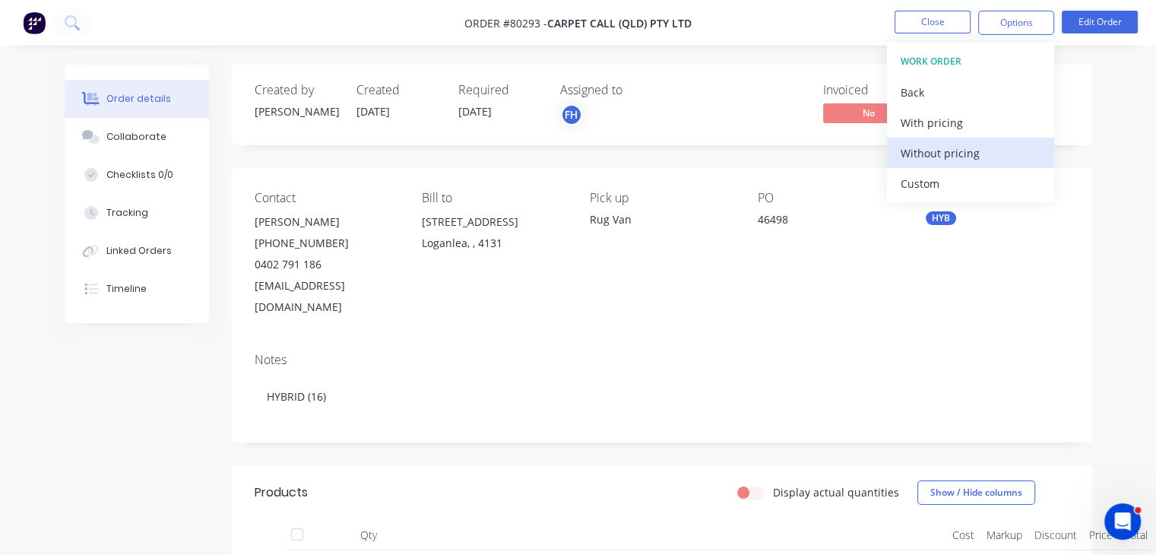
click at [929, 154] on div "Without pricing" at bounding box center [971, 153] width 140 height 22
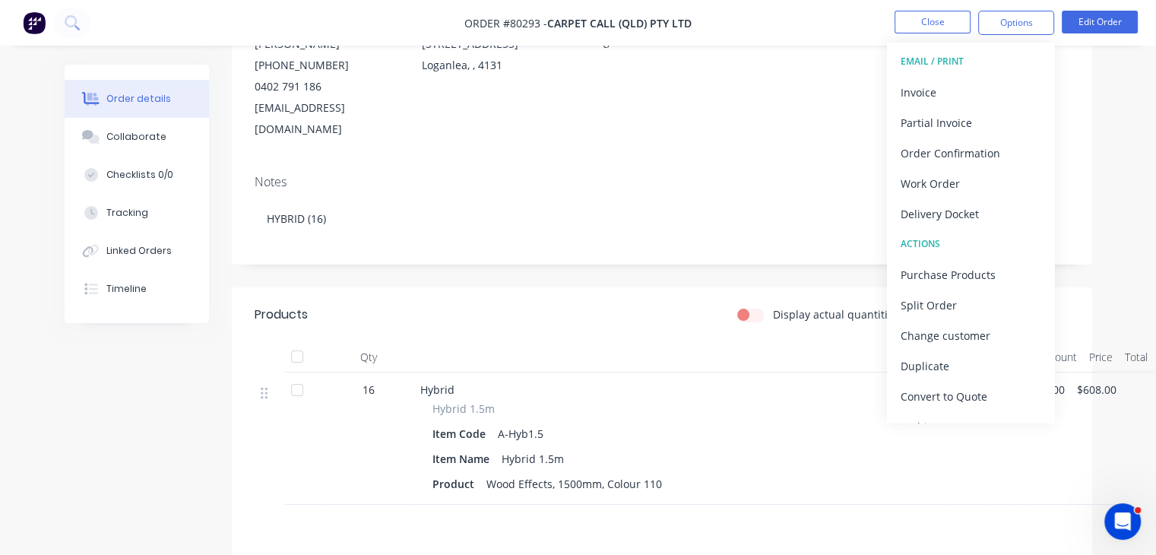
scroll to position [179, 0]
click at [1119, 521] on icon "Open Intercom Messenger" at bounding box center [1122, 521] width 25 height 25
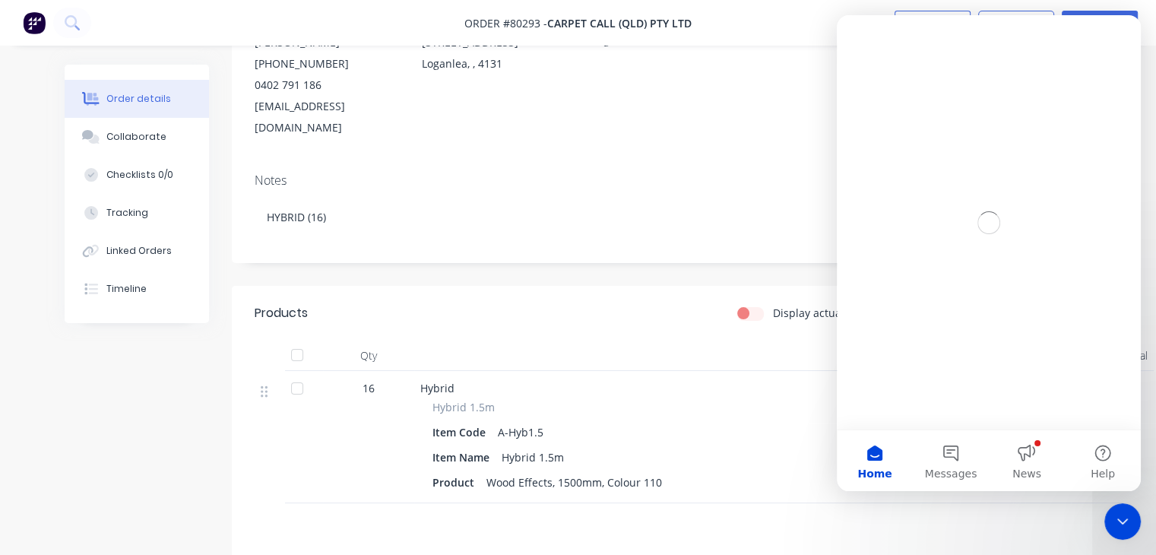
scroll to position [0, 0]
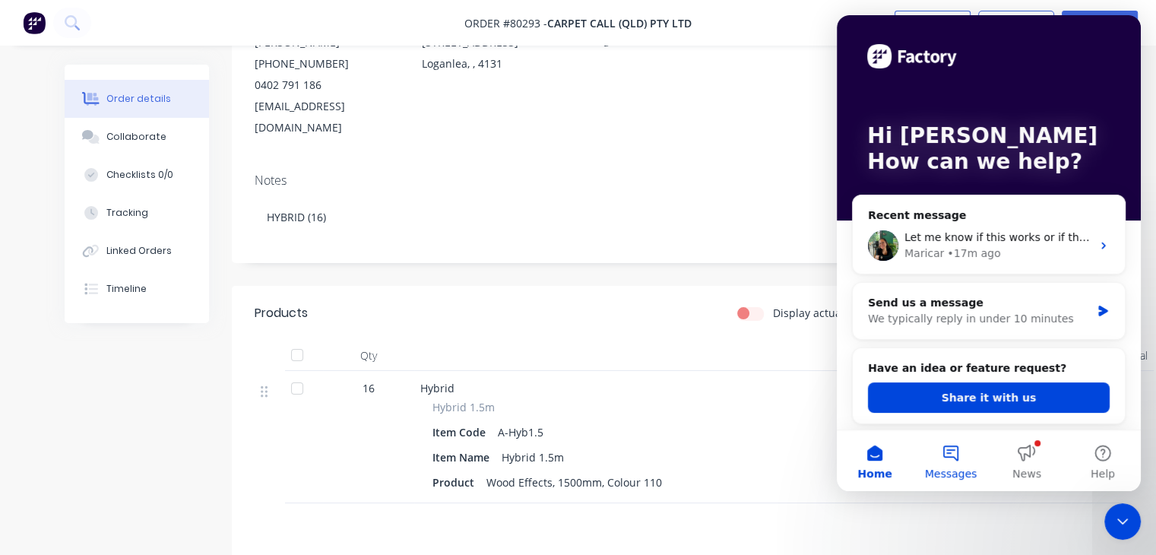
click at [955, 460] on button "Messages" at bounding box center [951, 460] width 76 height 61
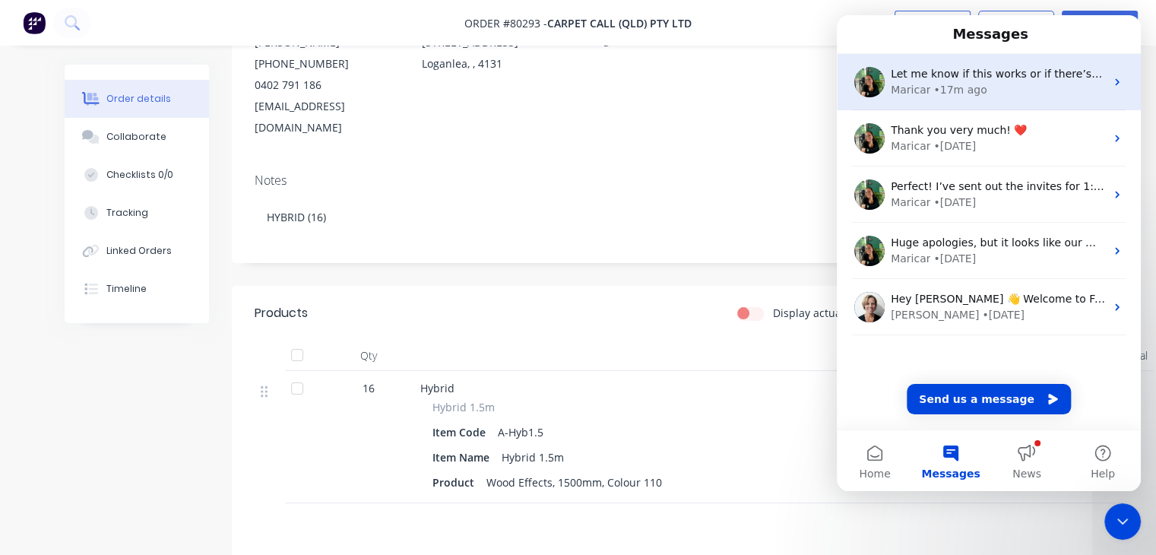
click at [958, 74] on span "Let me know if this works or if there’s anything else you’d like tweaked." at bounding box center [1082, 74] width 382 height 12
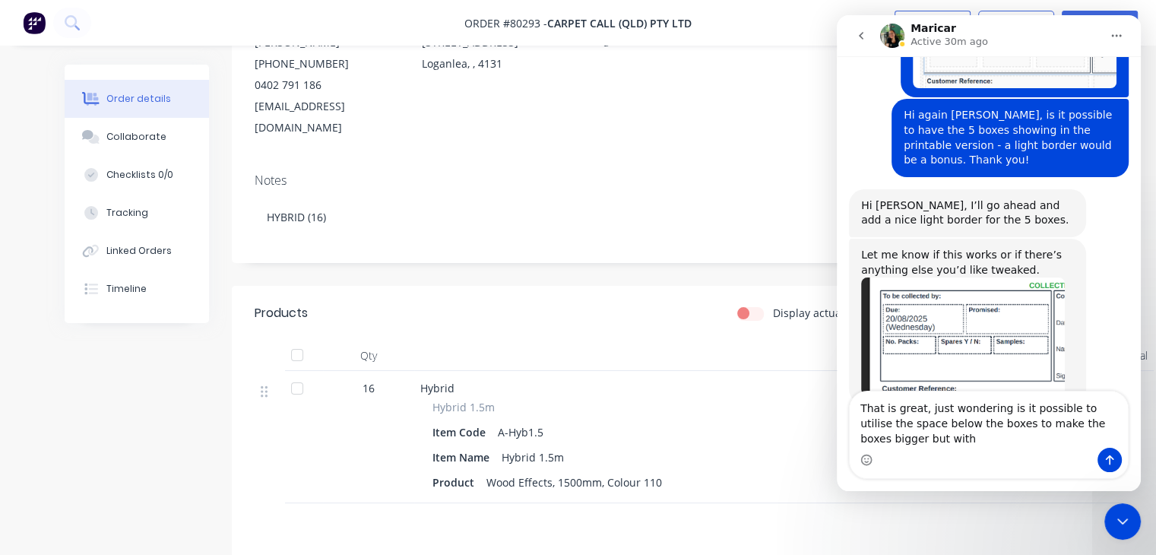
scroll to position [530, 0]
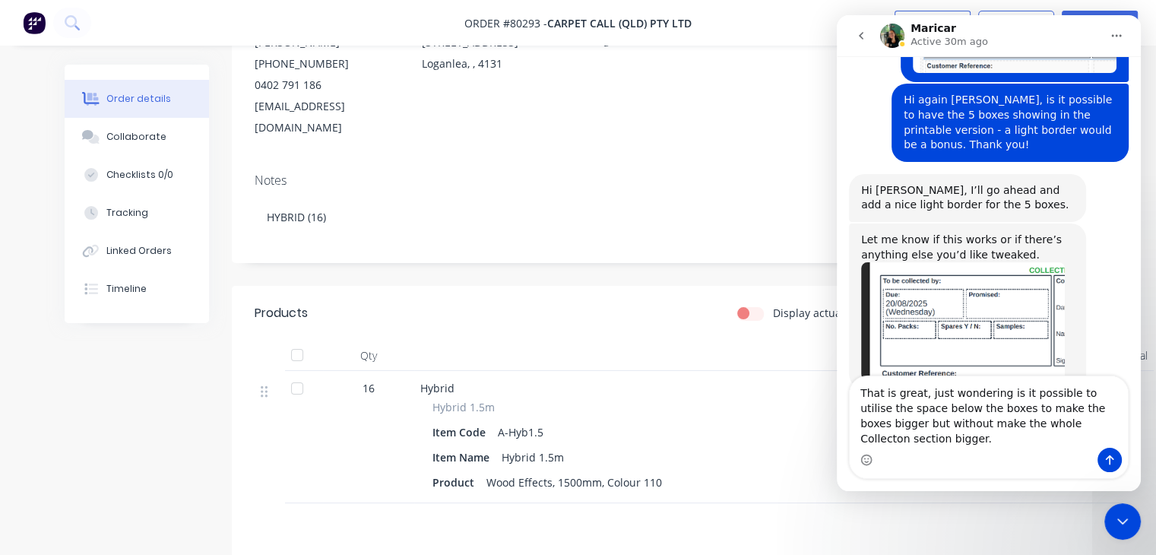
click at [922, 407] on textarea "That is great, just wondering is it possible to utilise the space below the box…" at bounding box center [989, 411] width 278 height 71
click at [1056, 434] on textarea "That is great! Is it possible to utilise the space below the boxes to make the …" at bounding box center [989, 411] width 278 height 71
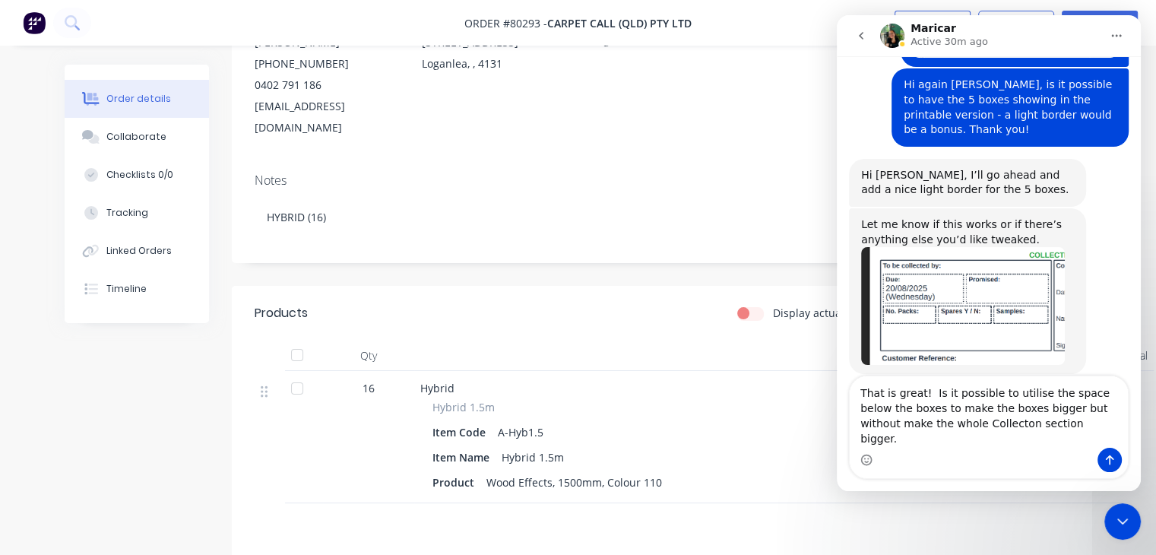
scroll to position [560, 0]
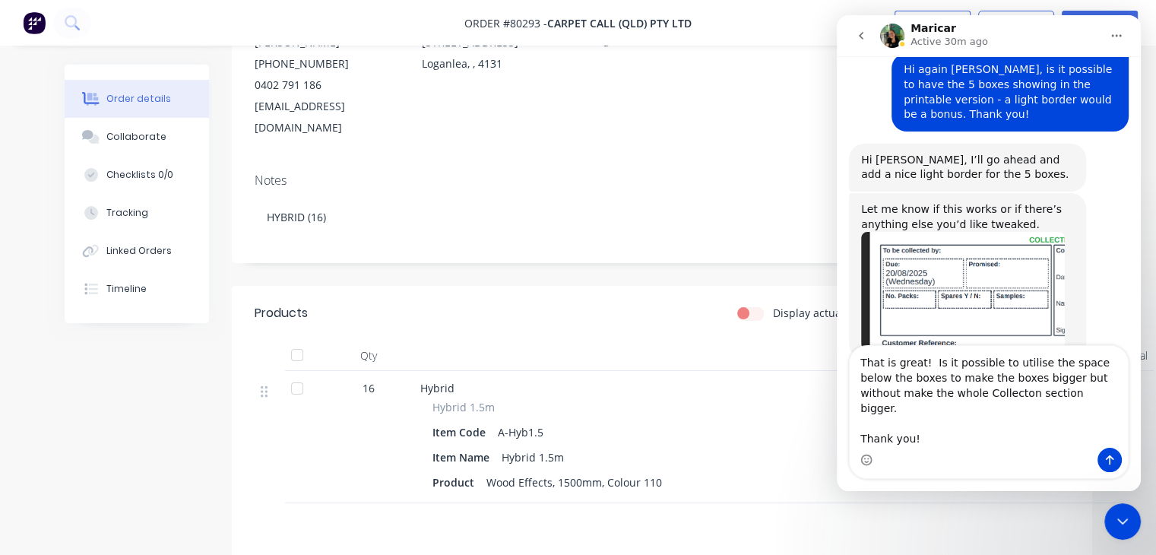
type textarea "That is great! Is it possible to utilise the space below the boxes to make the …"
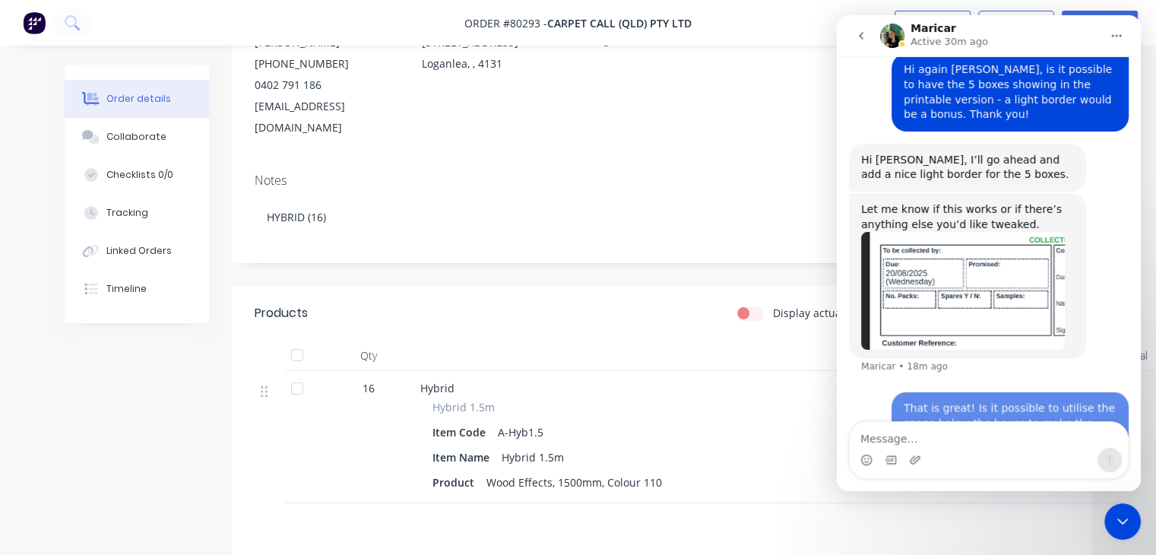
scroll to position [612, 0]
